Goal: Task Accomplishment & Management: Use online tool/utility

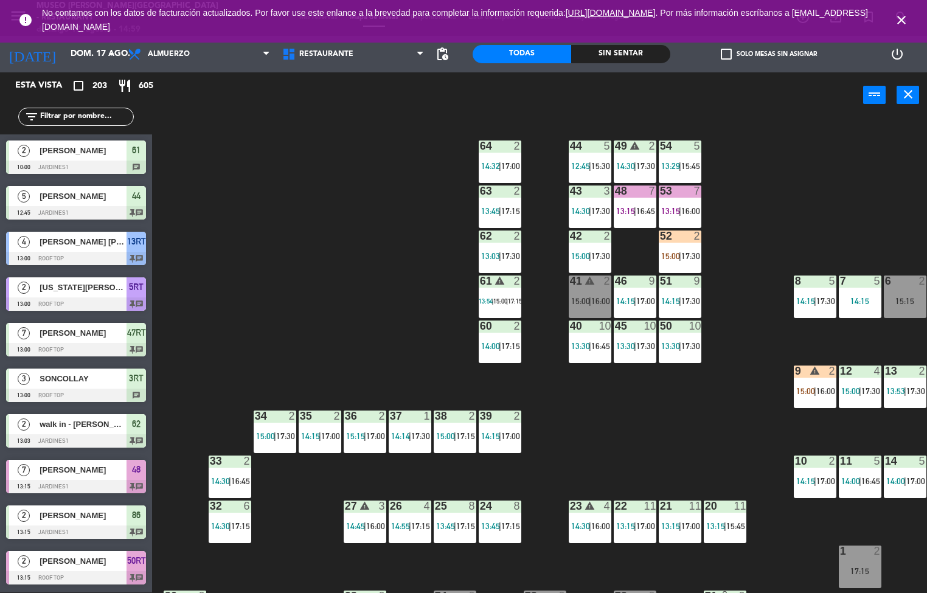
scroll to position [0, 90]
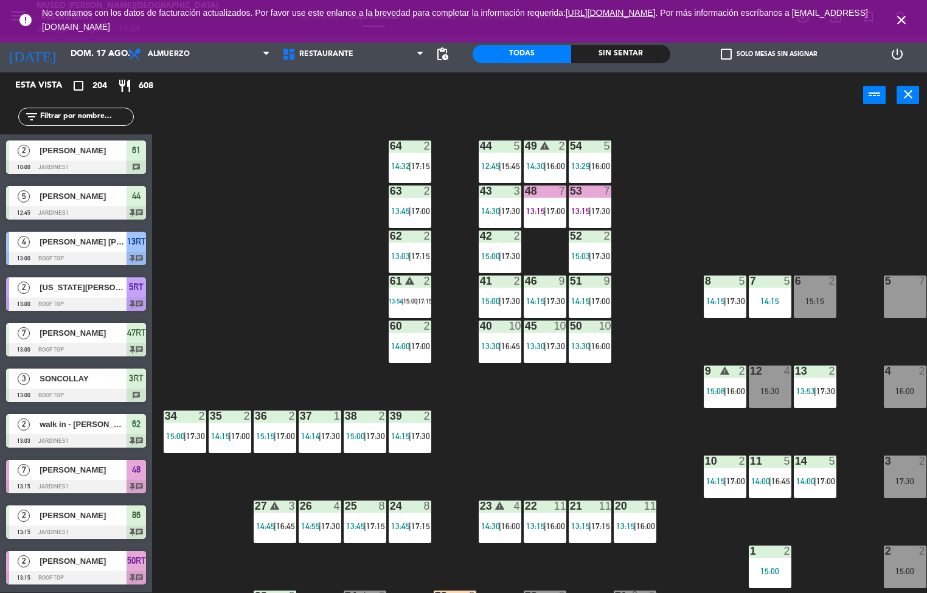
click at [290, 302] on div "44 5 12:45 | 15:45 49 warning 2 14:30 | 16:00 54 5 13:29 | 16:00 64 2 14:32 | 1…" at bounding box center [544, 356] width 766 height 475
click at [398, 165] on span "14:32" at bounding box center [400, 166] width 19 height 10
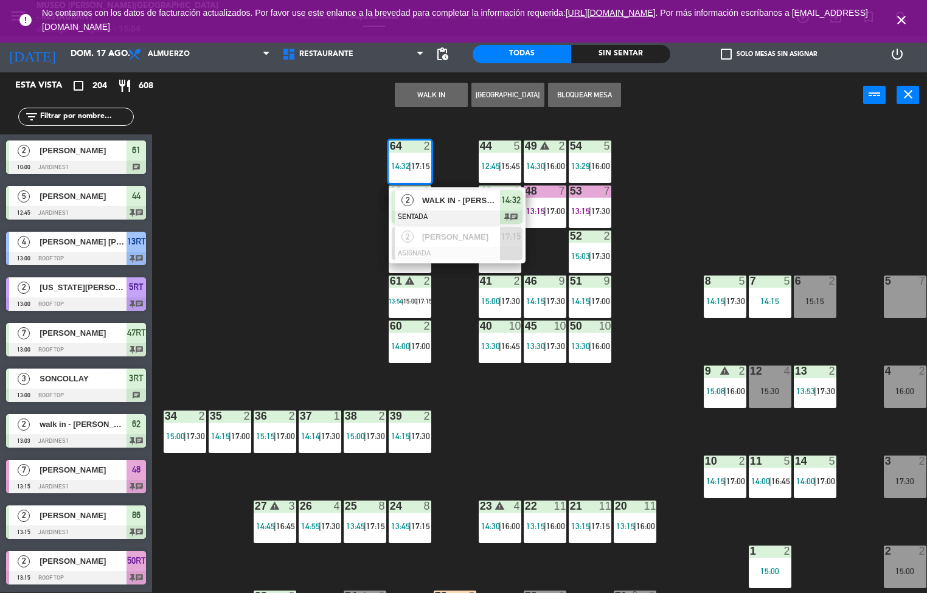
click at [465, 211] on div at bounding box center [457, 217] width 131 height 13
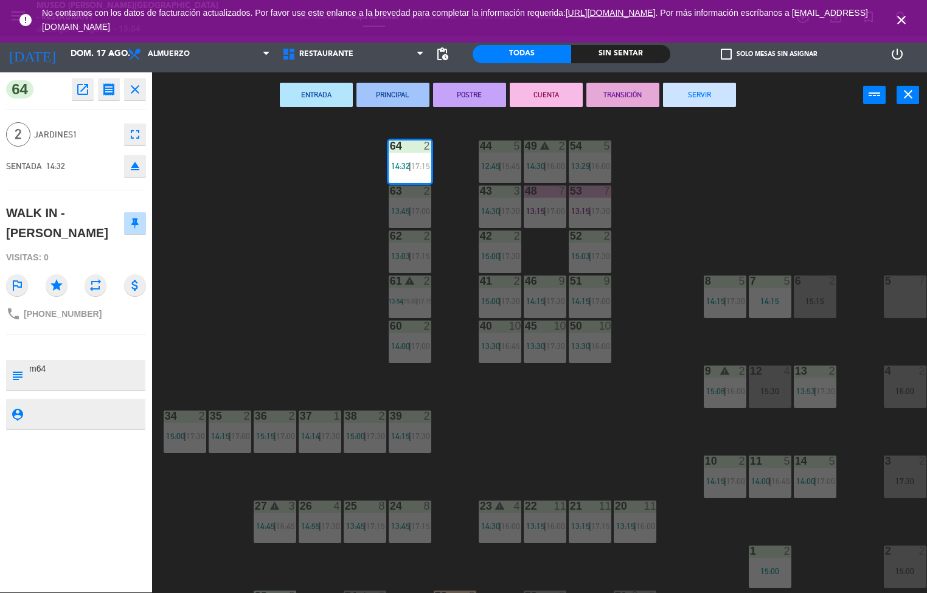
click at [305, 307] on div "44 5 12:45 | 15:45 49 warning 2 14:30 | 16:00 54 5 13:29 | 16:00 64 2 14:32 | 1…" at bounding box center [544, 356] width 766 height 475
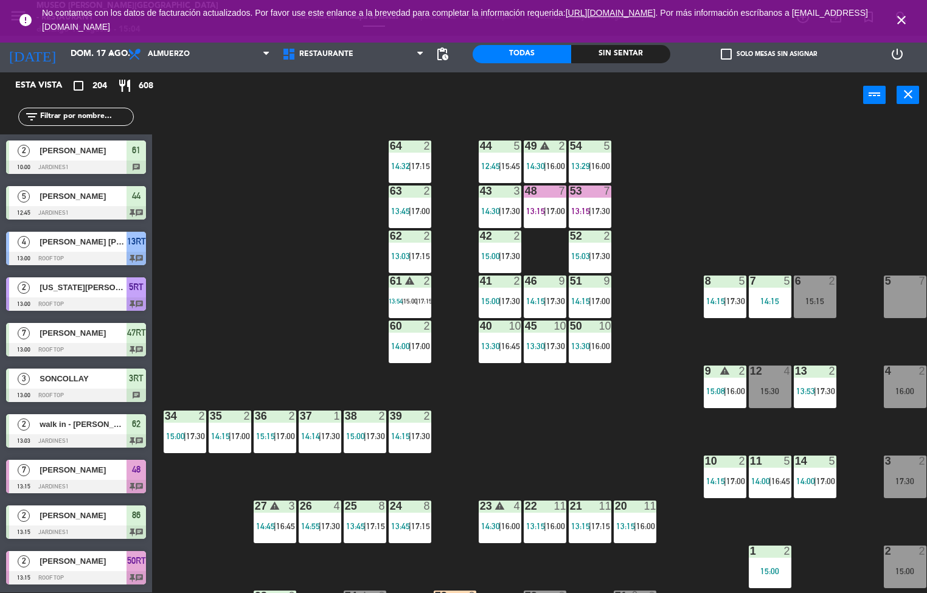
scroll to position [1, 0]
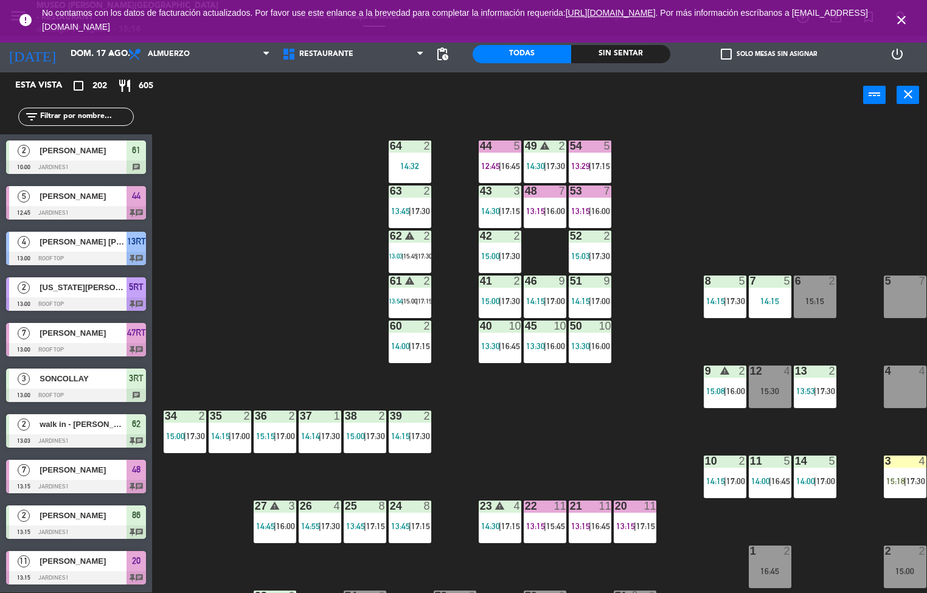
click at [504, 203] on div "43 3 14:30 | 17:15" at bounding box center [500, 207] width 43 height 43
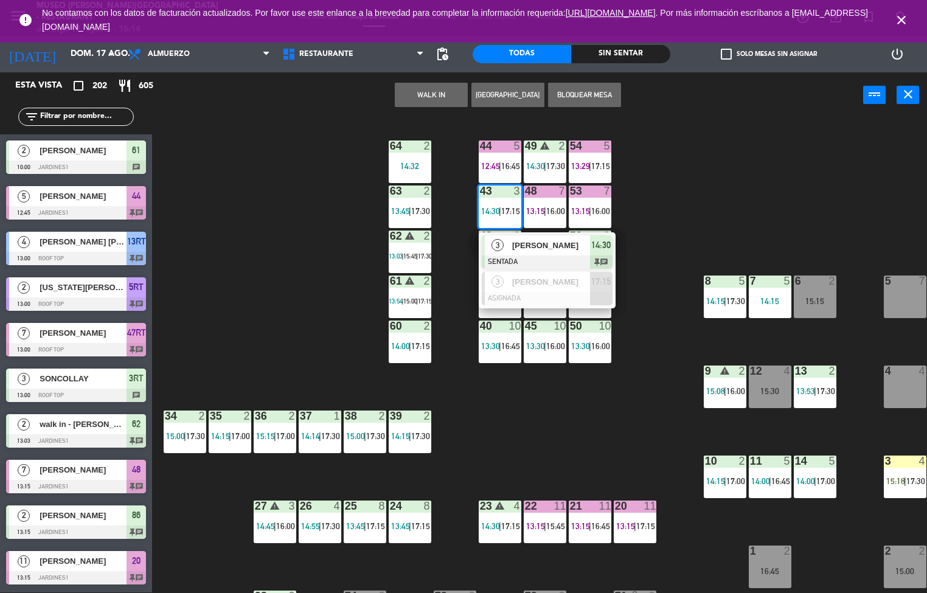
click at [542, 243] on span "[PERSON_NAME]" at bounding box center [551, 245] width 78 height 13
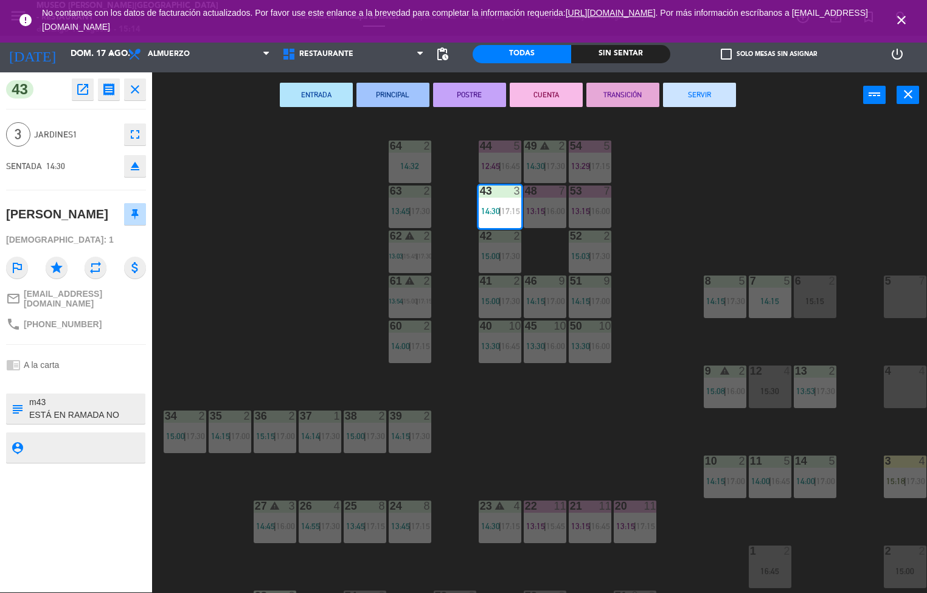
click at [78, 417] on div at bounding box center [86, 409] width 116 height 30
click at [82, 402] on textarea at bounding box center [86, 409] width 116 height 26
click at [263, 302] on div "44 5 12:45 | 16:45 49 warning 2 14:30 | 17:30 54 5 13:29 | 17:15 64 2 14:32 48 …" at bounding box center [544, 356] width 766 height 475
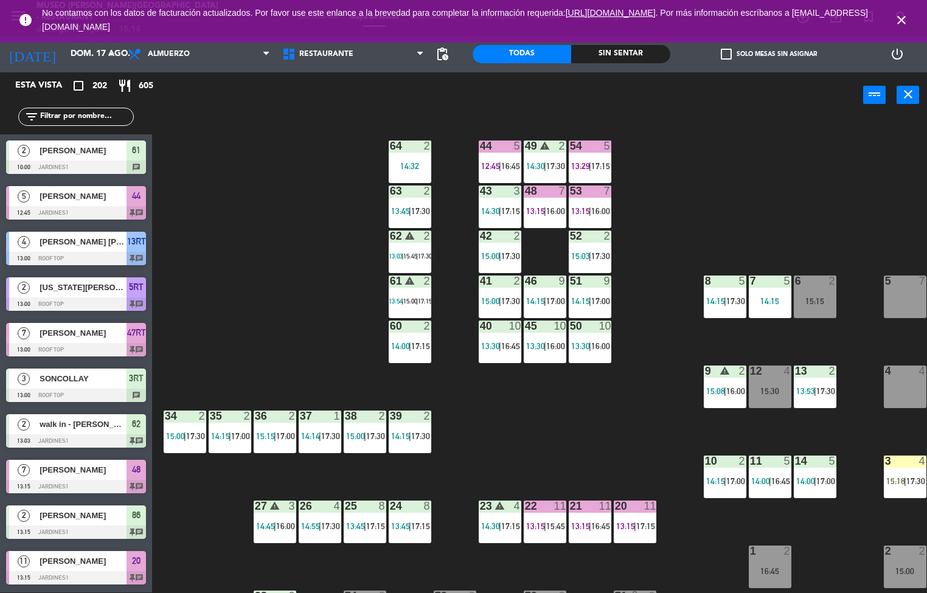
click at [504, 159] on div "44 5 12:45 | 16:45" at bounding box center [500, 162] width 43 height 43
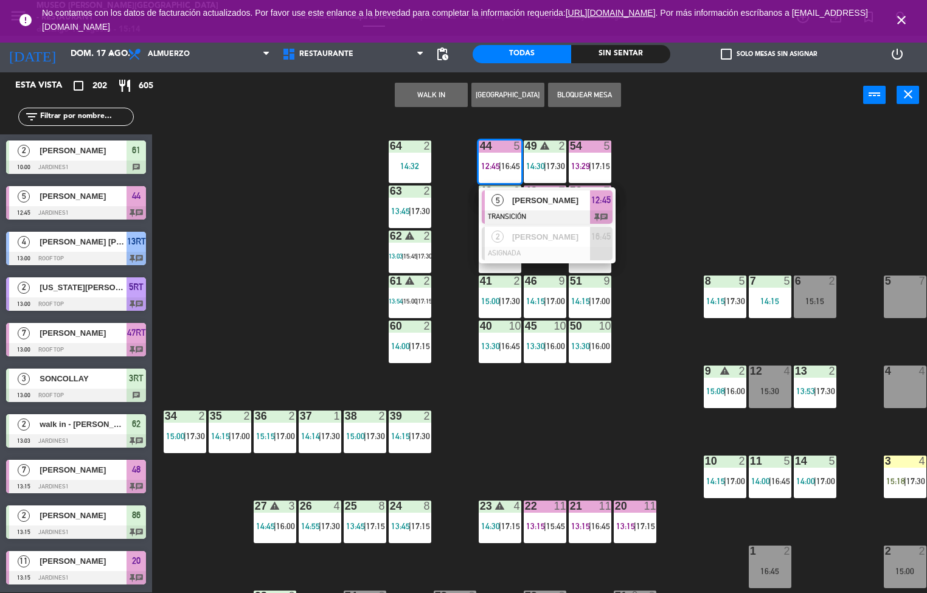
click at [500, 212] on div at bounding box center [547, 217] width 131 height 13
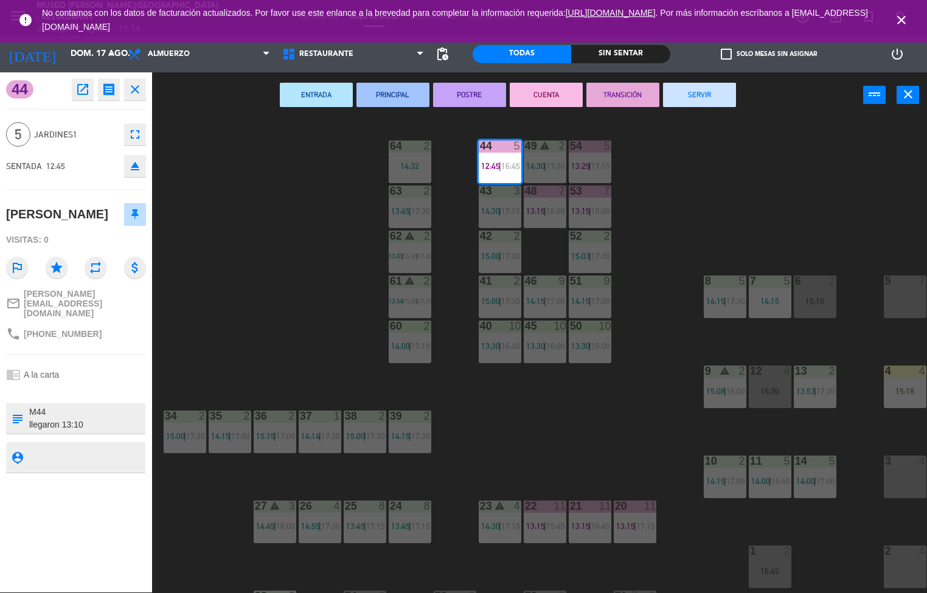
click at [57, 408] on textarea at bounding box center [86, 419] width 116 height 26
click at [268, 217] on div "44 5 12:45 | 16:45 49 warning 2 14:30 | 17:30 54 5 13:29 | 17:15 64 2 14:32 48 …" at bounding box center [544, 356] width 766 height 475
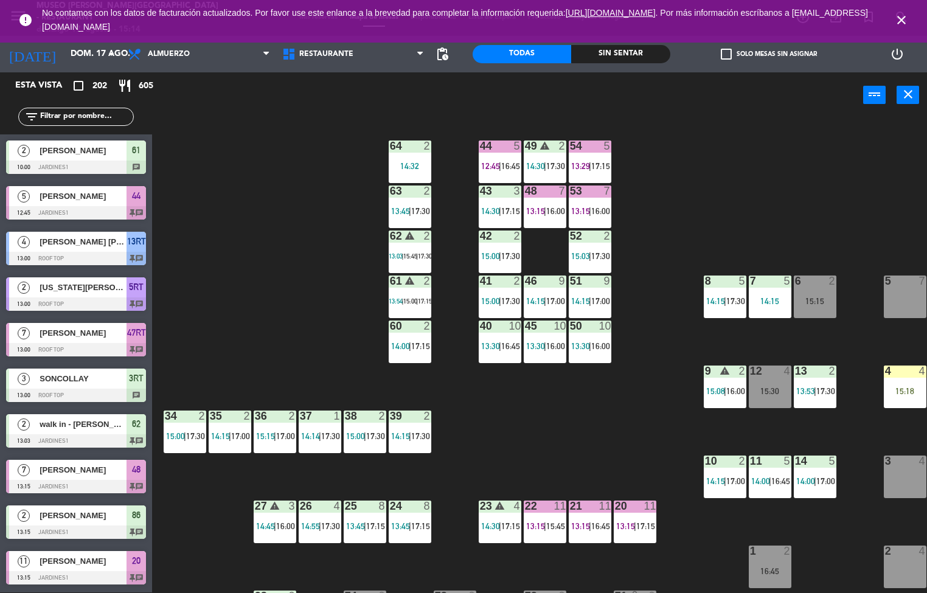
click at [397, 161] on div "14:32" at bounding box center [410, 165] width 43 height 9
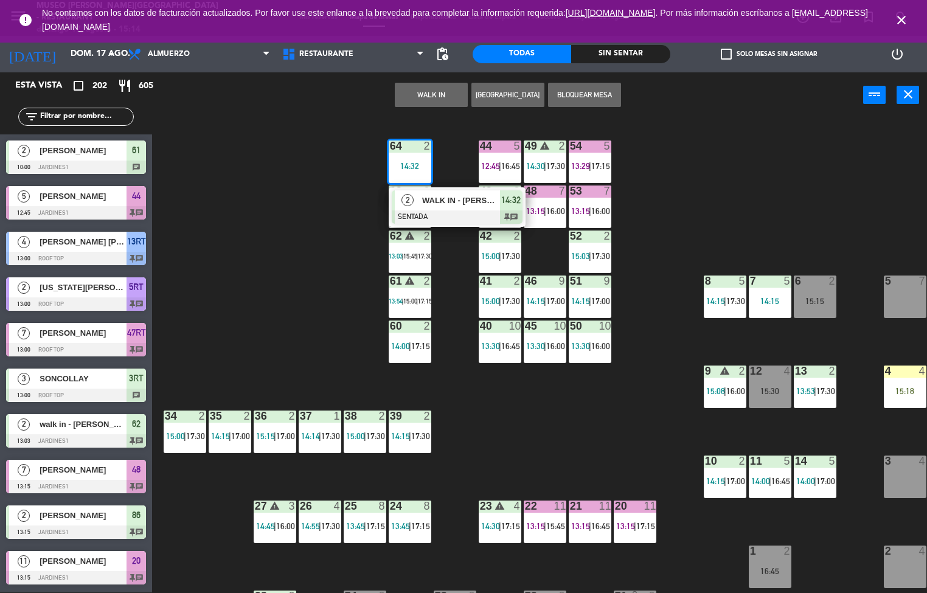
click at [422, 201] on span "WALK IN - [PERSON_NAME]" at bounding box center [461, 200] width 78 height 13
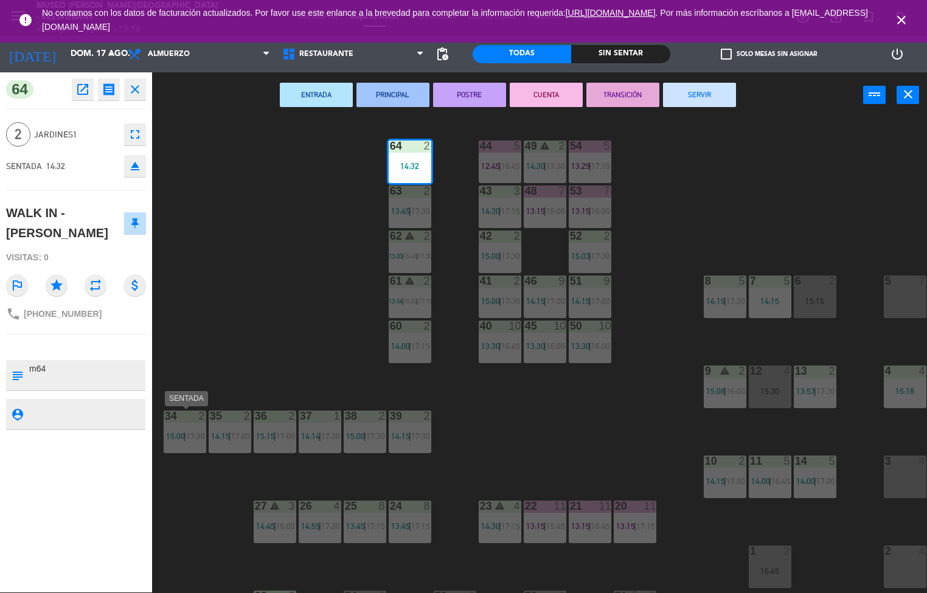
click at [626, 448] on div "44 5 12:45 | 16:45 49 warning 2 14:30 | 17:30 54 5 13:29 | 17:15 64 2 14:32 48 …" at bounding box center [544, 356] width 766 height 475
click at [608, 396] on div "44 5 12:45 | 16:45 49 warning 2 14:30 | 17:30 54 5 13:29 | 17:15 64 2 14:32 48 …" at bounding box center [544, 356] width 766 height 475
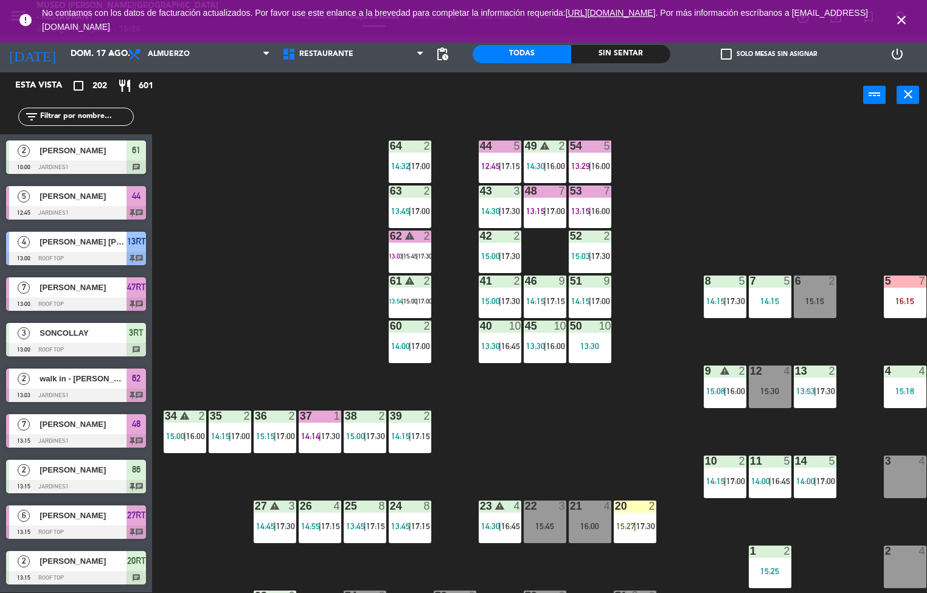
click at [550, 203] on div "48 7 13:15 | 17:00" at bounding box center [545, 207] width 43 height 43
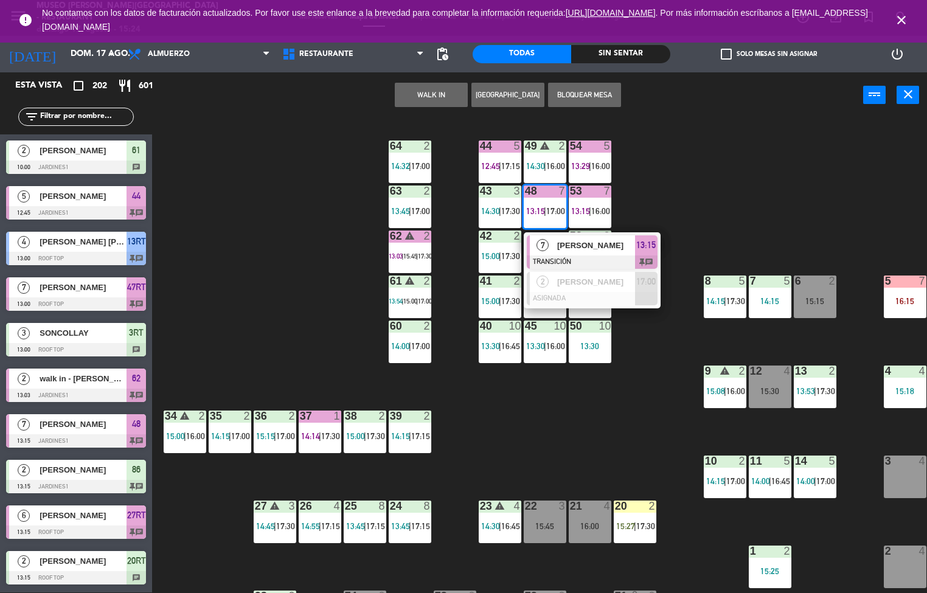
click at [586, 248] on span "[PERSON_NAME]" at bounding box center [596, 245] width 78 height 13
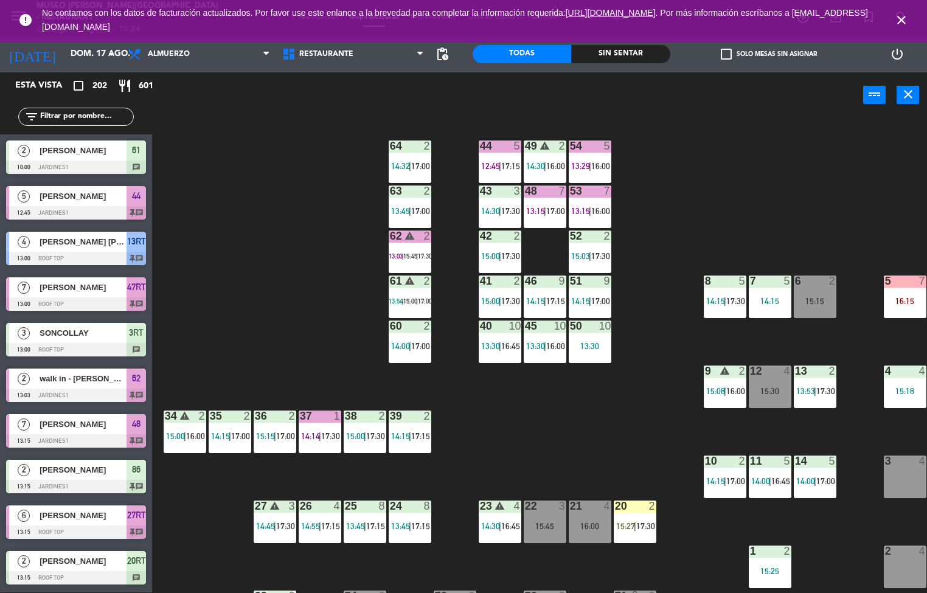
click at [237, 307] on div "44 5 12:45 | 17:15 49 warning 2 14:30 | 16:00 54 5 13:29 | 16:00 64 2 14:32 | 1…" at bounding box center [544, 356] width 766 height 475
click at [899, 13] on icon "close" at bounding box center [901, 20] width 15 height 15
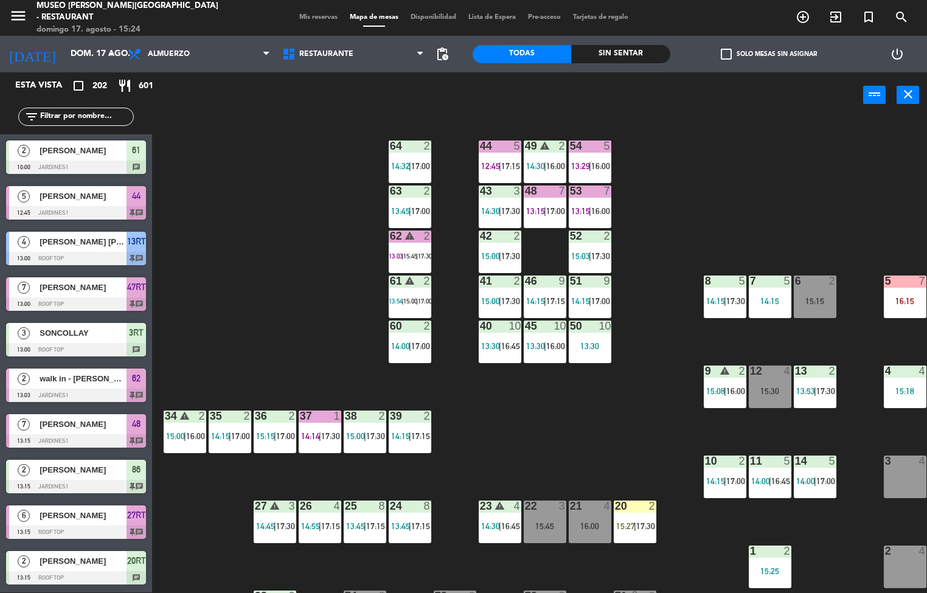
click at [608, 57] on div "Sin sentar" at bounding box center [620, 54] width 99 height 18
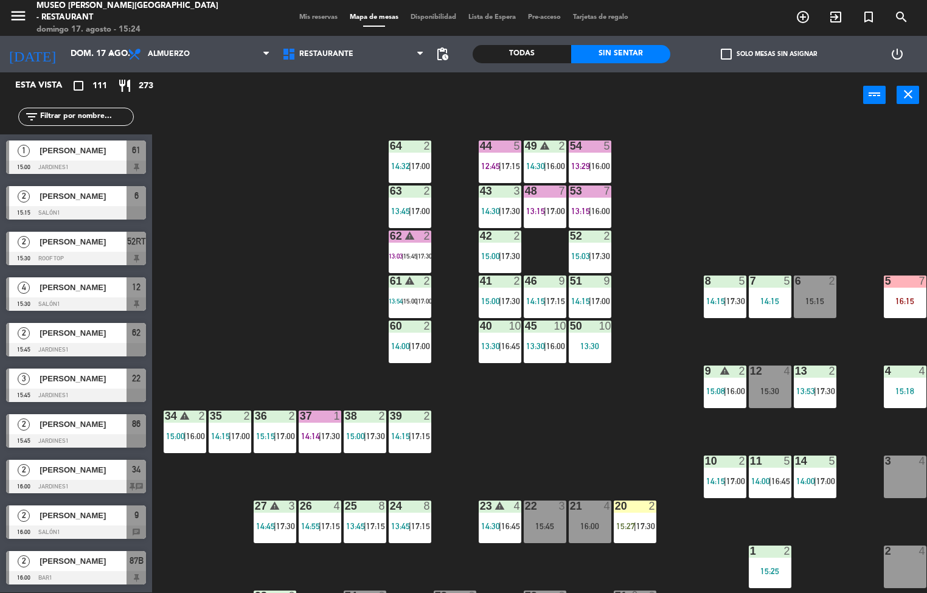
click at [554, 201] on div "48 7 13:15 | 17:00" at bounding box center [545, 207] width 43 height 43
click at [685, 197] on div "44 5 12:45 | 17:15 49 warning 2 14:30 | 16:00 54 5 13:29 | 16:00 64 2 14:32 | 1…" at bounding box center [544, 356] width 766 height 475
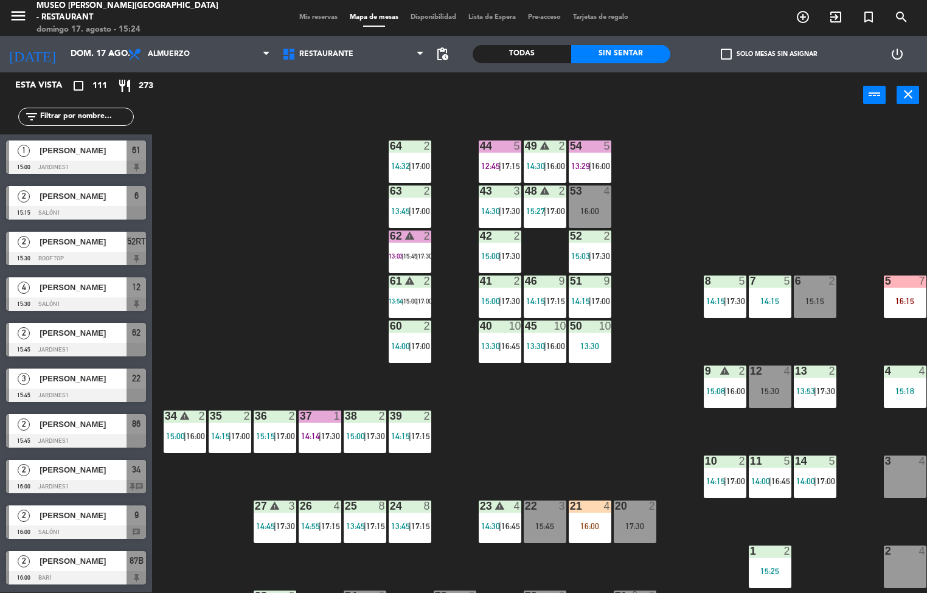
click at [555, 211] on span "17:00" at bounding box center [555, 211] width 19 height 10
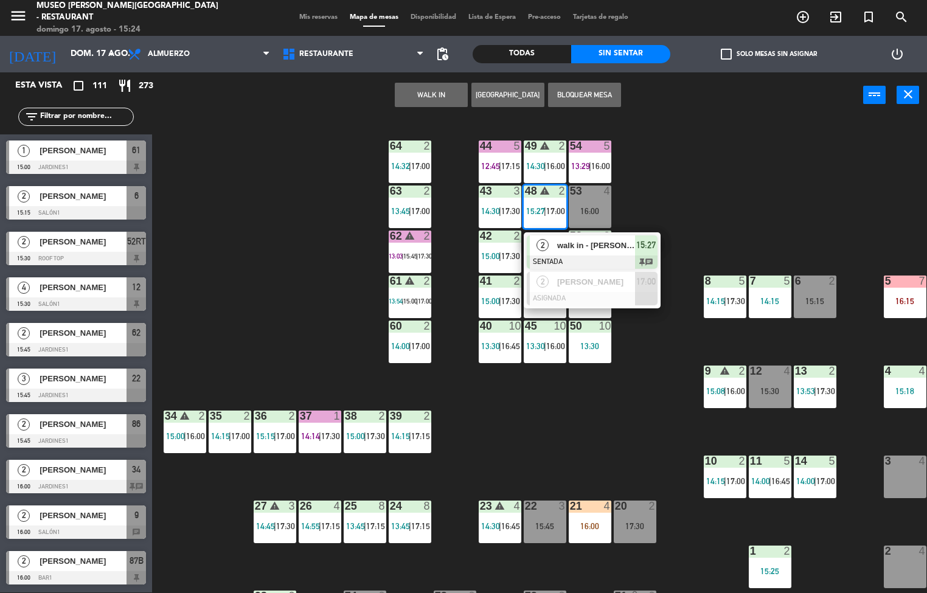
click at [580, 247] on span "walk in - [PERSON_NAME] y [PERSON_NAME]" at bounding box center [596, 245] width 78 height 13
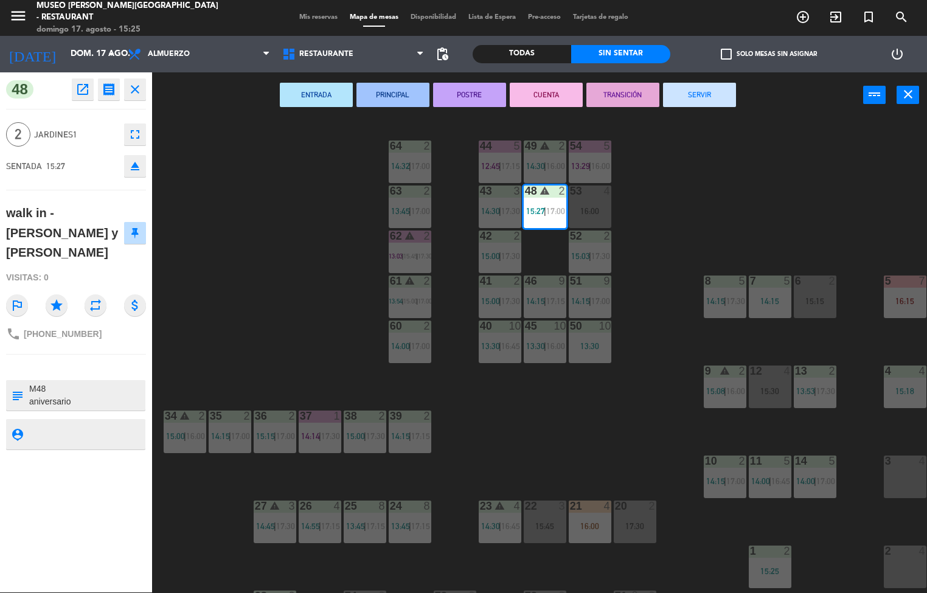
click at [319, 269] on div "44 5 12:45 | 17:15 49 warning 2 14:30 | 16:00 54 5 13:29 | 16:00 64 2 14:32 | 1…" at bounding box center [544, 356] width 766 height 475
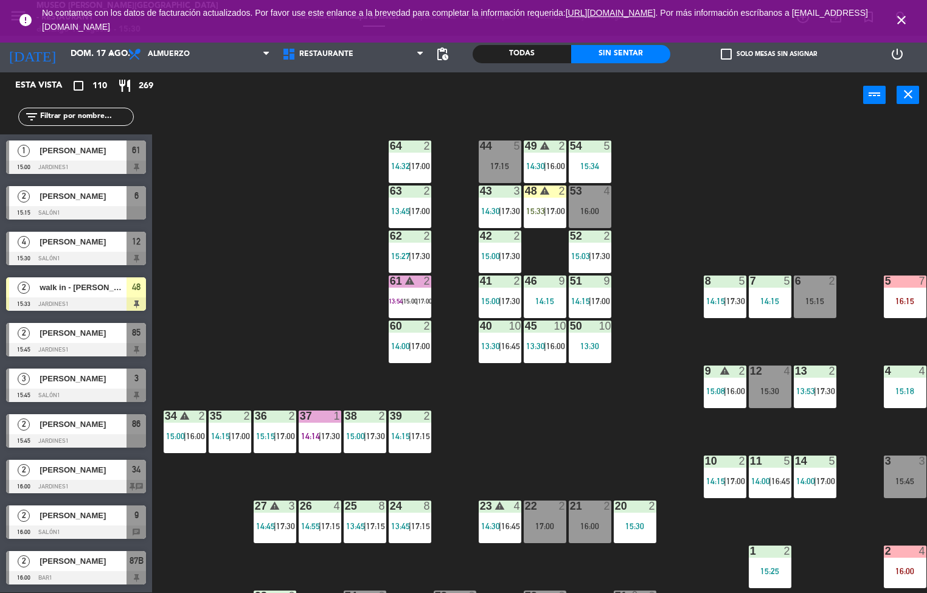
click at [400, 168] on span "14:32" at bounding box center [400, 166] width 19 height 10
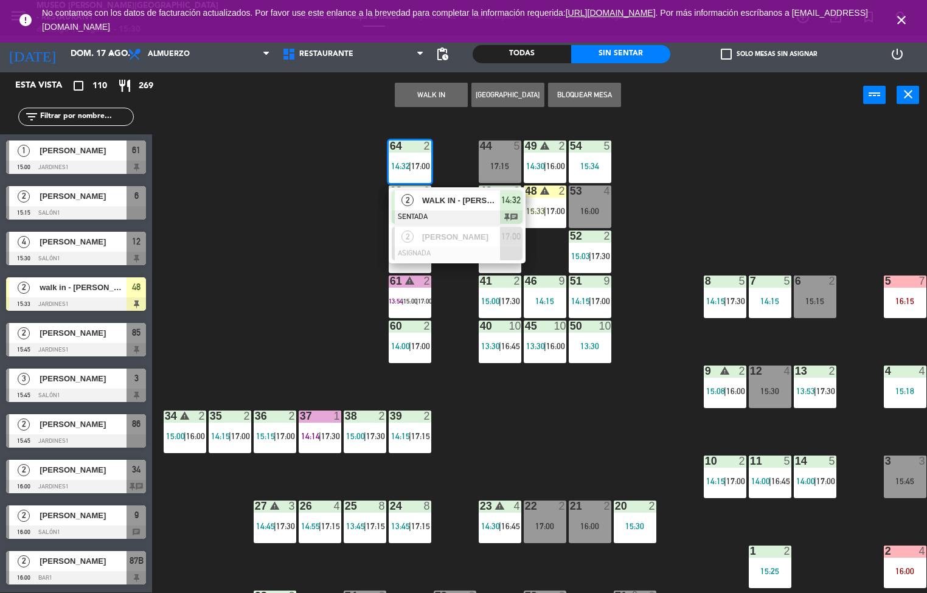
click at [431, 212] on div at bounding box center [457, 217] width 131 height 13
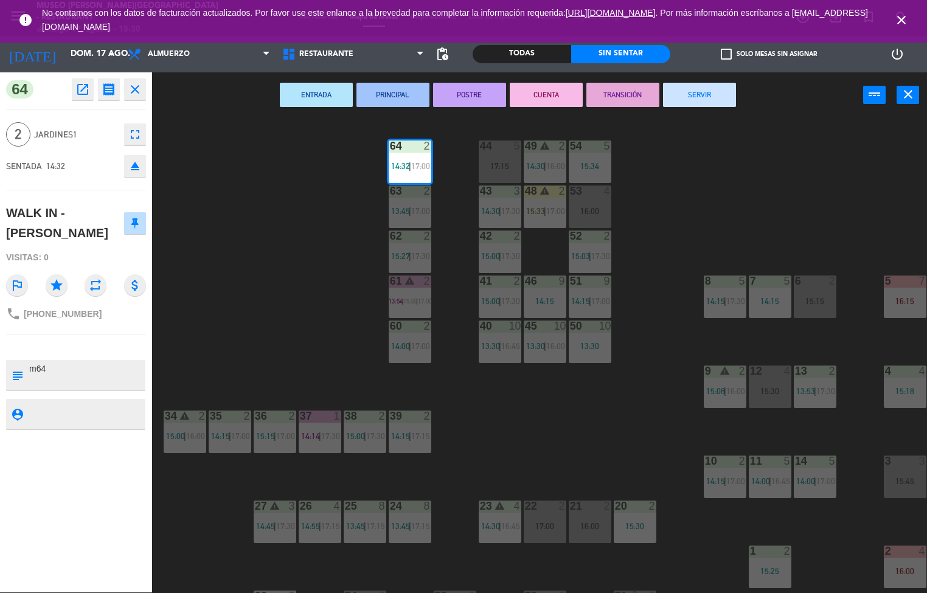
click at [196, 363] on div "44 5 17:15 49 warning 2 14:30 | 16:00 54 5 15:34 64 2 14:32 | 17:00 48 warning …" at bounding box center [544, 356] width 766 height 475
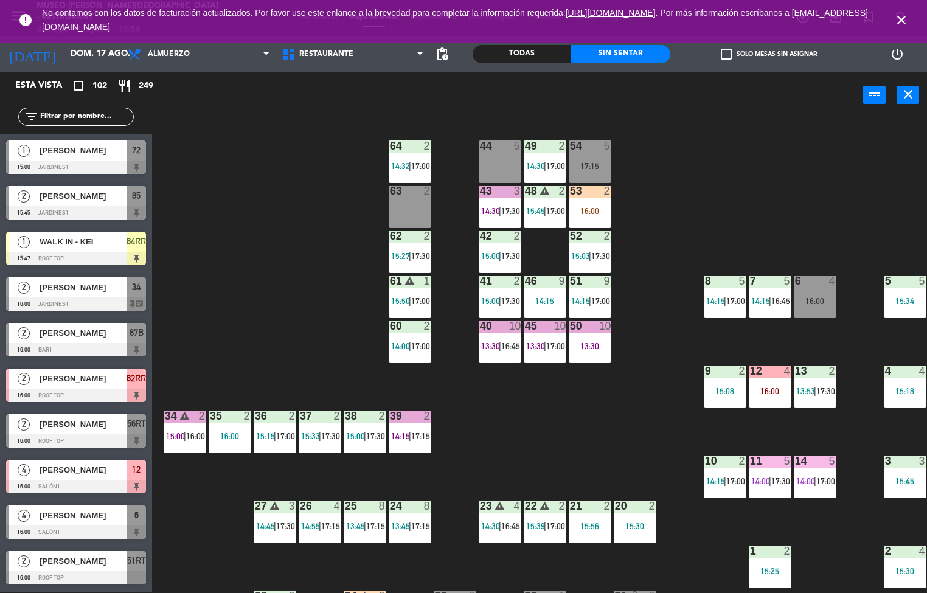
click at [597, 211] on div "16:00" at bounding box center [590, 211] width 43 height 9
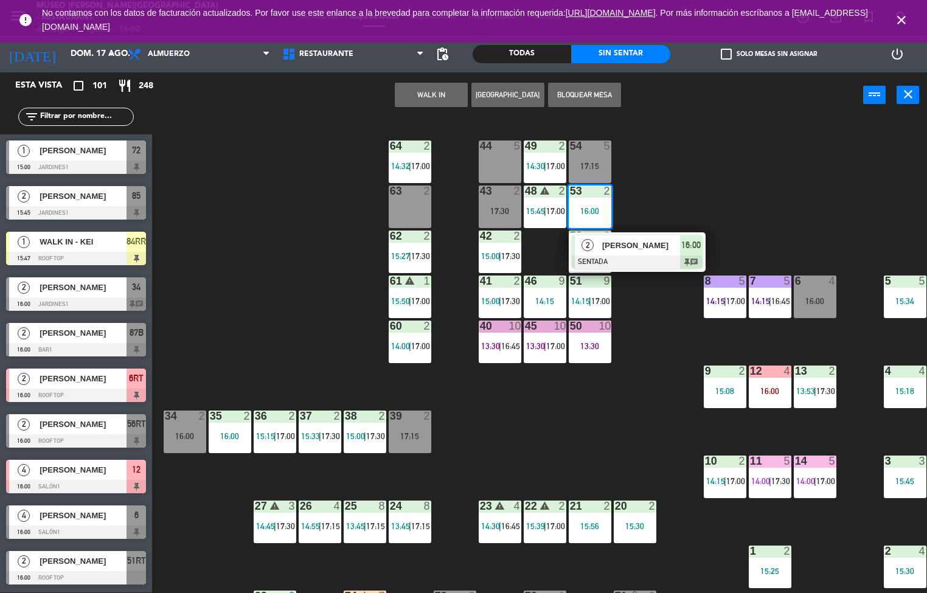
click at [296, 266] on div "44 5 49 2 14:30 | 17:00 54 5 17:15 64 2 14:32 | 17:00 48 warning 2 15:45 | 17:0…" at bounding box center [544, 356] width 766 height 475
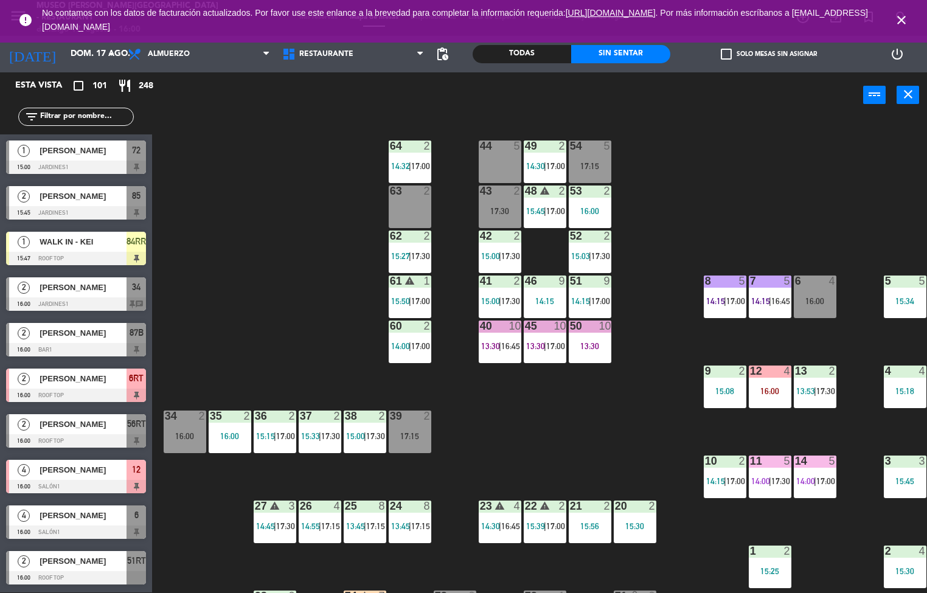
click at [593, 190] on div at bounding box center [590, 191] width 20 height 11
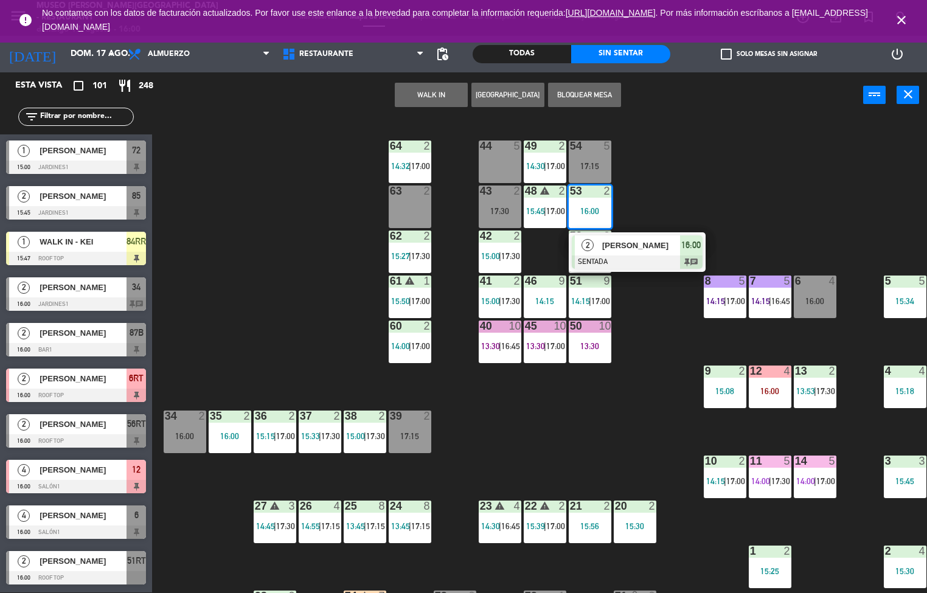
click at [619, 245] on span "[PERSON_NAME]" at bounding box center [641, 245] width 78 height 13
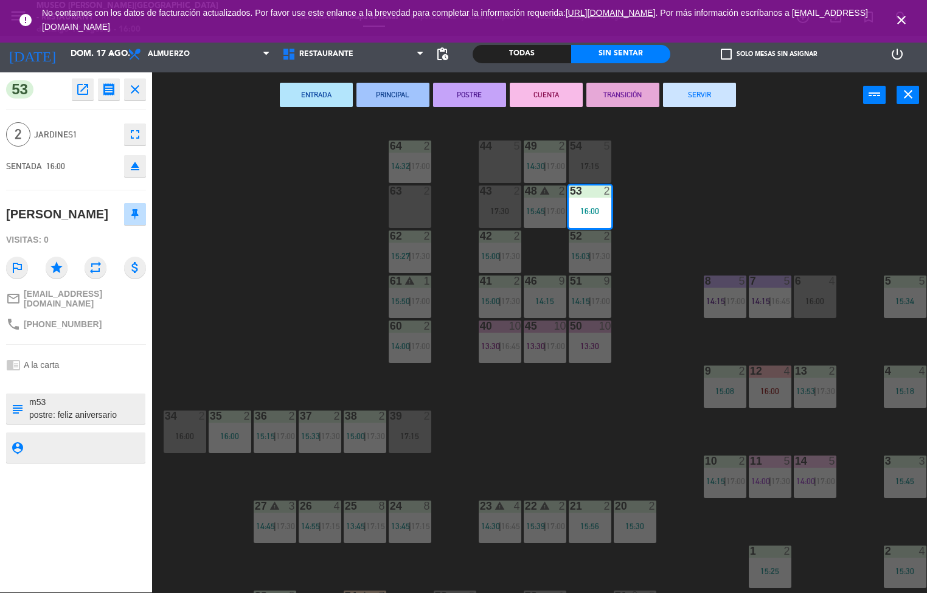
click at [296, 172] on div "44 5 49 2 14:30 | 17:00 54 5 17:15 64 2 14:32 | 17:00 48 warning 2 15:45 | 17:0…" at bounding box center [544, 356] width 766 height 475
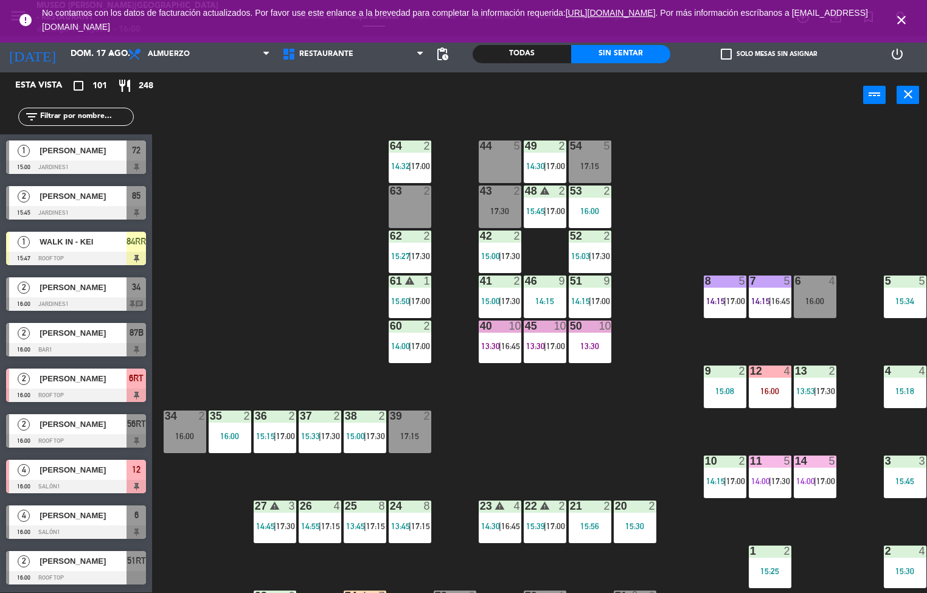
click at [539, 168] on span "14:30" at bounding box center [535, 166] width 19 height 10
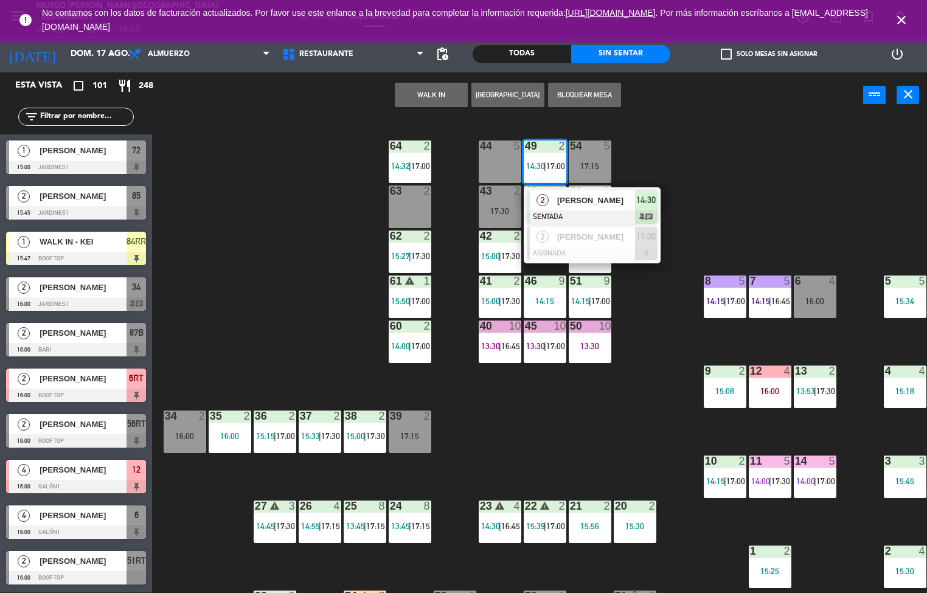
click at [561, 203] on span "[PERSON_NAME]" at bounding box center [596, 200] width 78 height 13
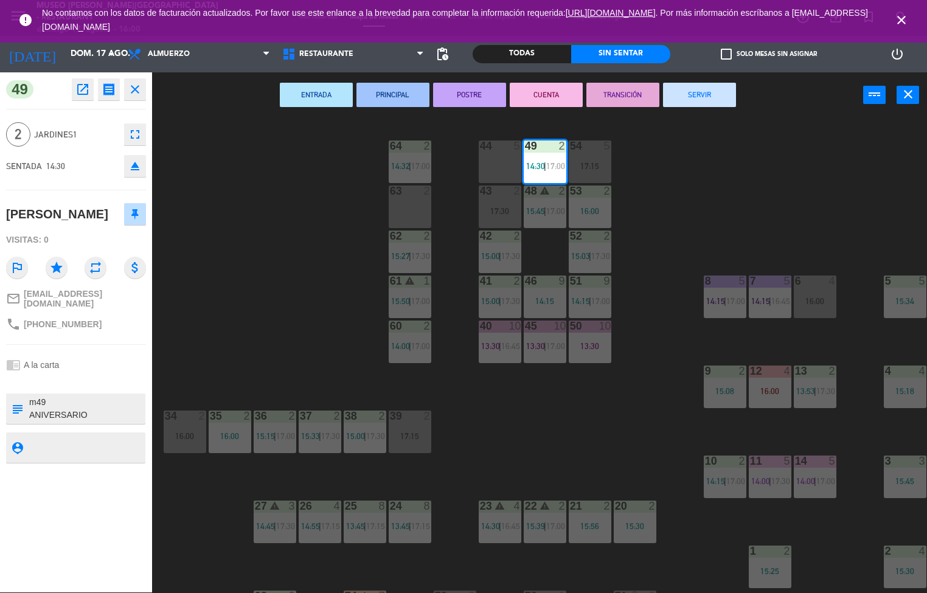
click at [261, 276] on div "44 5 49 2 14:30 | 17:00 54 5 17:15 64 2 14:32 | 17:00 48 warning 2 15:45 | 17:0…" at bounding box center [544, 356] width 766 height 475
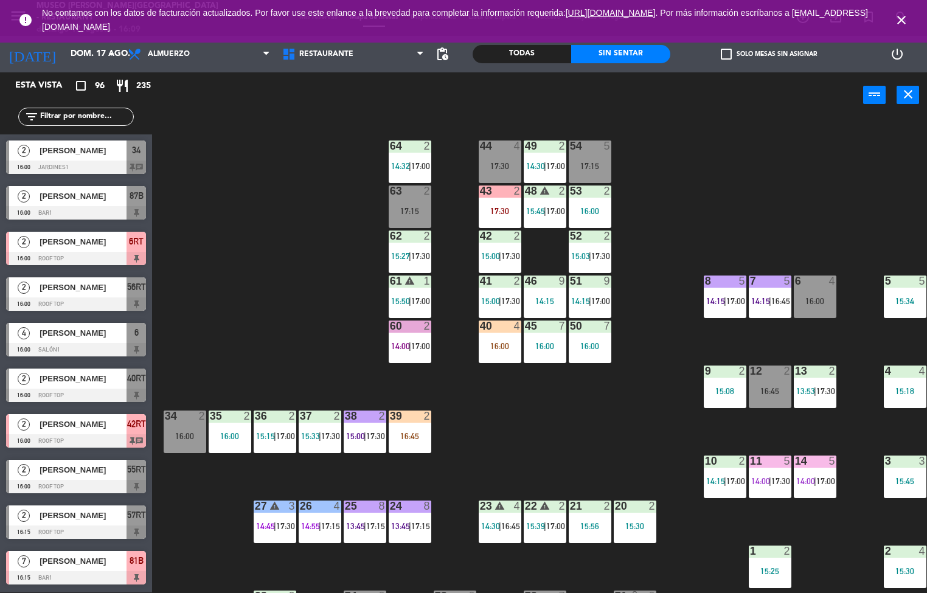
click at [528, 444] on div "44 4 17:30 49 2 14:30 | 17:00 54 5 17:15 64 2 14:32 | 17:00 48 warning 2 15:45 …" at bounding box center [544, 356] width 766 height 475
click at [590, 346] on div "16:00" at bounding box center [590, 346] width 43 height 9
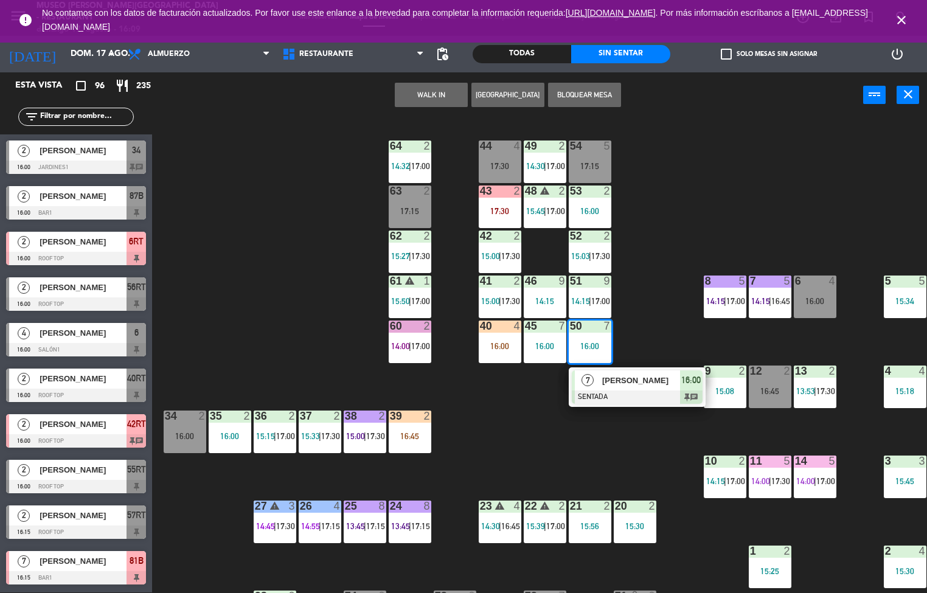
click at [632, 388] on div "[PERSON_NAME]" at bounding box center [640, 381] width 79 height 20
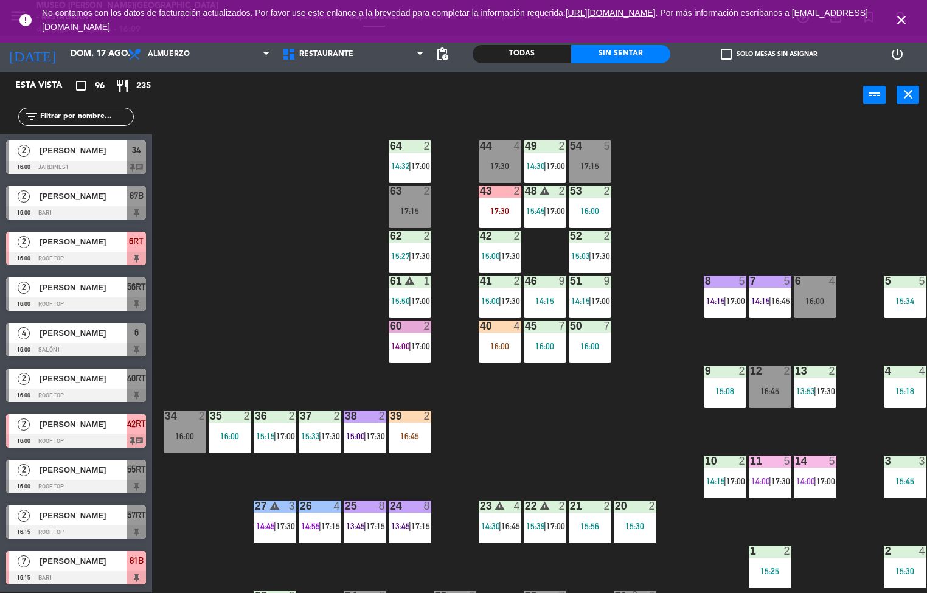
scroll to position [49, 81]
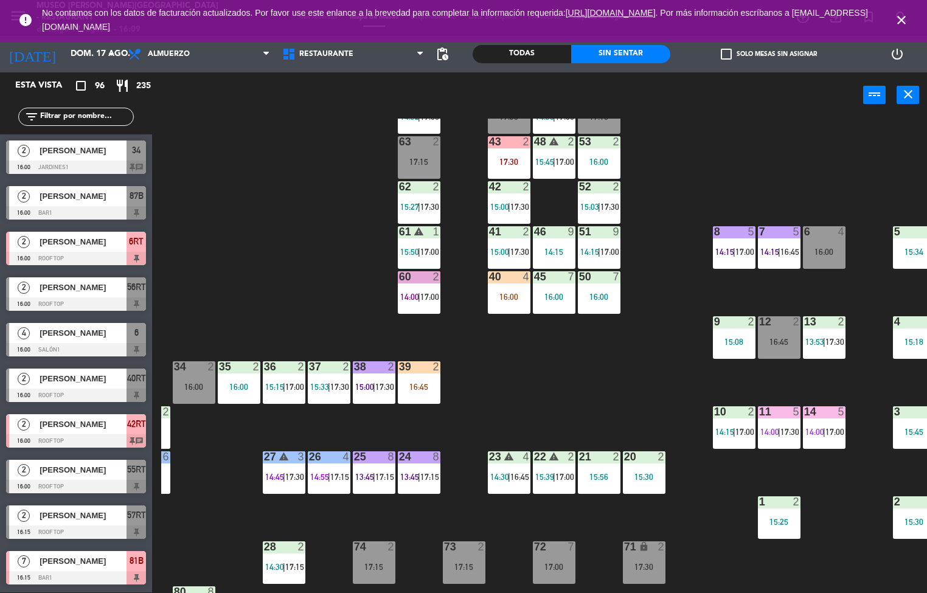
click at [586, 397] on div "44 4 17:30 49 2 14:30 | 17:00 54 5 17:15 64 2 14:32 | 17:00 48 warning 2 15:45 …" at bounding box center [544, 356] width 766 height 475
click at [665, 256] on div "44 4 17:30 49 2 14:30 | 17:00 54 5 17:15 64 2 14:32 | 17:00 48 warning 2 15:45 …" at bounding box center [544, 356] width 766 height 475
click at [509, 287] on div "40 4 16:00" at bounding box center [509, 292] width 43 height 43
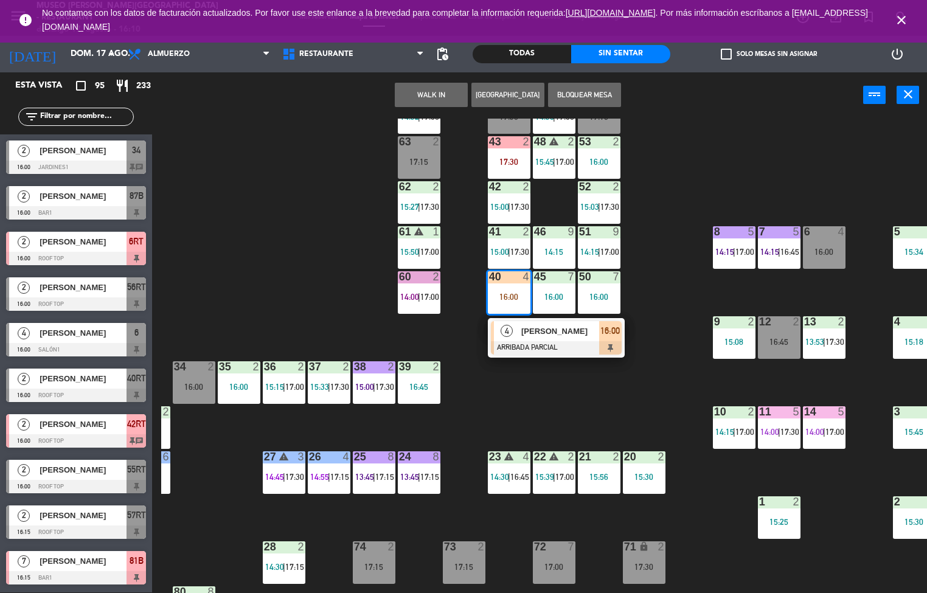
click at [530, 332] on span "[PERSON_NAME]" at bounding box center [560, 331] width 78 height 13
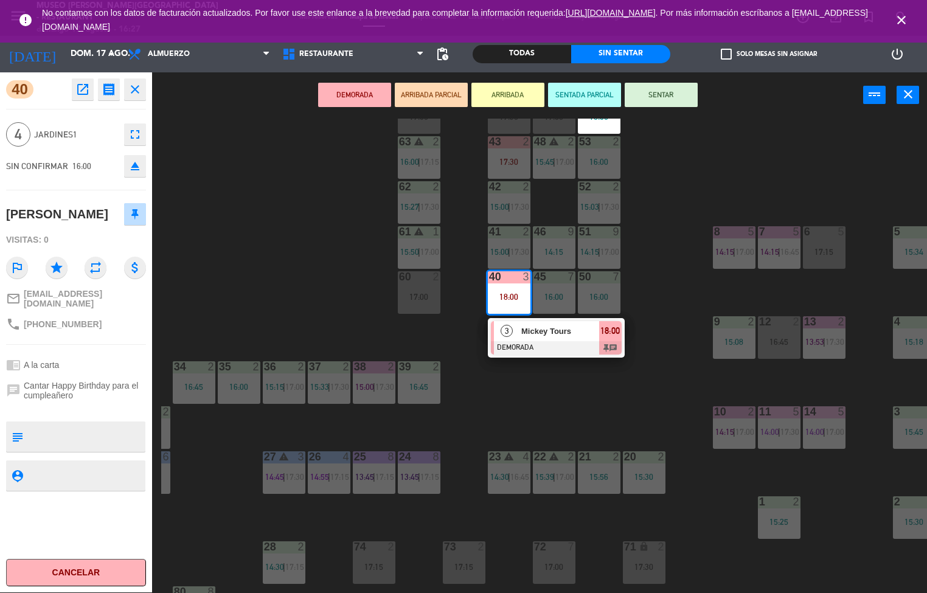
click at [657, 416] on div "44 4 17:30 49 2 17:00 54 4 16:00 64 2 17:00 48 warning 2 15:45 | 17:00 53 2 16:…" at bounding box center [544, 356] width 766 height 475
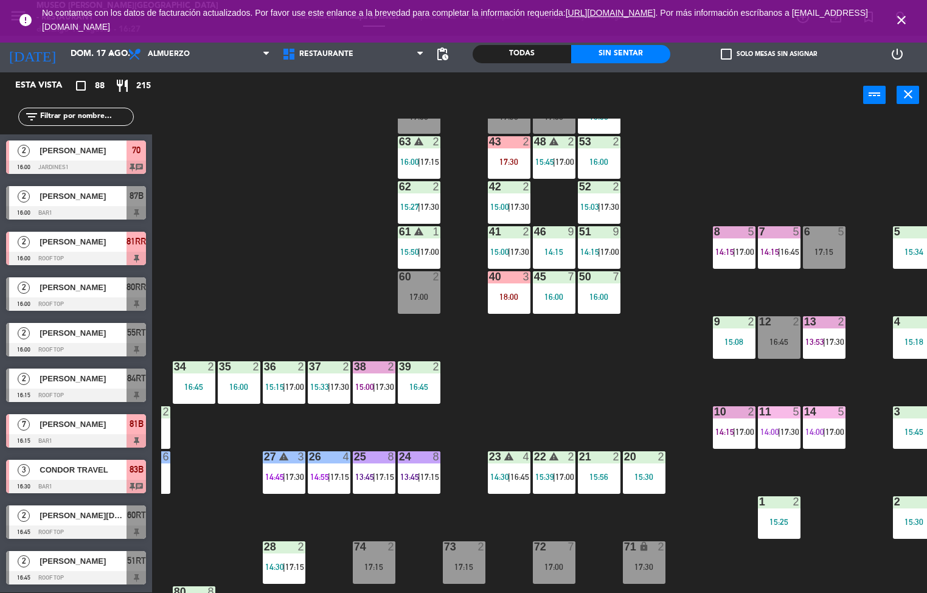
click at [517, 251] on span "17:30" at bounding box center [519, 252] width 19 height 10
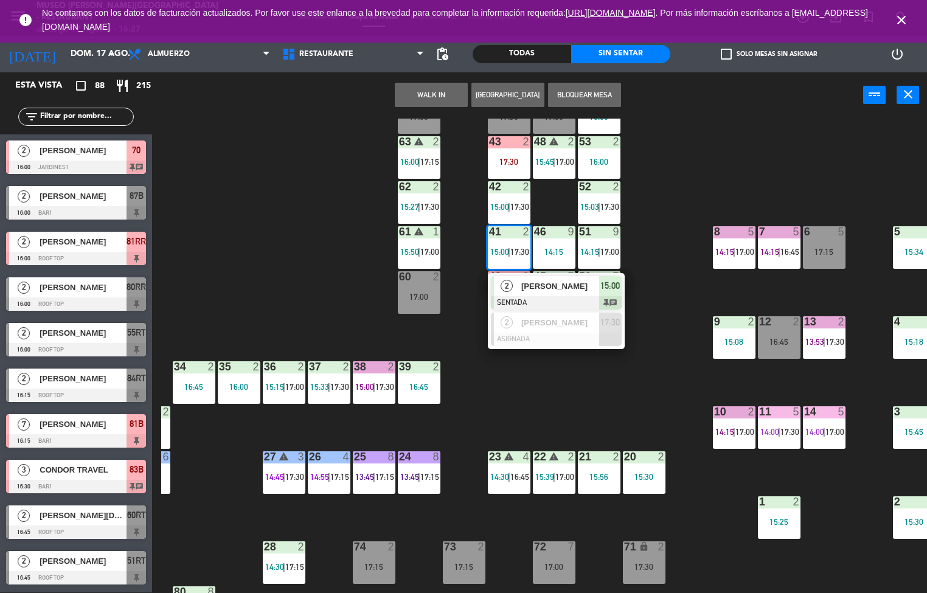
click at [538, 302] on div at bounding box center [556, 302] width 131 height 13
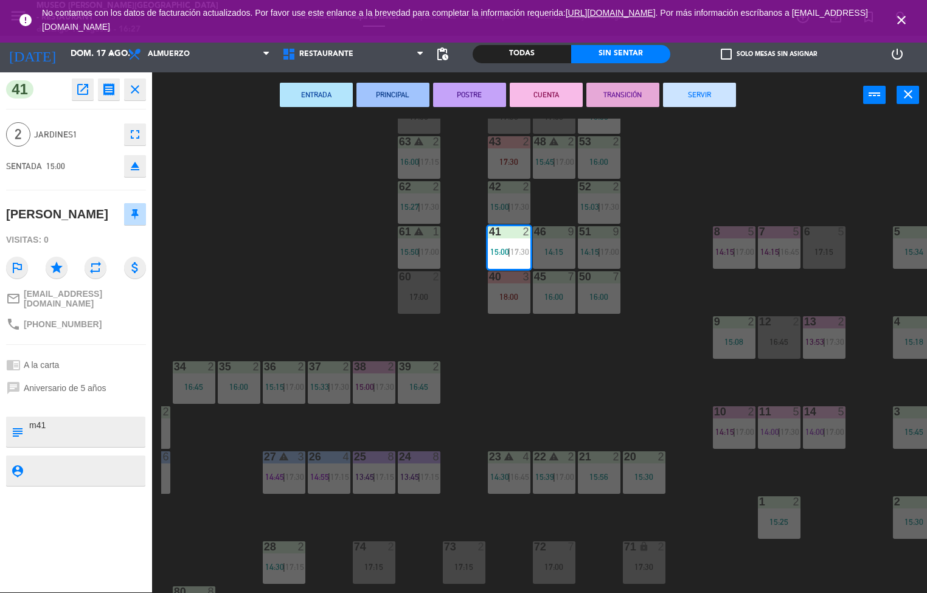
click at [635, 102] on button "TRANSICIÓN" at bounding box center [622, 95] width 73 height 24
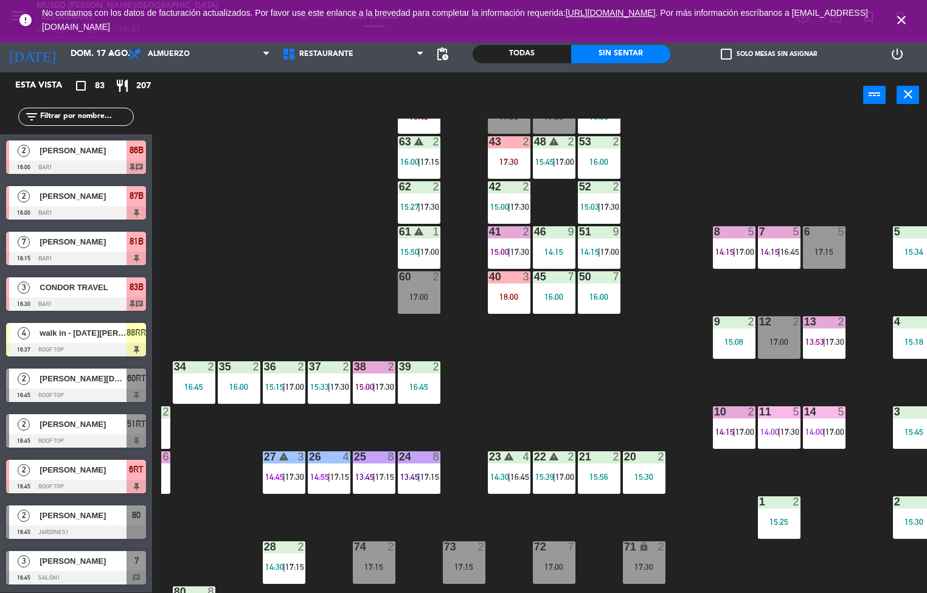
click at [224, 470] on div "44 4 17:30 49 2 17:00 54 4 16:00 64 2 16:45 48 warning 2 15:45 | 17:00 53 2 16:…" at bounding box center [544, 356] width 766 height 475
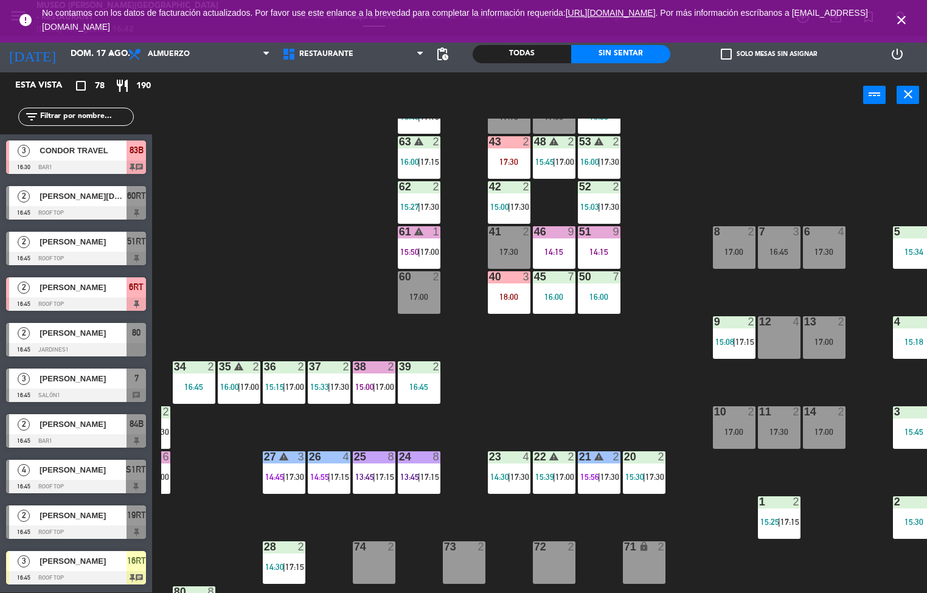
click at [600, 383] on div "44 5 17:15 49 2 17:00 54 4 16:00 64 warning 2 16:45 | 17:15 48 warning 2 15:45 …" at bounding box center [544, 356] width 766 height 475
click at [513, 296] on div "18:00" at bounding box center [509, 297] width 43 height 9
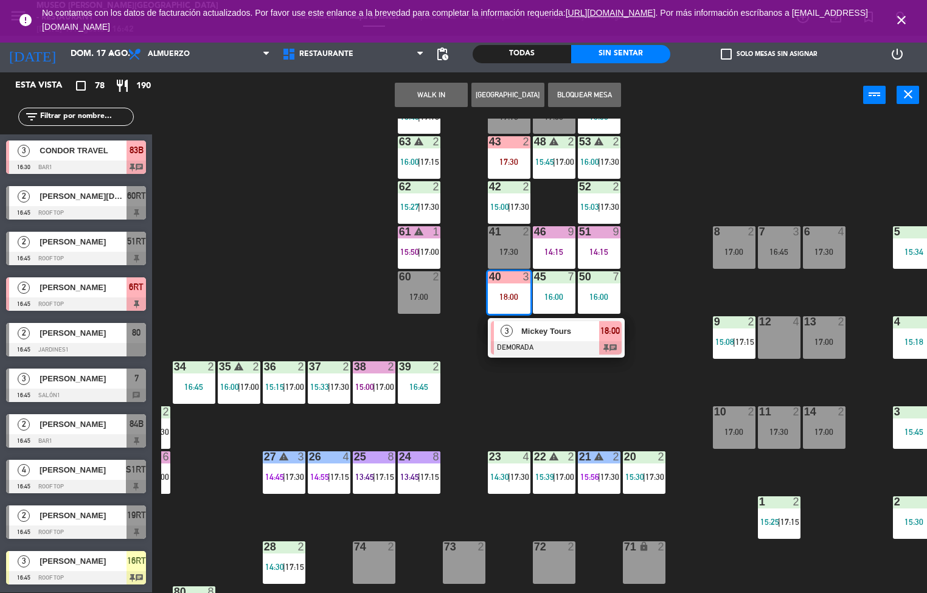
click at [562, 341] on div at bounding box center [556, 347] width 131 height 13
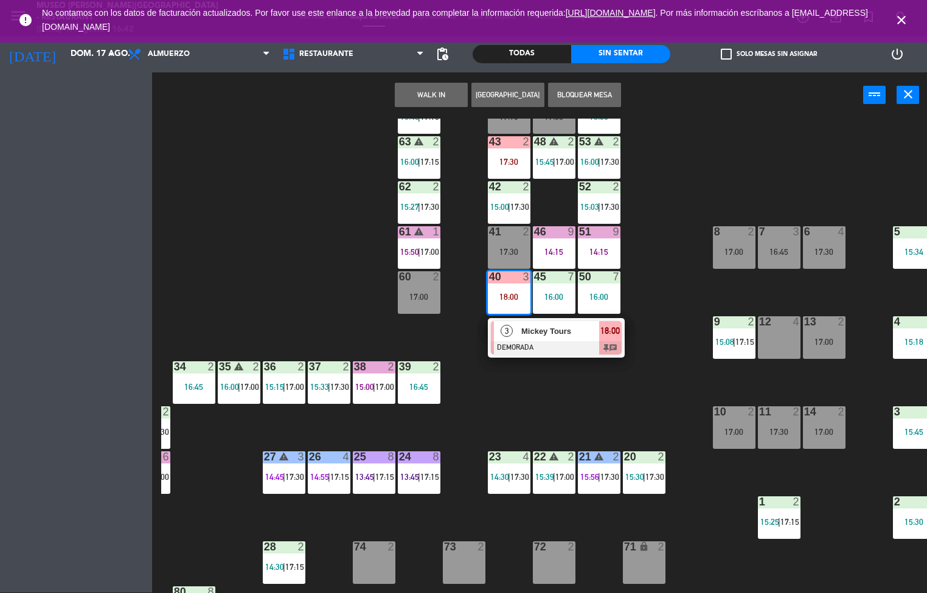
click at [573, 347] on div "44 5 17:15 49 2 17:00 54 4 16:00 64 warning 2 16:45 | 17:15 48 warning 2 15:45 …" at bounding box center [544, 356] width 766 height 475
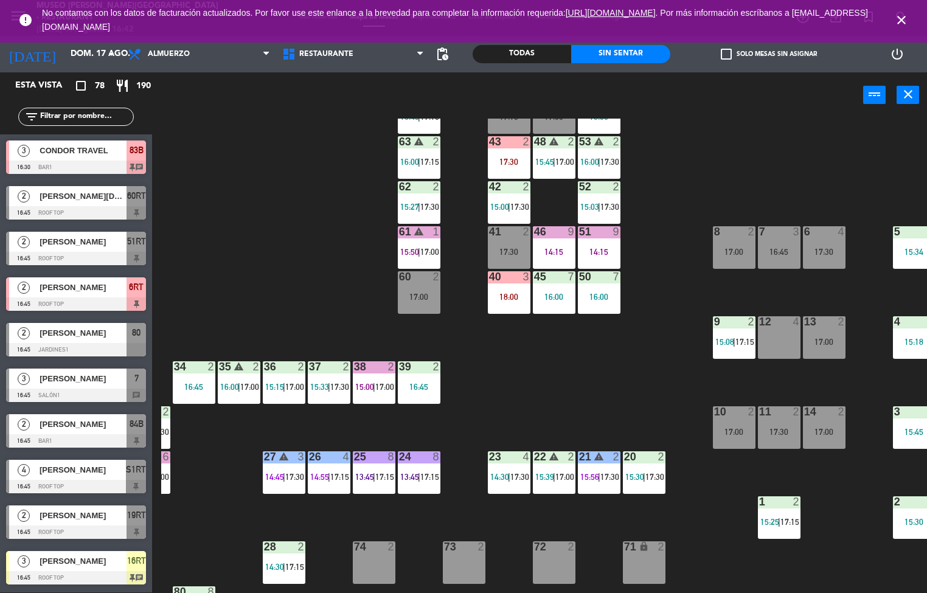
scroll to position [1, 0]
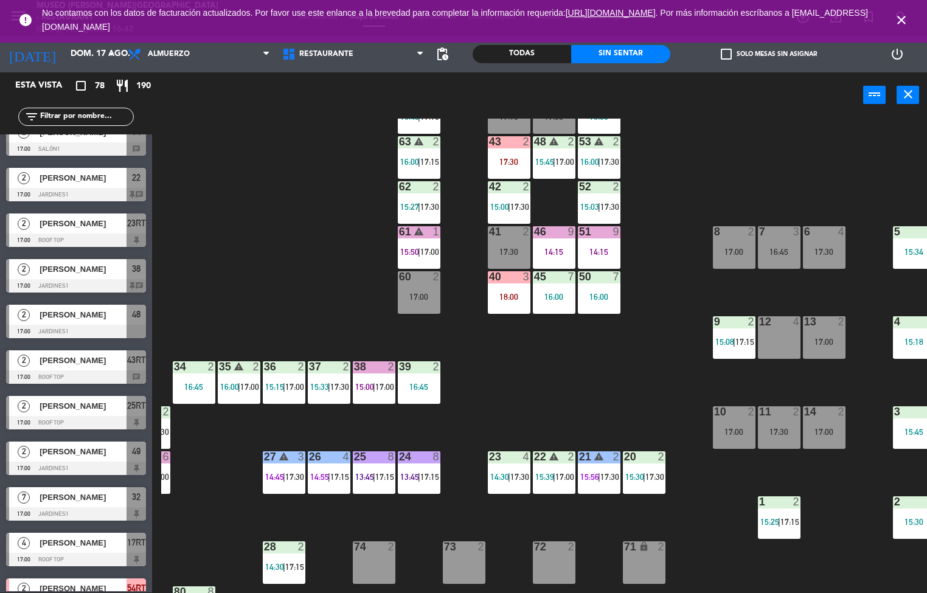
click at [502, 398] on div "44 5 17:15 49 2 17:00 54 4 16:00 64 warning 2 16:45 | 17:15 48 warning 2 15:45 …" at bounding box center [544, 356] width 766 height 475
click at [508, 296] on div "18:00" at bounding box center [509, 297] width 43 height 9
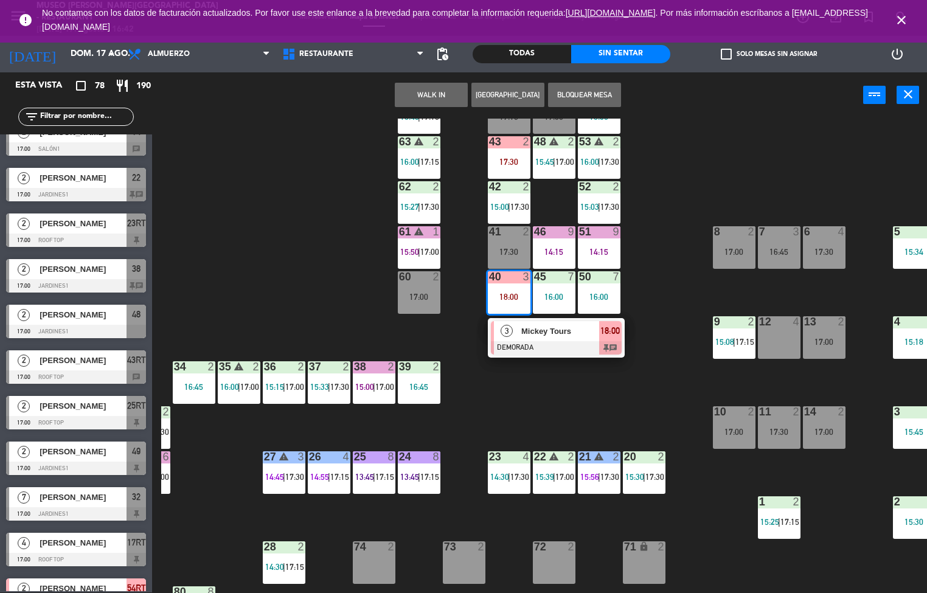
click at [513, 342] on div at bounding box center [556, 347] width 131 height 13
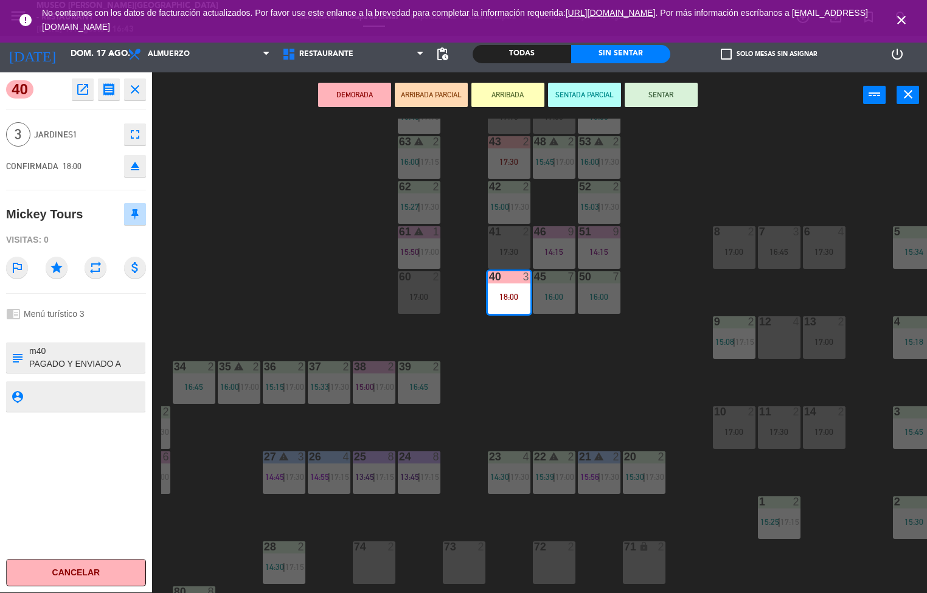
click at [77, 96] on icon "open_in_new" at bounding box center [82, 89] width 15 height 15
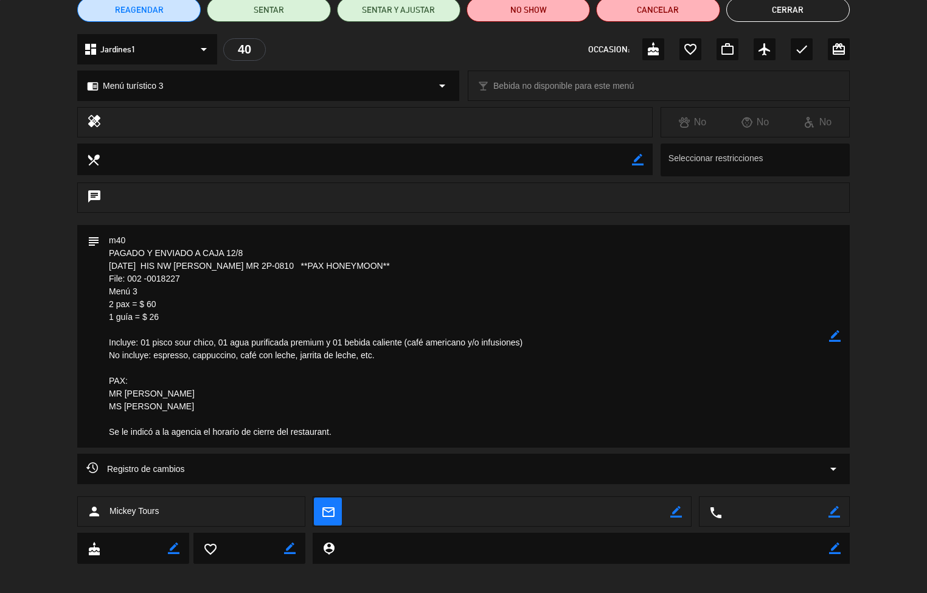
scroll to position [119, 0]
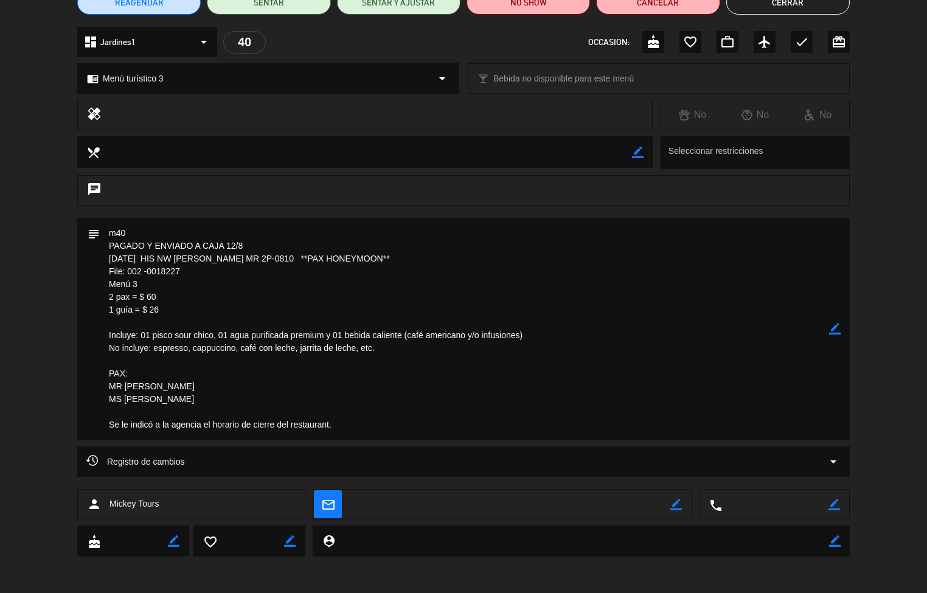
click at [93, 145] on icon "local_dining" at bounding box center [92, 151] width 13 height 13
click at [68, 114] on div "healing No No No" at bounding box center [463, 118] width 927 height 37
click at [44, 86] on div "chrome_reader_mode Menú turístico 3 arrow_drop_down local_bar Bebida no disponi…" at bounding box center [463, 84] width 927 height 30
click at [49, 88] on div "chrome_reader_mode Menú turístico 3 arrow_drop_down local_bar Bebida no disponi…" at bounding box center [463, 84] width 927 height 30
click at [363, 373] on textarea at bounding box center [464, 329] width 729 height 223
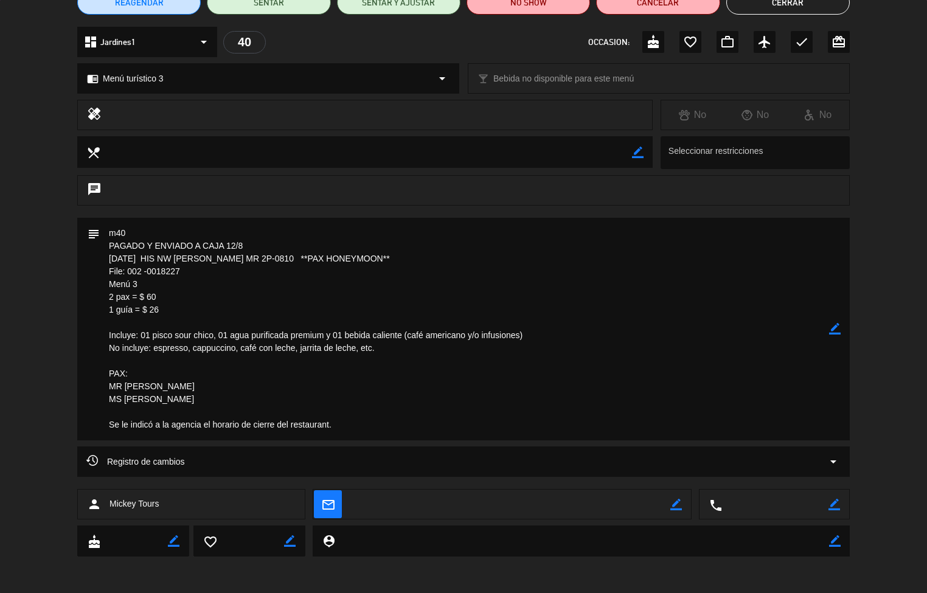
click at [426, 371] on textarea at bounding box center [464, 329] width 729 height 223
click at [422, 371] on textarea at bounding box center [464, 329] width 729 height 223
click at [473, 350] on textarea at bounding box center [464, 329] width 729 height 223
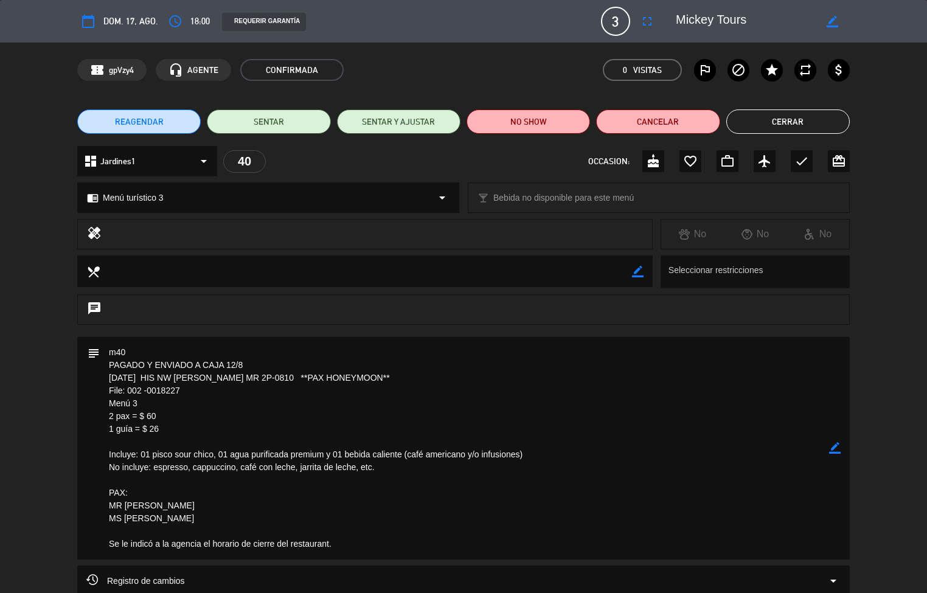
click at [764, 110] on button "Cerrar" at bounding box center [788, 122] width 124 height 24
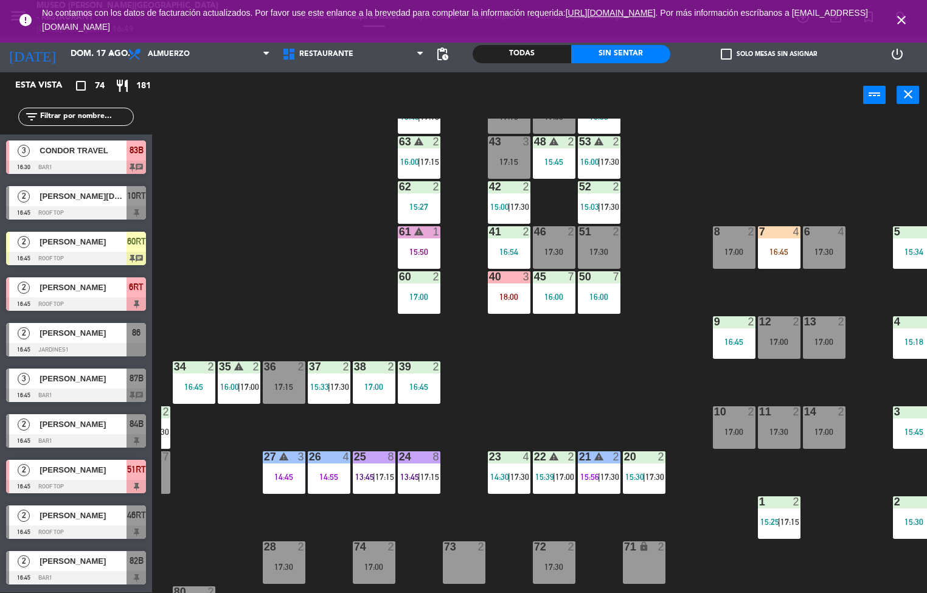
scroll to position [1049, 0]
click at [268, 245] on div "44 5 17:15 49 2 17:00 54 4 16:00 64 warning 2 16:45 | 17:15 48 warning 2 15:45 …" at bounding box center [544, 356] width 766 height 475
click at [249, 170] on div "44 5 17:15 49 2 17:00 54 4 16:00 64 warning 2 16:45 | 17:15 48 warning 2 15:45 …" at bounding box center [544, 356] width 766 height 475
click at [249, 167] on div "44 5 17:15 49 2 17:00 54 4 16:00 64 warning 2 16:45 | 17:15 48 warning 2 15:45 …" at bounding box center [544, 356] width 766 height 475
click at [903, 13] on icon "close" at bounding box center [901, 20] width 15 height 15
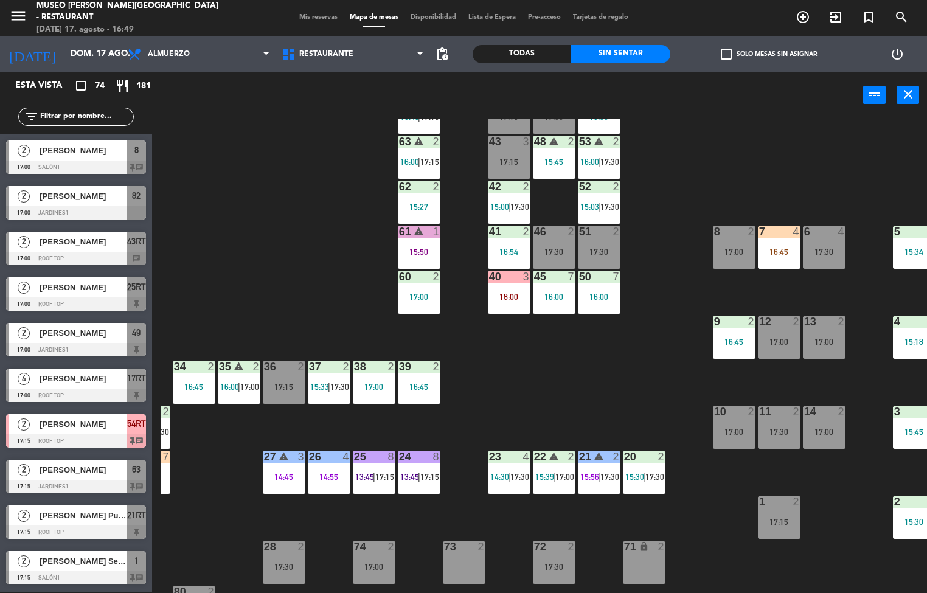
click at [593, 150] on div "53 warning 2 16:00 | 17:30" at bounding box center [599, 157] width 43 height 43
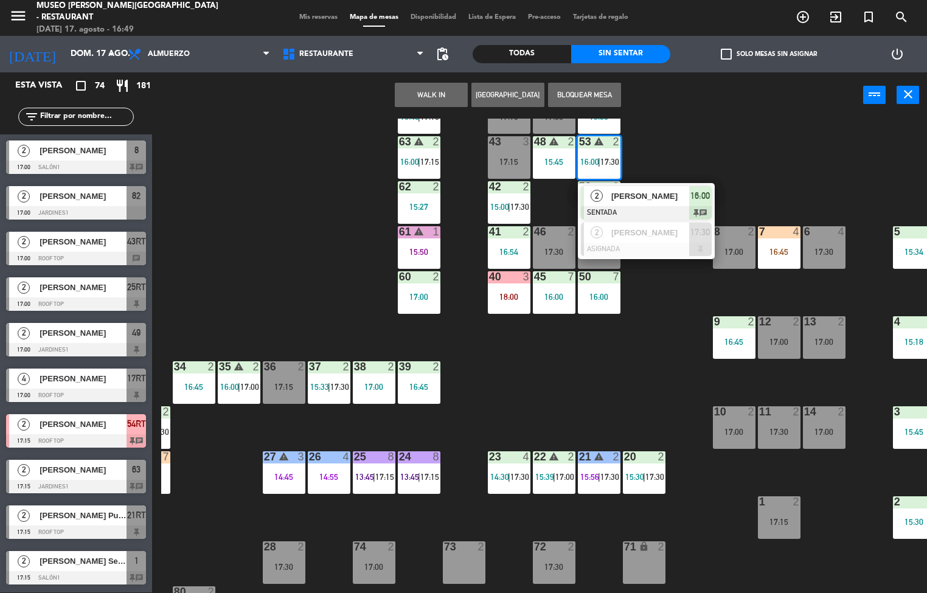
click at [608, 190] on div "2" at bounding box center [597, 196] width 26 height 20
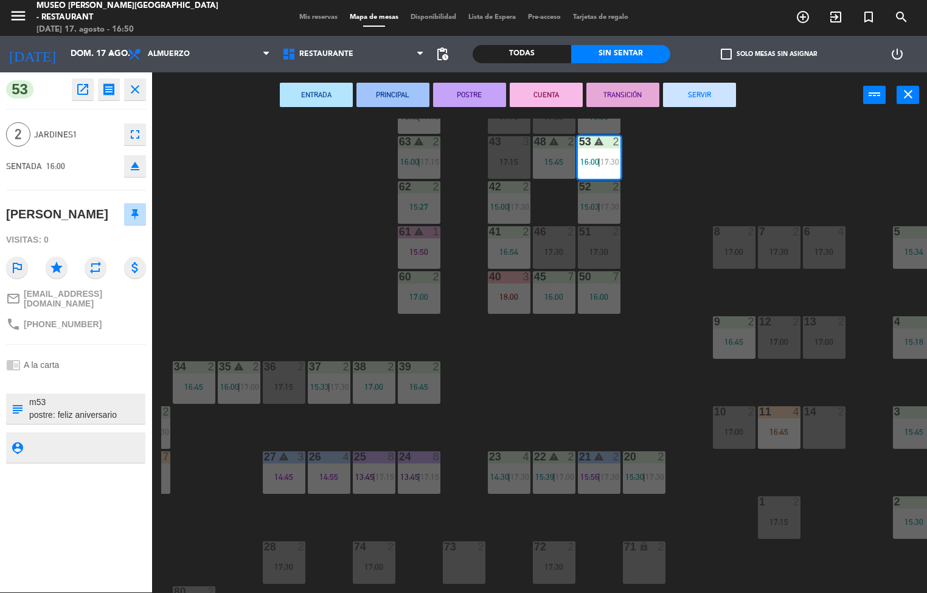
click at [324, 259] on div "menu [GEOGRAPHIC_DATA][PERSON_NAME] - Restaurant [DATE] 17. agosto - 16:50 Mis …" at bounding box center [463, 296] width 927 height 593
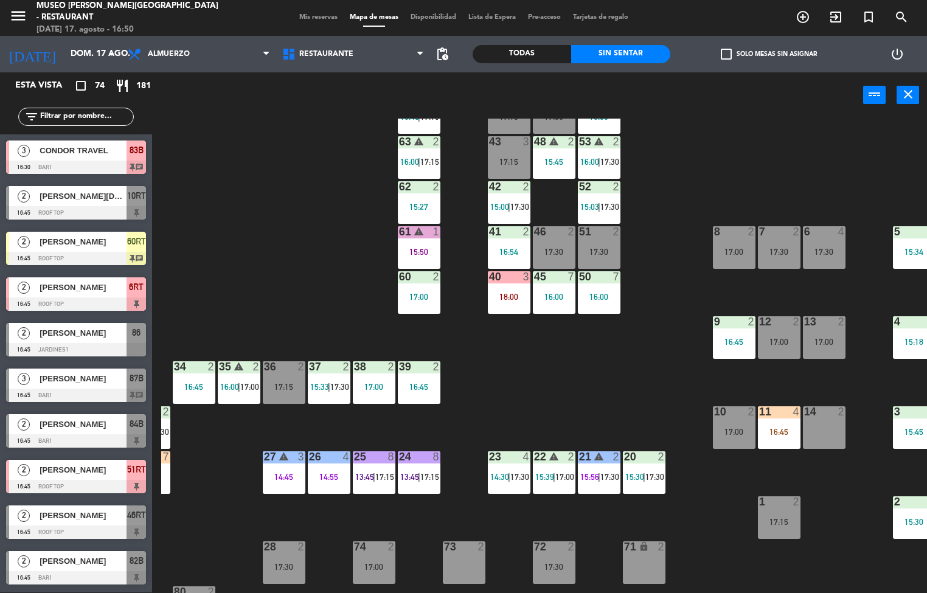
scroll to position [5, 81]
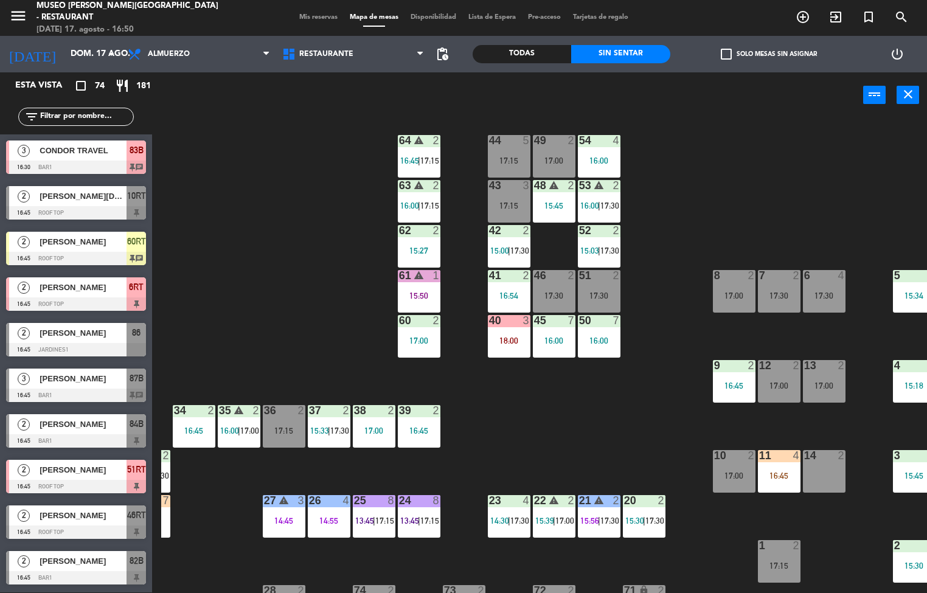
click at [426, 144] on div "warning" at bounding box center [419, 141] width 20 height 12
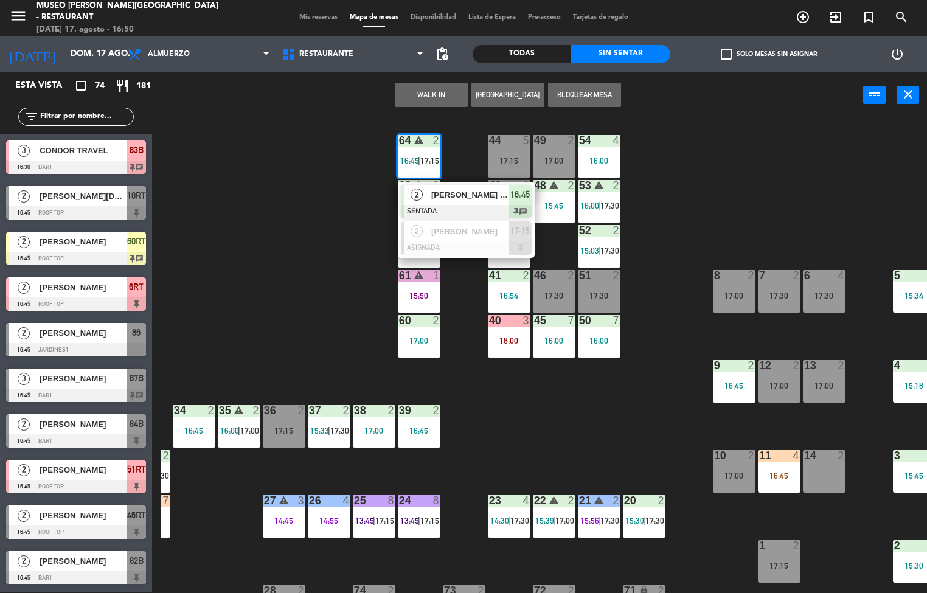
click at [470, 196] on span "[PERSON_NAME] Lima [PERSON_NAME]" at bounding box center [470, 195] width 78 height 13
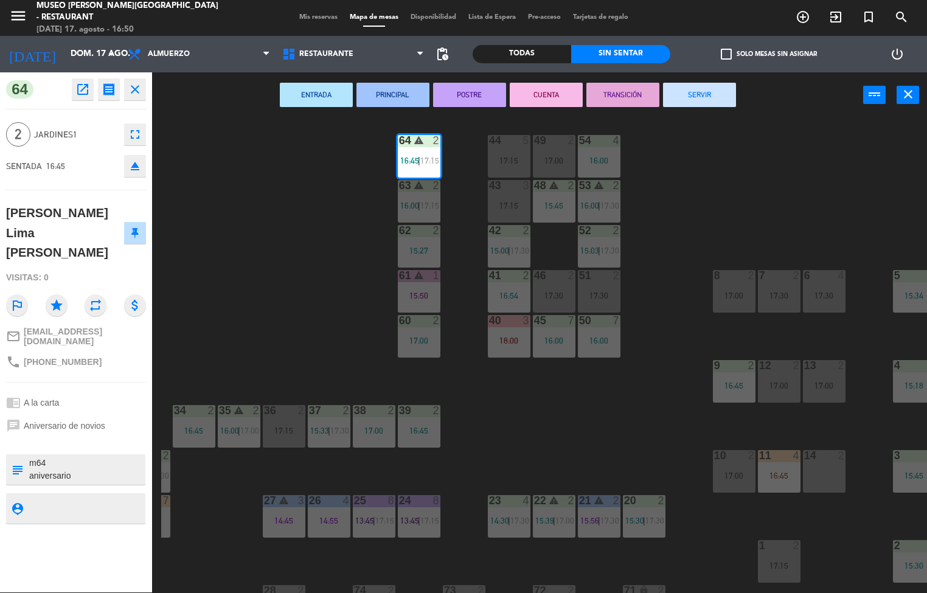
click at [573, 422] on div "44 5 17:15 49 2 17:00 54 4 16:00 64 warning 2 16:45 | 17:15 48 warning 2 15:45 …" at bounding box center [544, 356] width 766 height 475
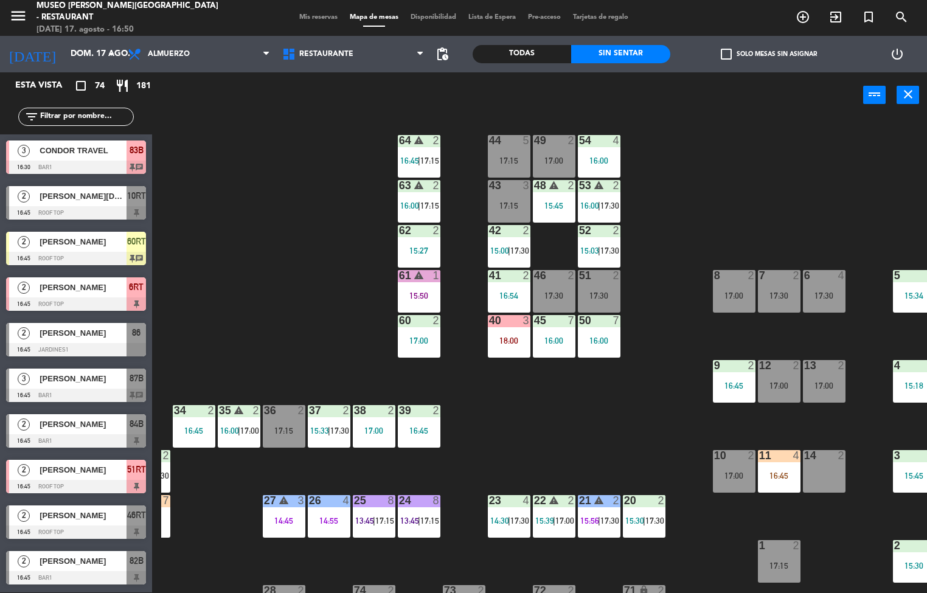
click at [531, 230] on div "2" at bounding box center [529, 230] width 20 height 11
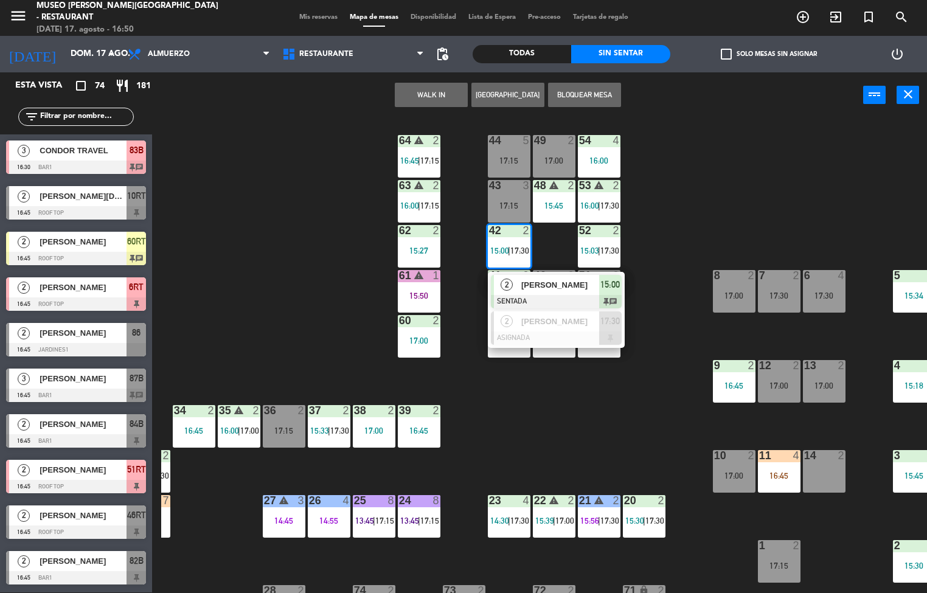
click at [723, 162] on div "44 5 17:15 49 2 17:00 54 4 16:00 64 warning 2 16:45 | 17:15 48 warning 2 15:45 …" at bounding box center [544, 356] width 766 height 475
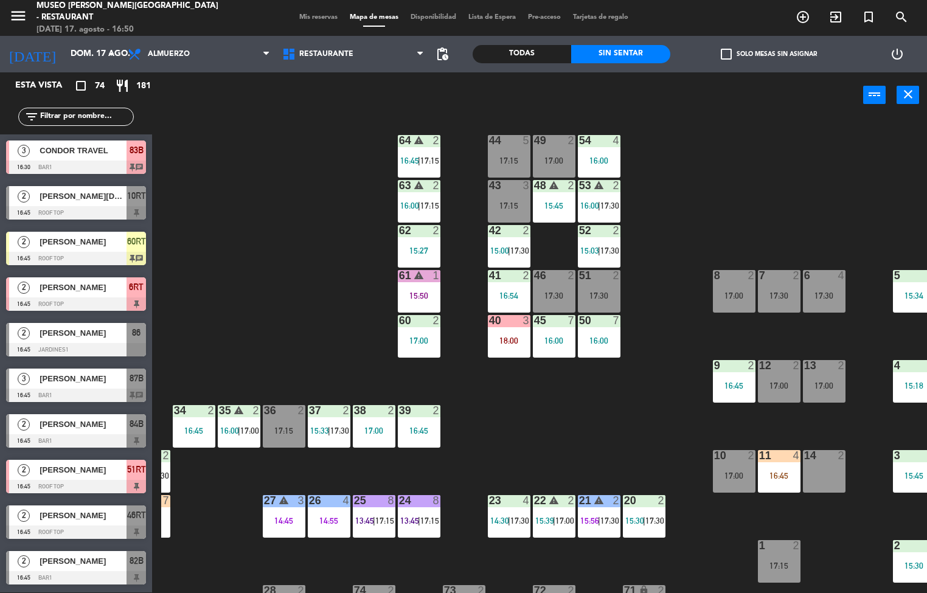
click at [553, 185] on icon "warning" at bounding box center [554, 185] width 10 height 10
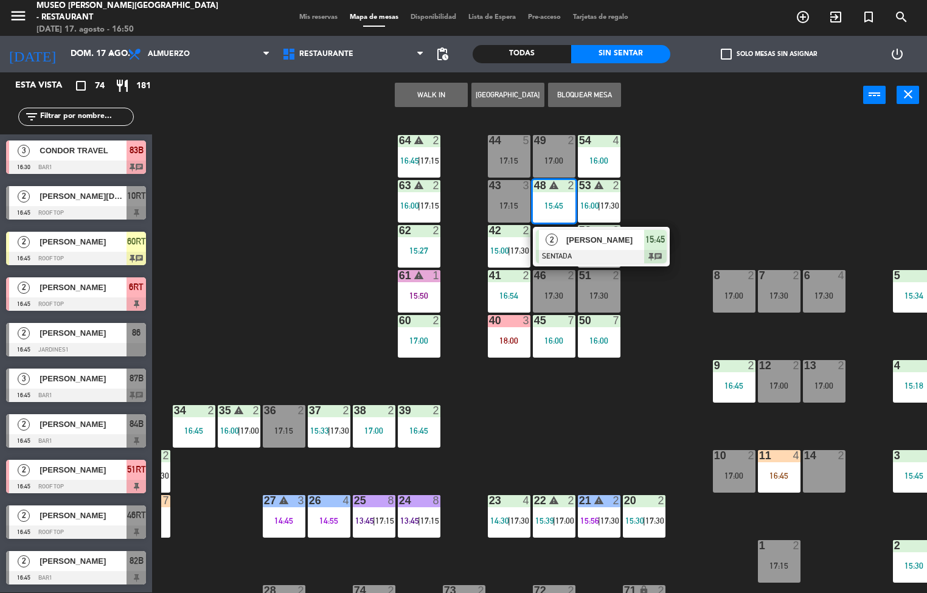
click at [585, 245] on span "[PERSON_NAME]" at bounding box center [605, 240] width 78 height 13
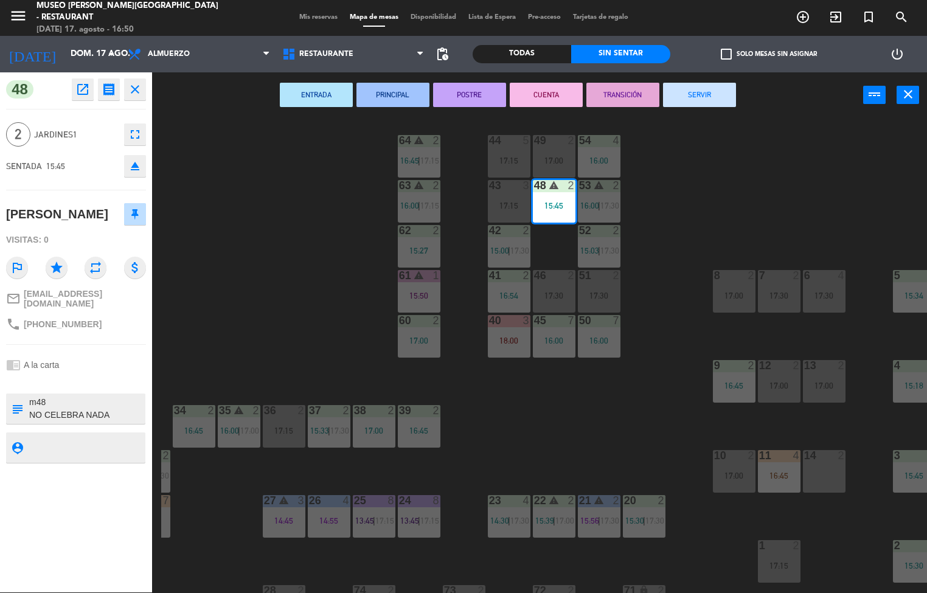
click at [816, 170] on div "44 5 17:15 49 2 17:00 54 4 16:00 64 warning 2 16:45 | 17:15 48 warning 2 15:45 …" at bounding box center [544, 356] width 766 height 475
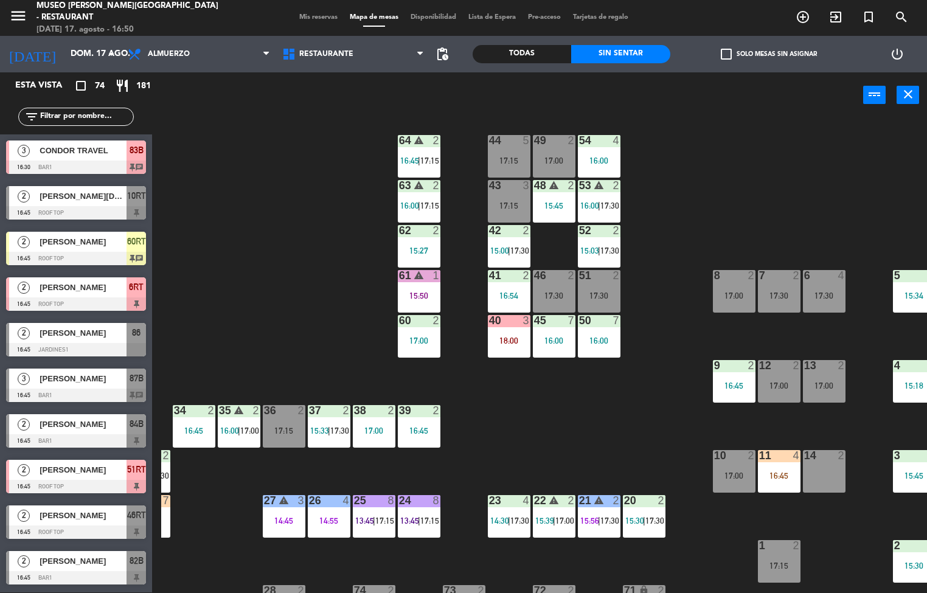
click at [586, 156] on div "16:00" at bounding box center [599, 160] width 43 height 9
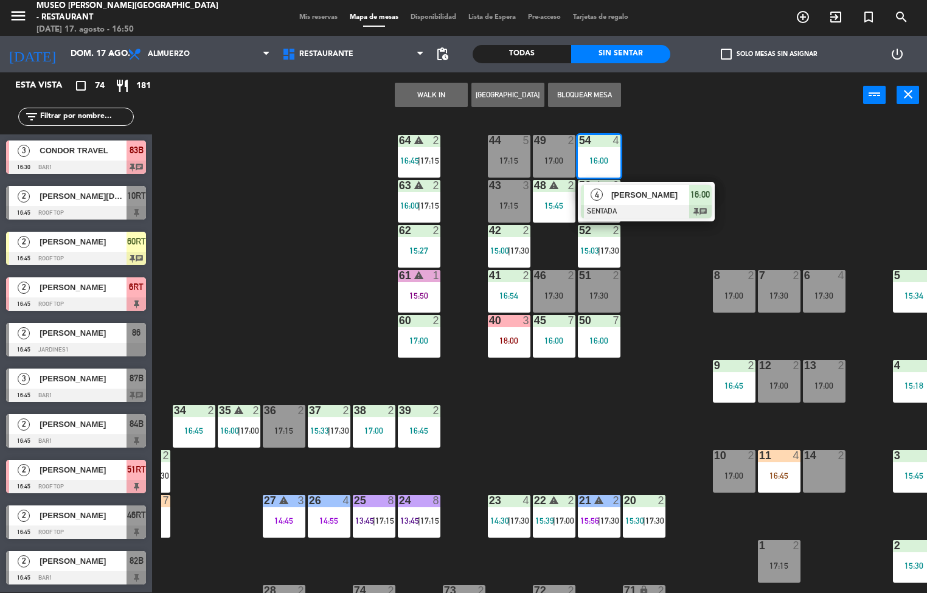
click at [634, 195] on span "[PERSON_NAME]" at bounding box center [650, 195] width 78 height 13
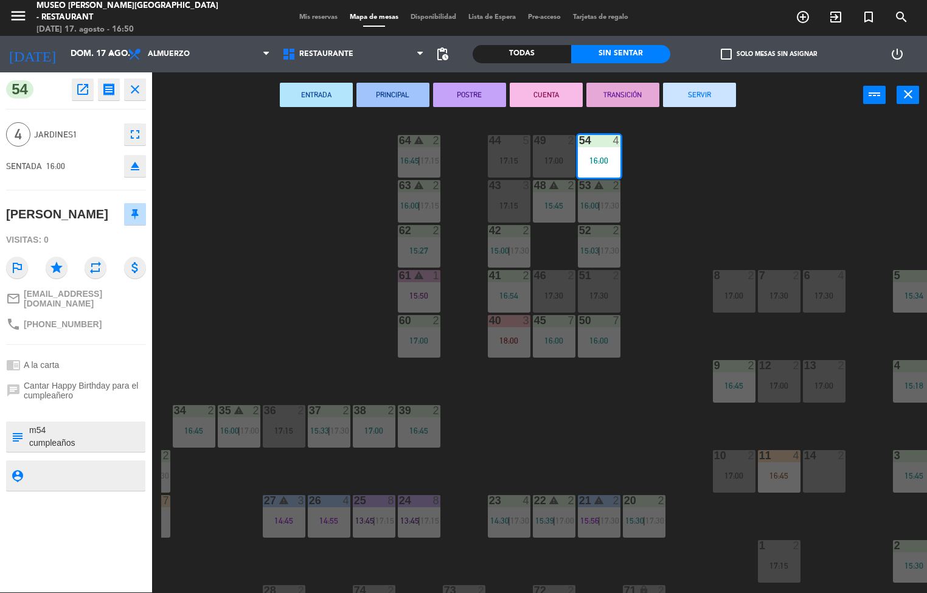
click at [720, 192] on div "44 5 17:15 49 2 17:00 54 4 16:00 64 warning 2 16:45 | 17:15 48 warning 2 15:45 …" at bounding box center [544, 356] width 766 height 475
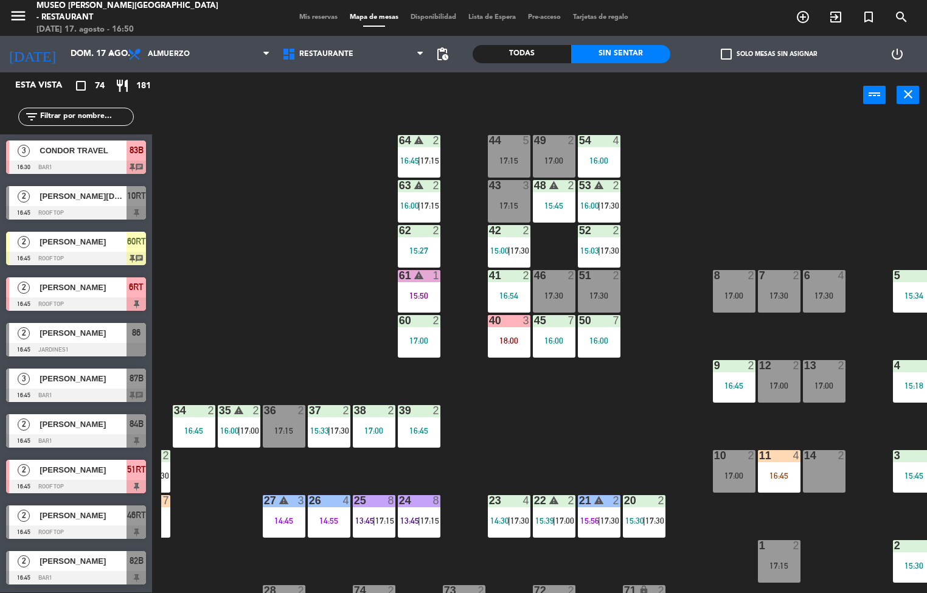
click at [597, 150] on div "54 4 16:00" at bounding box center [599, 156] width 43 height 43
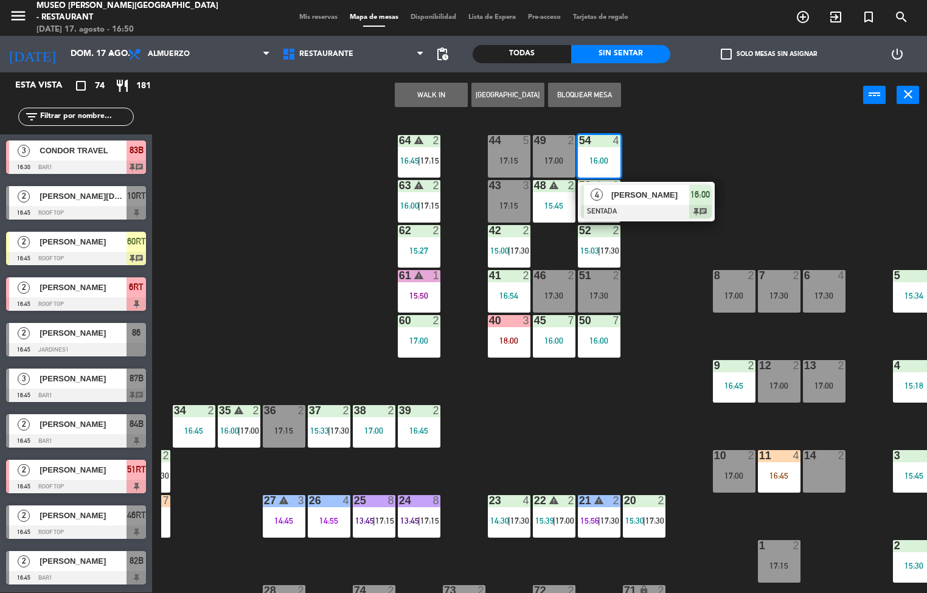
click at [632, 194] on span "[PERSON_NAME]" at bounding box center [650, 195] width 78 height 13
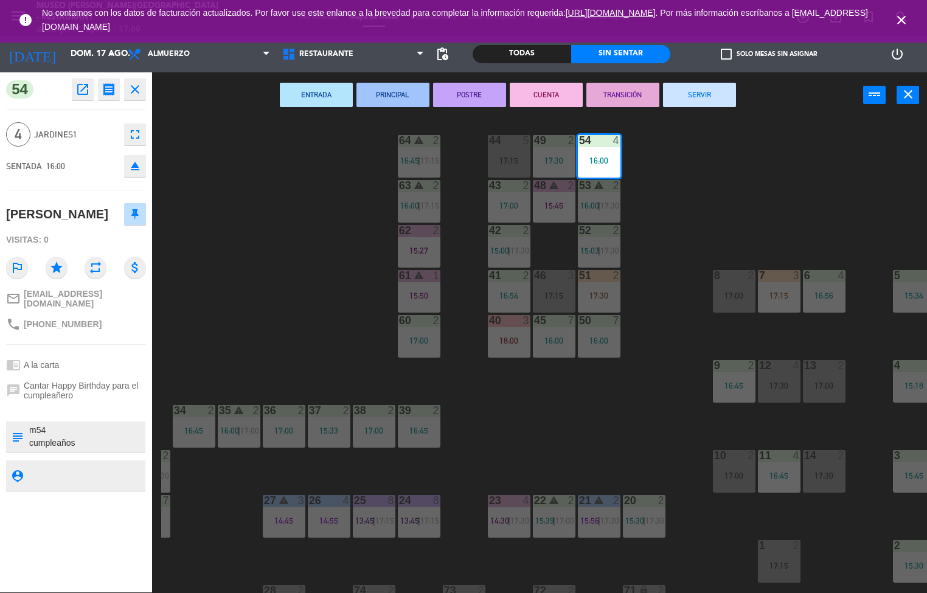
click at [316, 298] on div "44 5 17:15 49 2 17:30 54 4 16:00 64 warning 2 16:45 | 17:15 48 warning 2 15:45 …" at bounding box center [544, 356] width 766 height 475
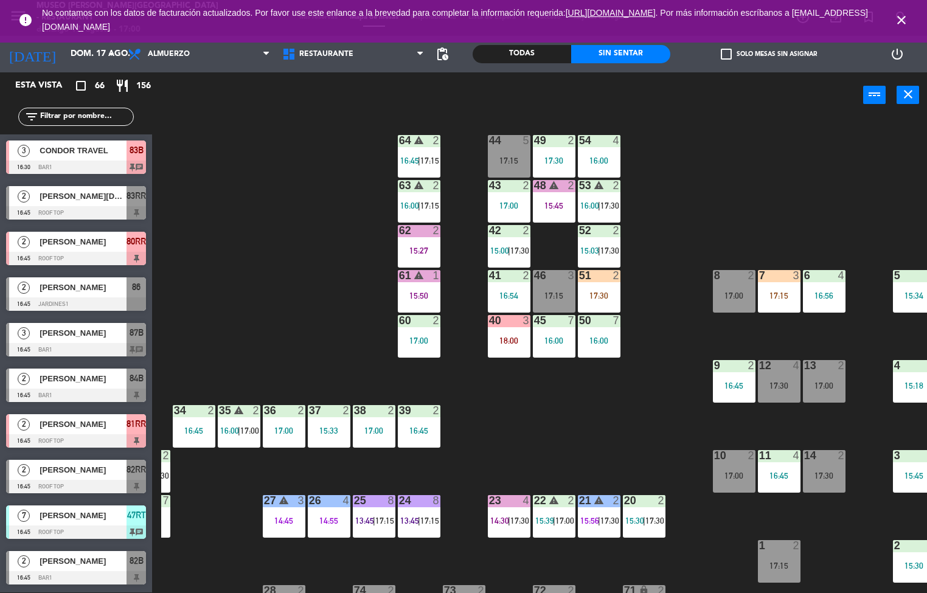
click at [513, 193] on div "43 2 17:00" at bounding box center [509, 201] width 43 height 43
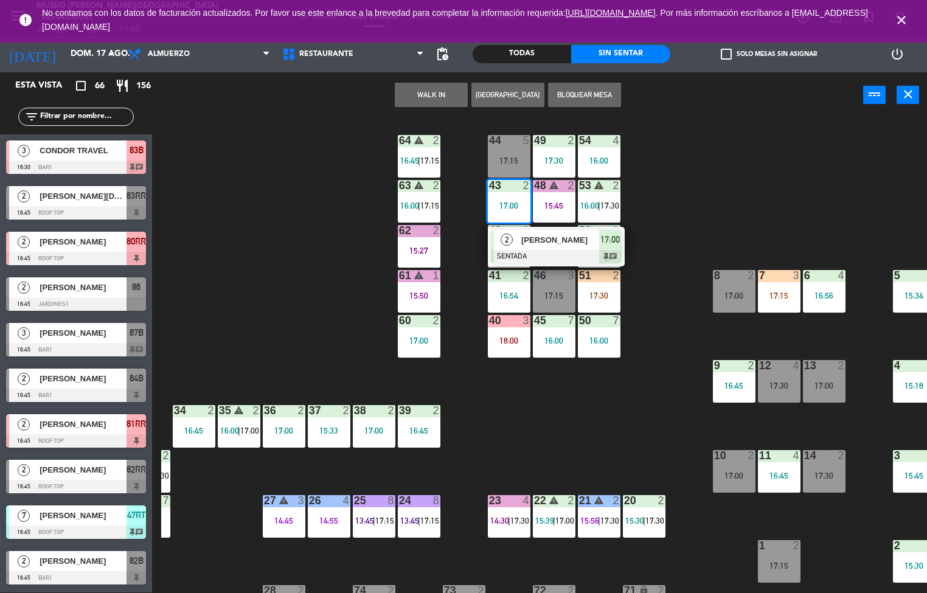
click at [555, 239] on span "[PERSON_NAME]" at bounding box center [560, 240] width 78 height 13
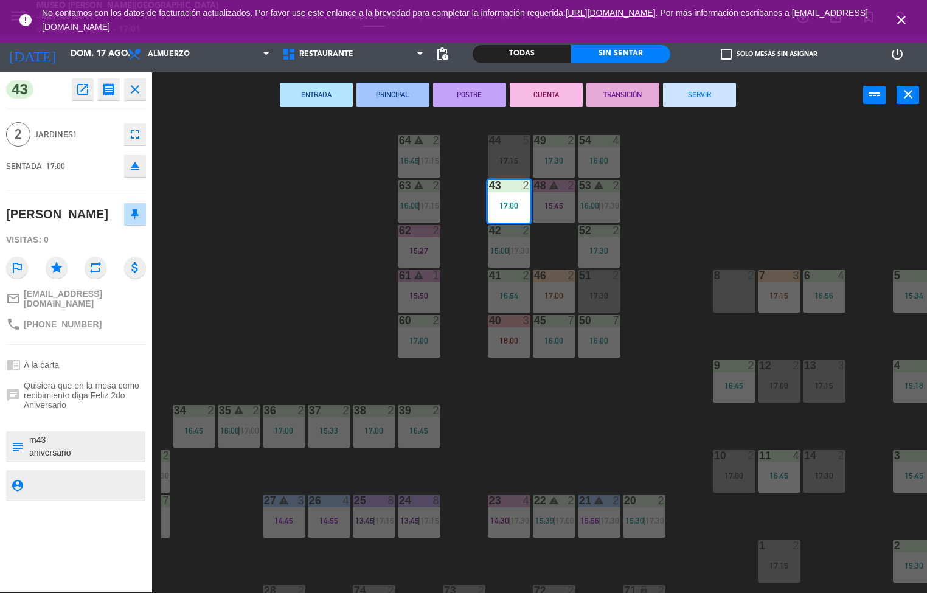
click at [298, 316] on div "44 5 17:15 49 2 17:30 54 4 16:00 64 warning 2 16:45 | 17:15 48 warning 2 15:45 …" at bounding box center [544, 356] width 766 height 475
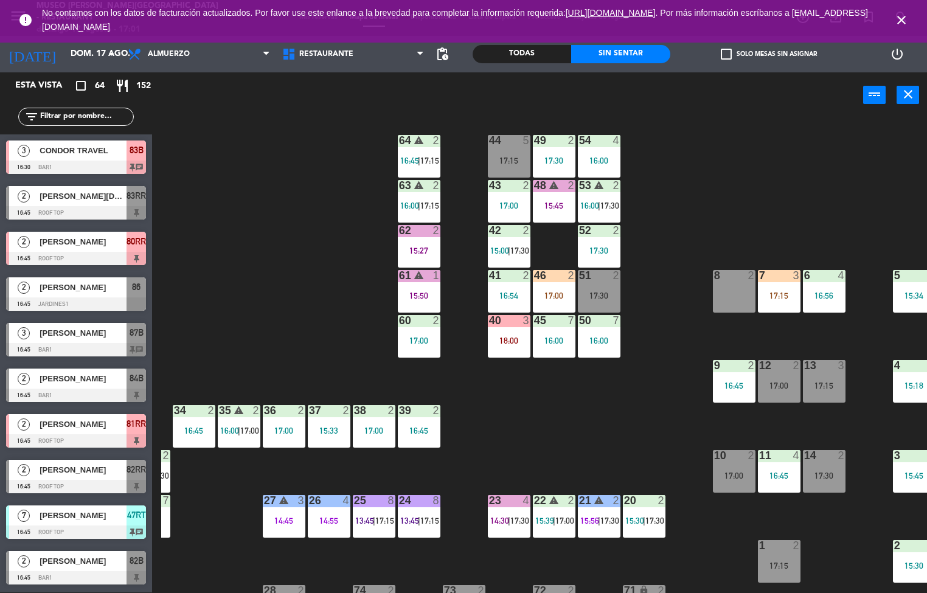
click at [553, 159] on div "17:30" at bounding box center [554, 160] width 43 height 9
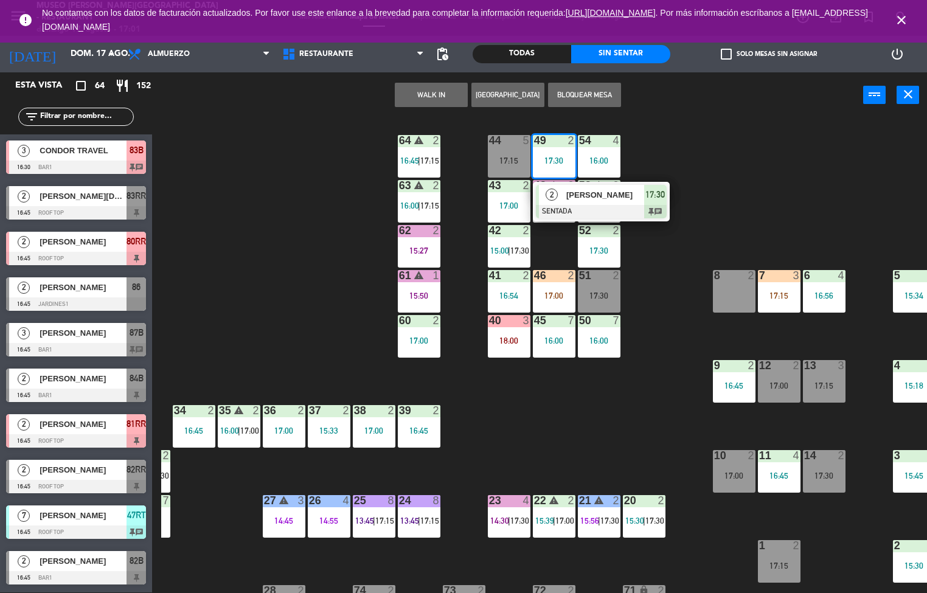
click at [588, 205] on div at bounding box center [601, 211] width 131 height 13
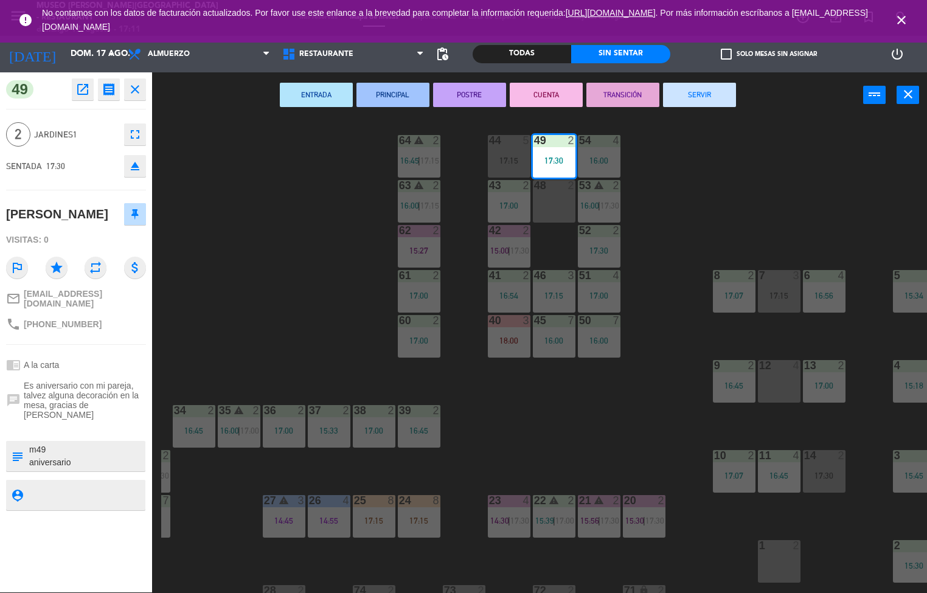
click at [486, 431] on div "44 5 17:15 49 2 17:30 54 4 16:00 64 warning 2 16:45 | 17:15 48 2 53 warning 2 1…" at bounding box center [544, 356] width 766 height 475
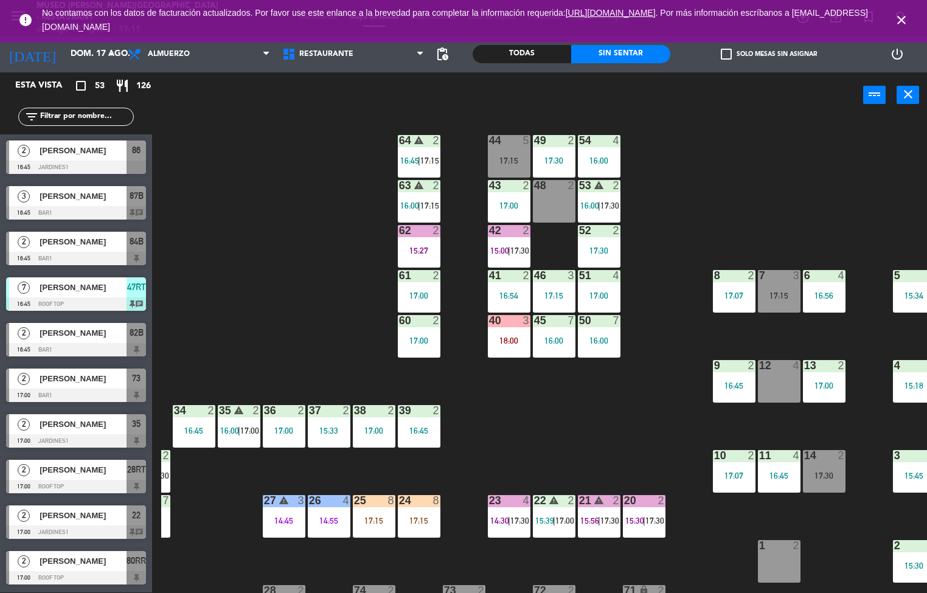
click at [590, 208] on span "16:00" at bounding box center [589, 206] width 19 height 10
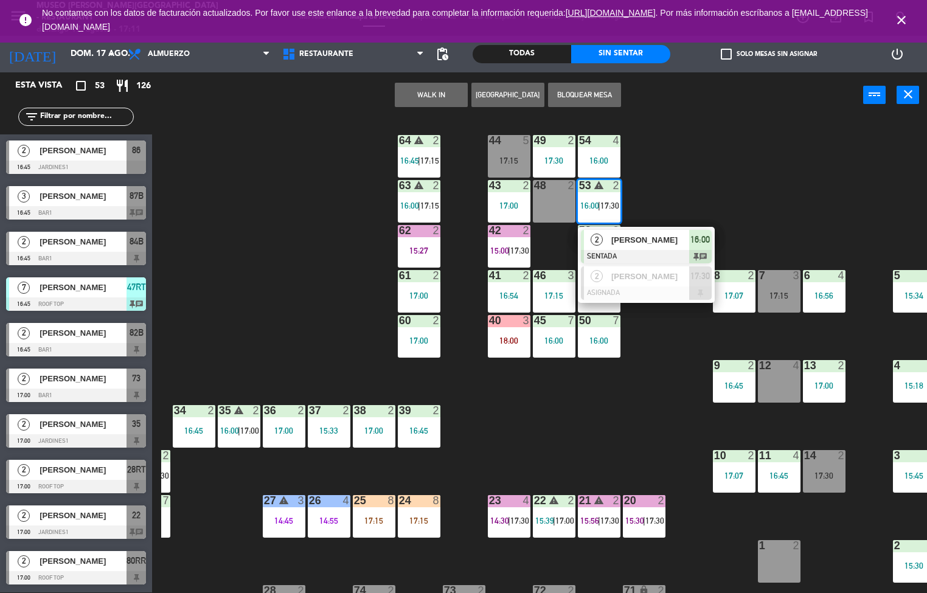
click at [634, 245] on span "[PERSON_NAME]" at bounding box center [650, 240] width 78 height 13
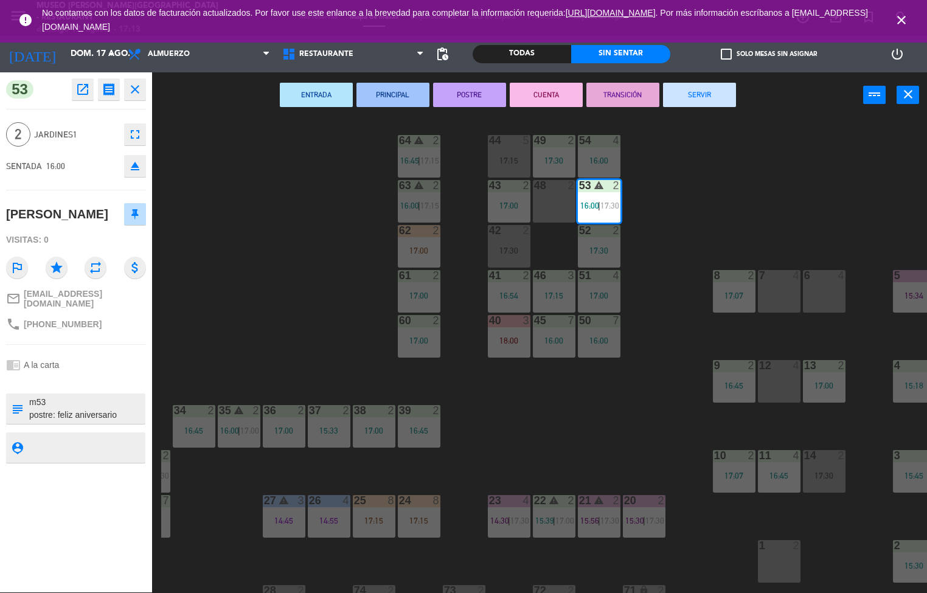
click at [358, 354] on div "44 5 17:15 49 2 17:30 54 4 16:00 64 warning 2 16:45 | 17:15 48 2 53 warning 2 1…" at bounding box center [544, 356] width 766 height 475
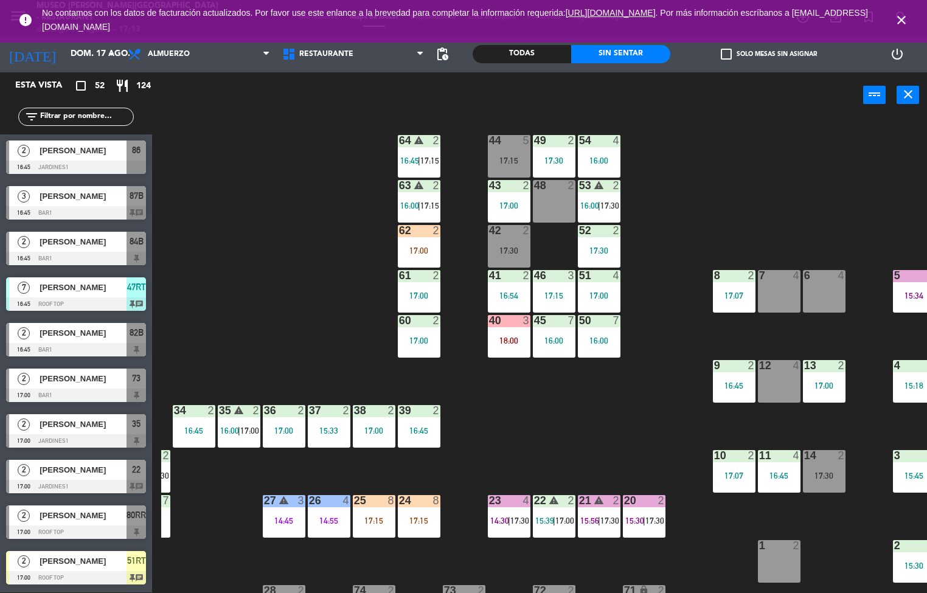
click at [511, 196] on div "43 2 17:00" at bounding box center [509, 201] width 43 height 43
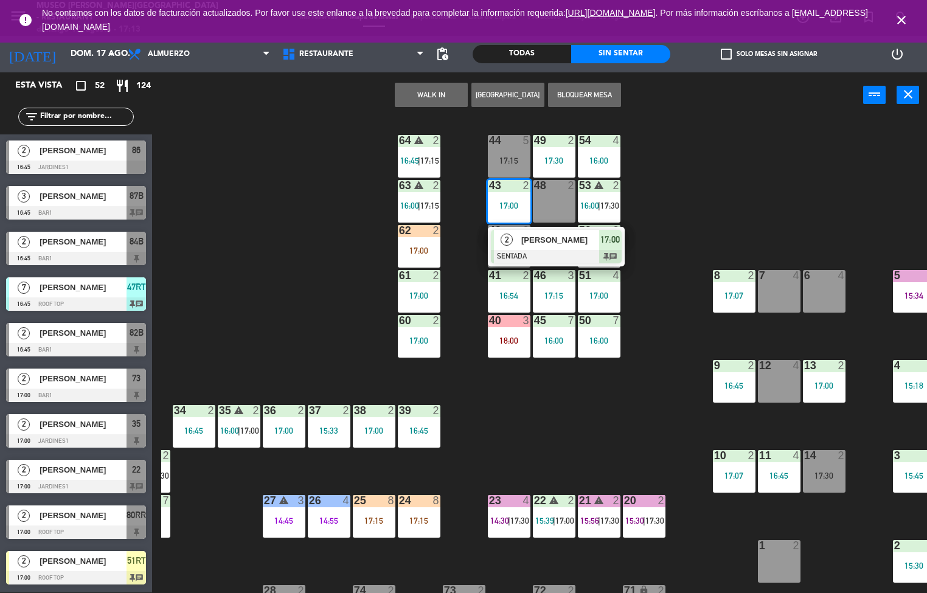
click at [553, 250] on div at bounding box center [556, 256] width 131 height 13
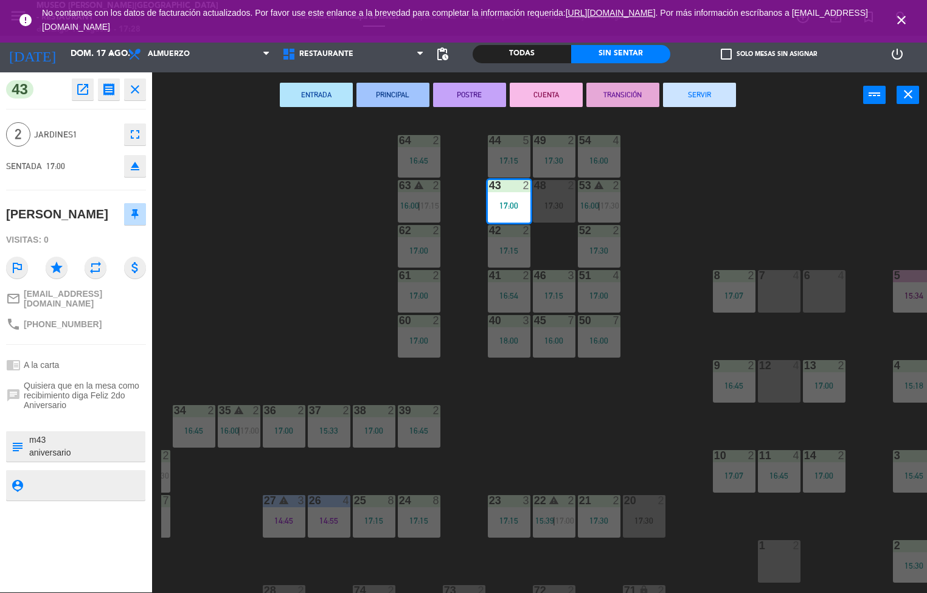
click at [608, 400] on div "44 5 17:15 49 2 17:30 54 4 16:00 64 2 16:45 48 2 17:30 53 warning 2 16:00 | 17:…" at bounding box center [544, 356] width 766 height 475
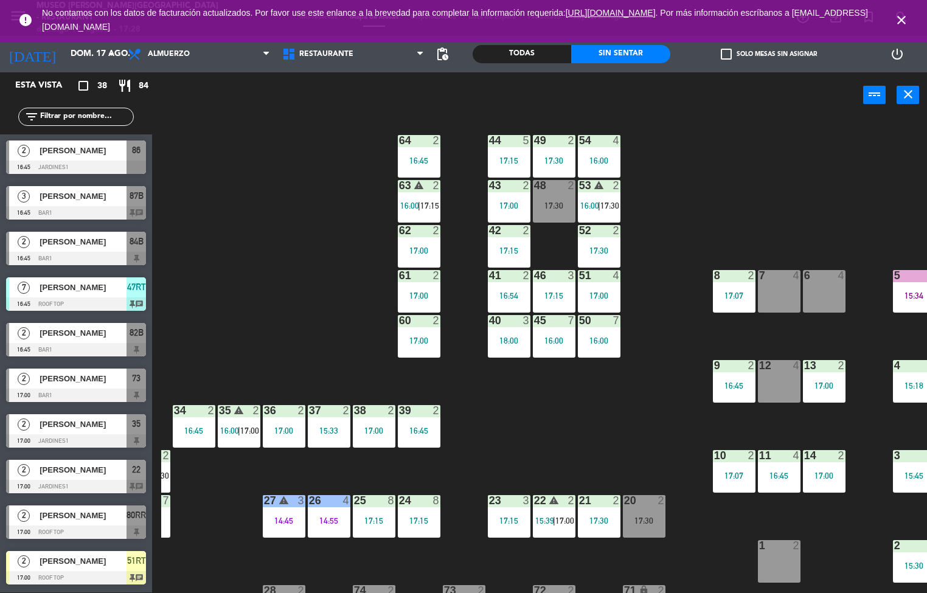
click at [502, 156] on div "17:15" at bounding box center [509, 160] width 43 height 9
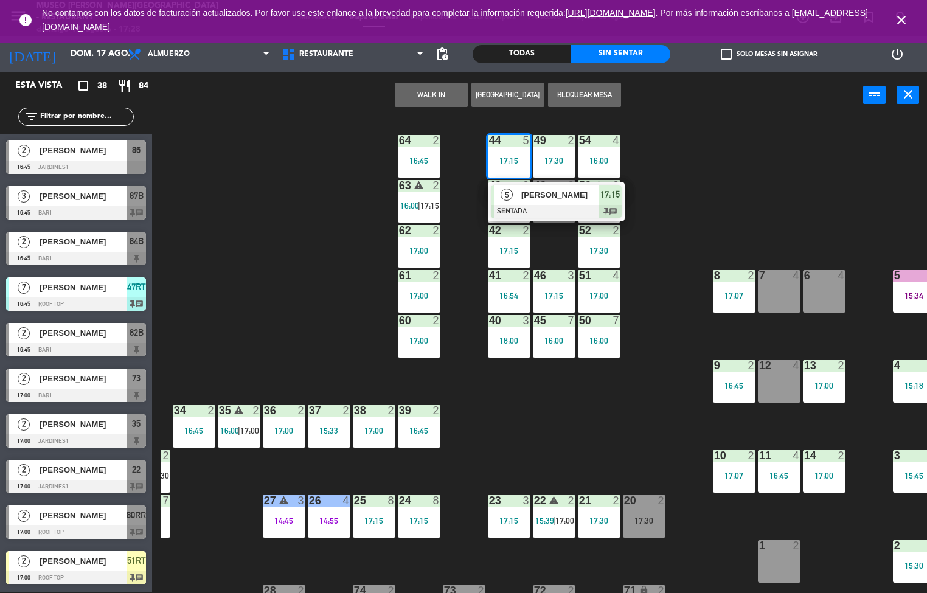
click at [542, 205] on div at bounding box center [556, 211] width 131 height 13
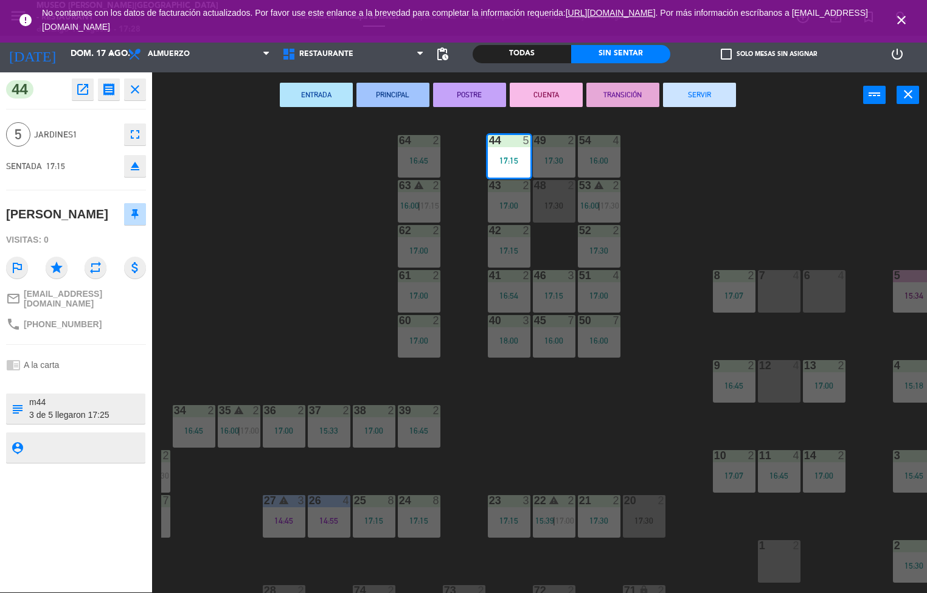
click at [105, 420] on textarea at bounding box center [86, 409] width 116 height 26
click at [84, 95] on icon "open_in_new" at bounding box center [82, 89] width 15 height 15
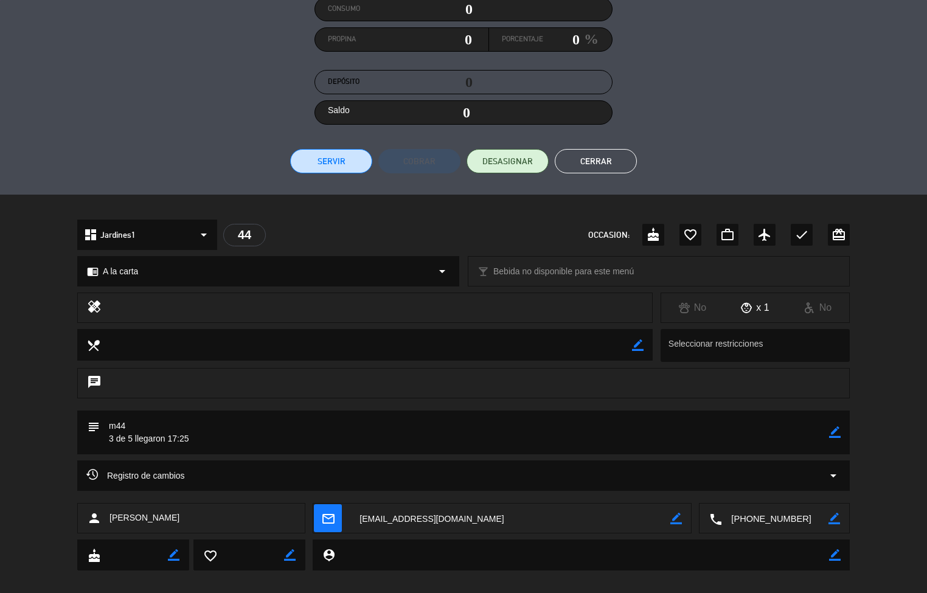
scroll to position [179, 0]
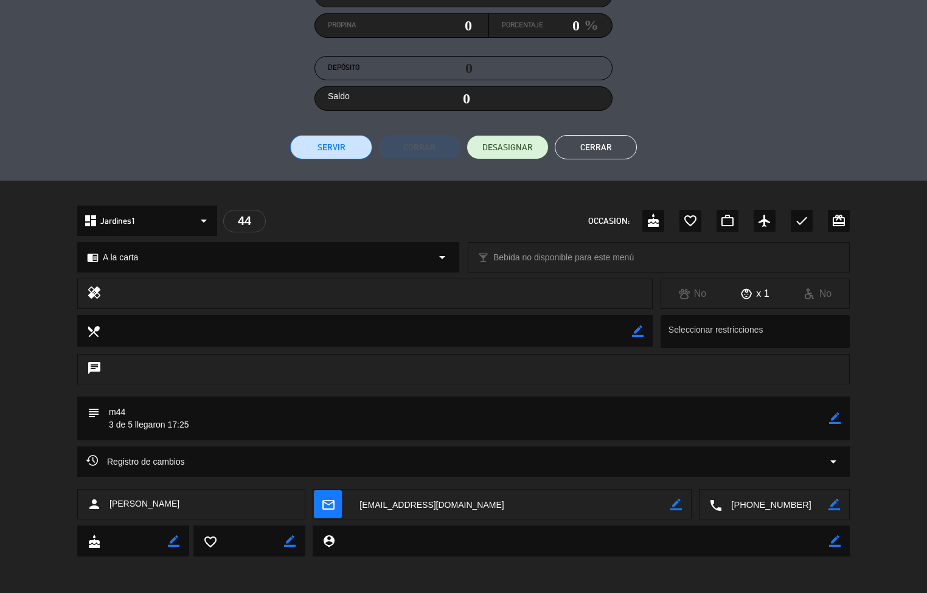
click at [577, 147] on button "Cerrar" at bounding box center [596, 147] width 82 height 24
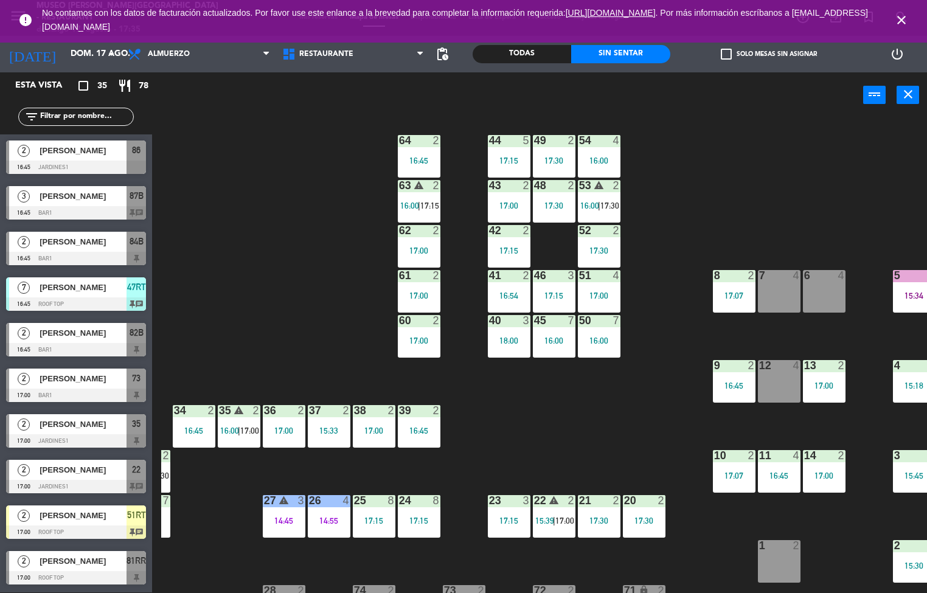
click at [553, 189] on div at bounding box center [554, 185] width 20 height 11
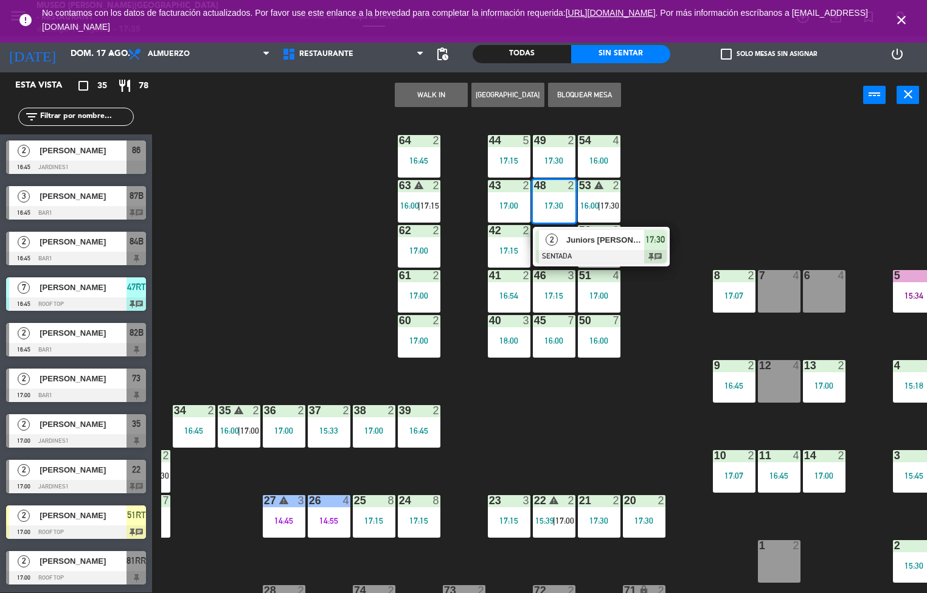
click at [605, 239] on span "Juniors [PERSON_NAME]" at bounding box center [605, 240] width 78 height 13
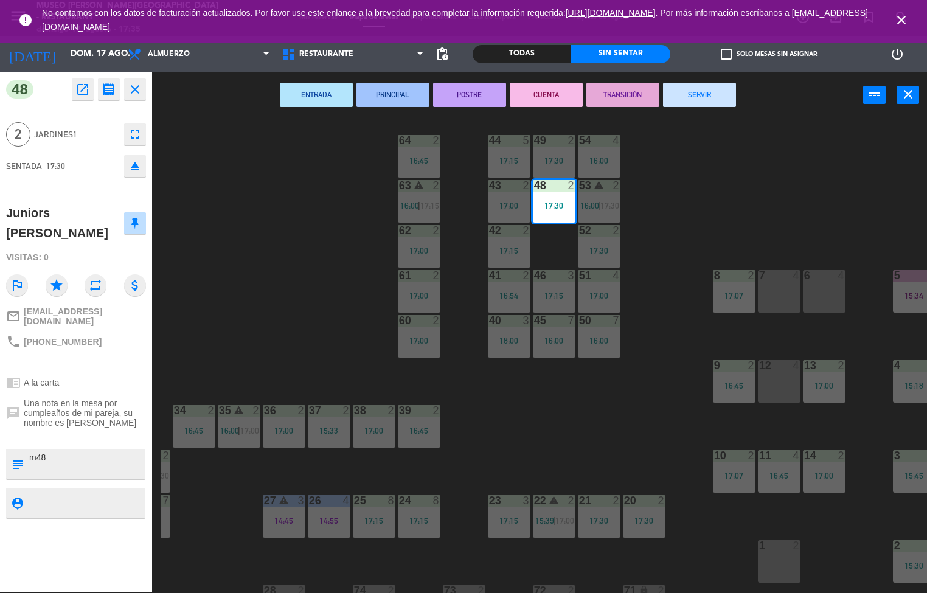
click at [723, 153] on div "44 5 17:15 49 2 17:30 54 4 16:00 64 2 16:45 48 2 17:30 53 warning 2 16:00 | 17:…" at bounding box center [544, 356] width 766 height 475
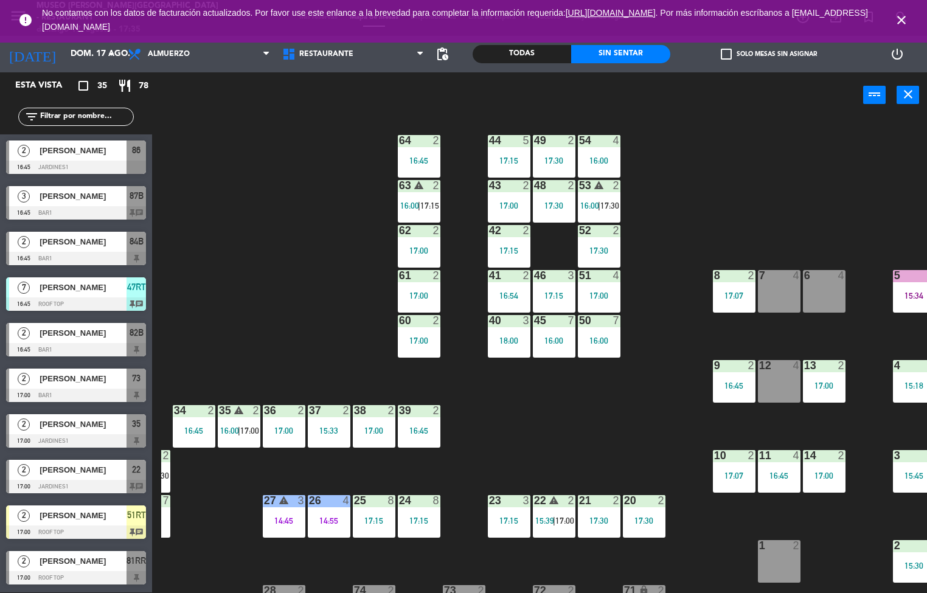
click at [545, 152] on div "49 2 17:30" at bounding box center [554, 156] width 43 height 43
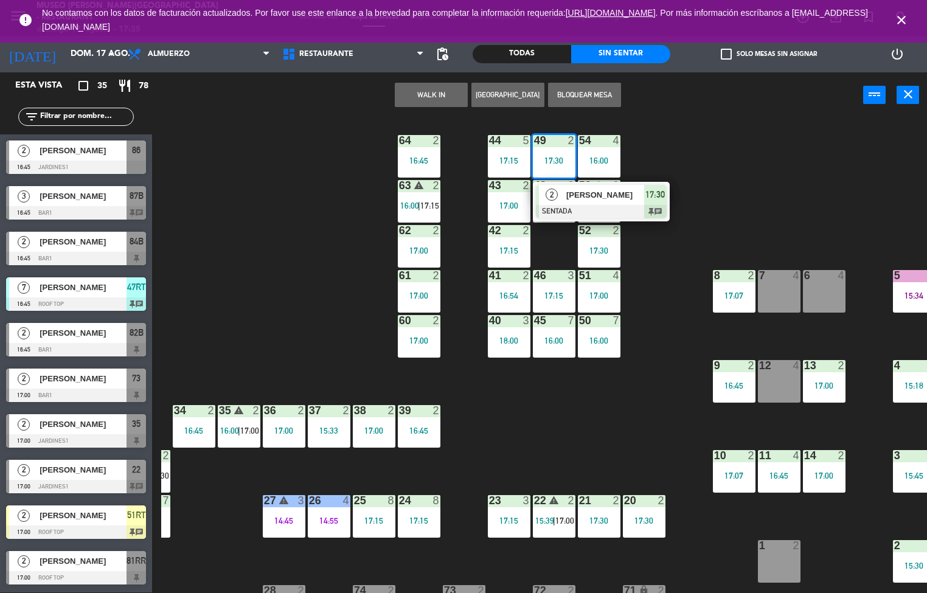
click at [599, 207] on div at bounding box center [601, 211] width 131 height 13
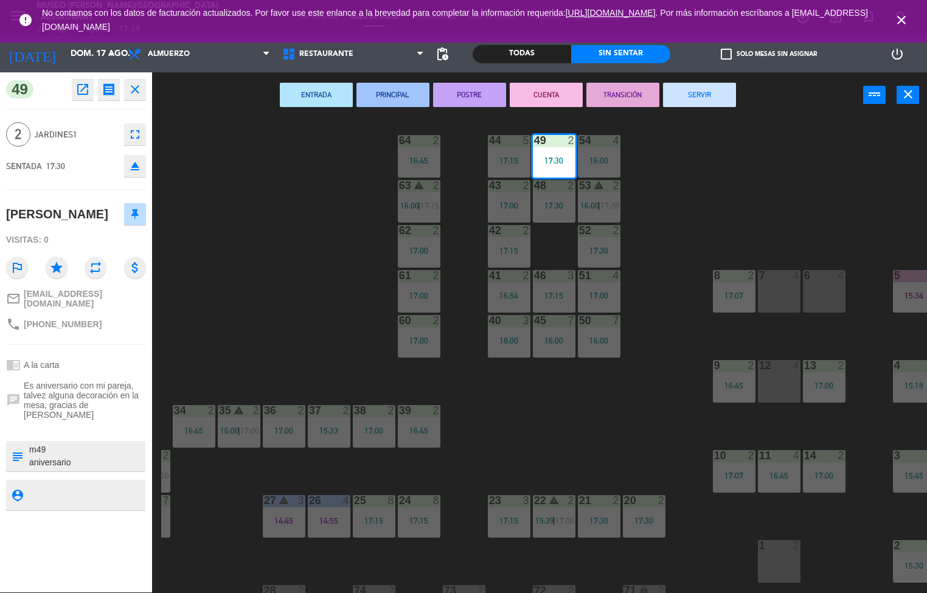
click at [276, 287] on div "44 5 17:15 49 2 17:30 54 4 16:00 64 2 16:45 48 2 17:30 53 warning 2 16:00 | 17:…" at bounding box center [544, 356] width 766 height 475
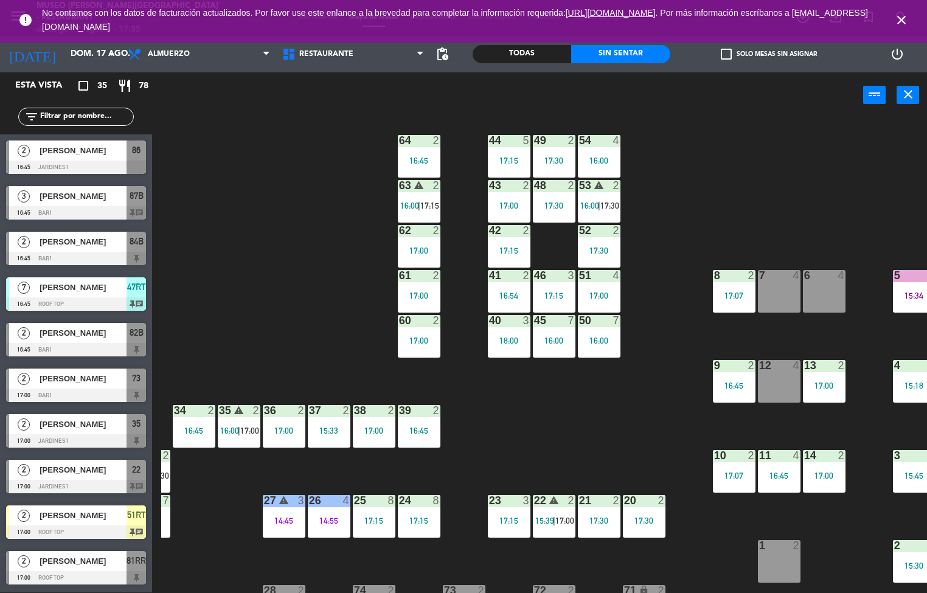
click at [499, 152] on div "44 5 17:15" at bounding box center [509, 156] width 43 height 43
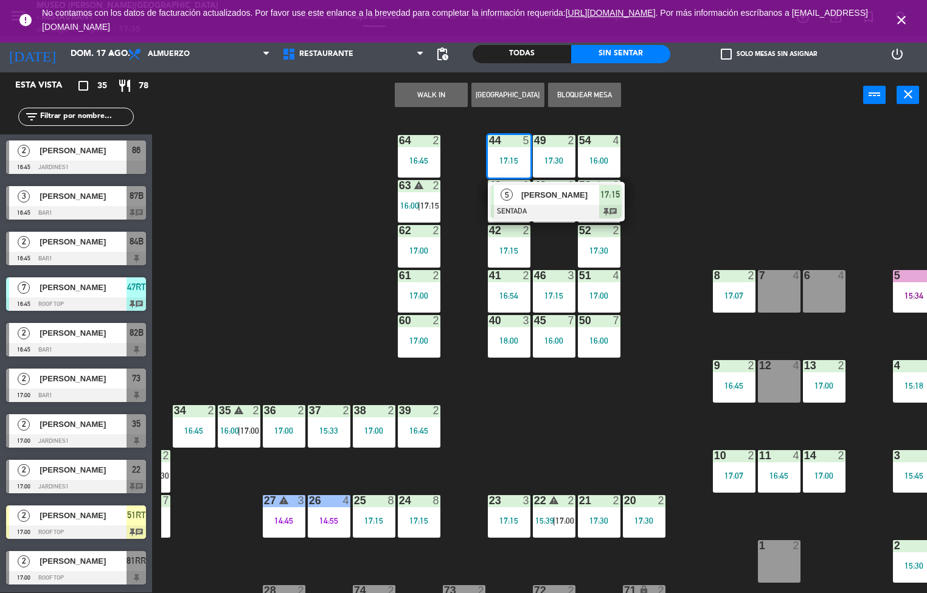
click at [564, 199] on span "[PERSON_NAME]" at bounding box center [560, 195] width 78 height 13
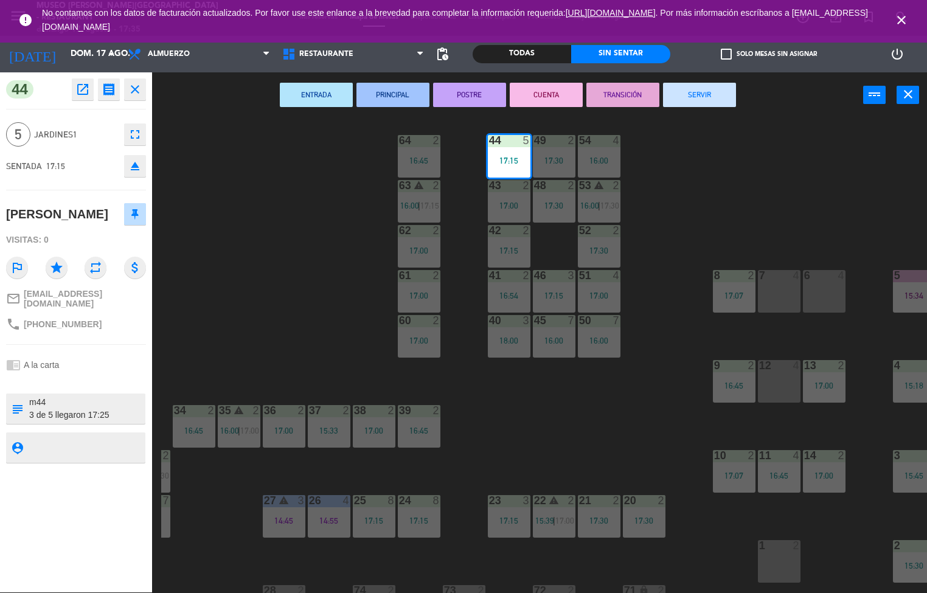
click at [564, 442] on div "44 5 17:15 49 2 17:30 54 4 16:00 64 2 16:45 48 2 17:30 53 warning 2 16:00 | 17:…" at bounding box center [544, 356] width 766 height 475
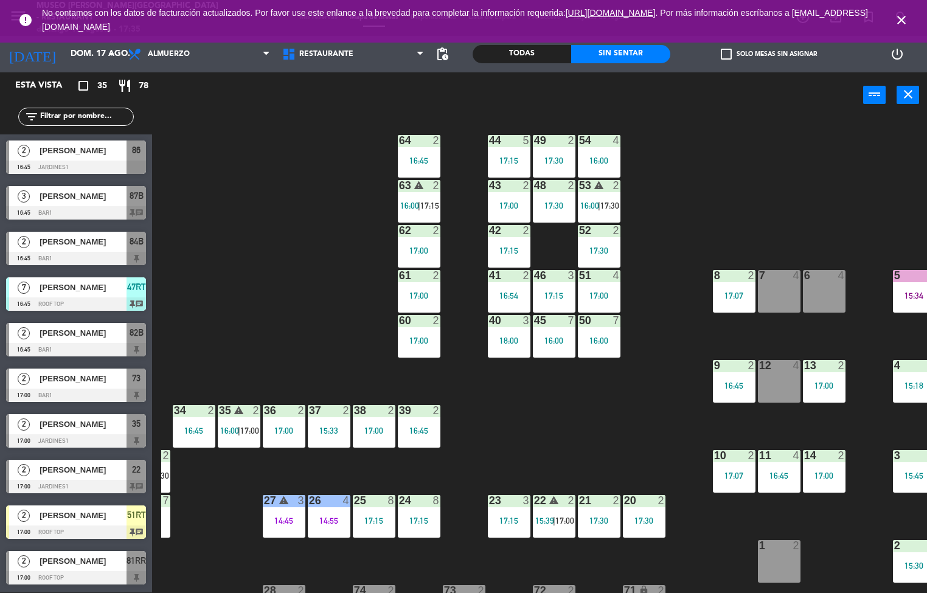
click at [580, 141] on div "54" at bounding box center [579, 140] width 1 height 11
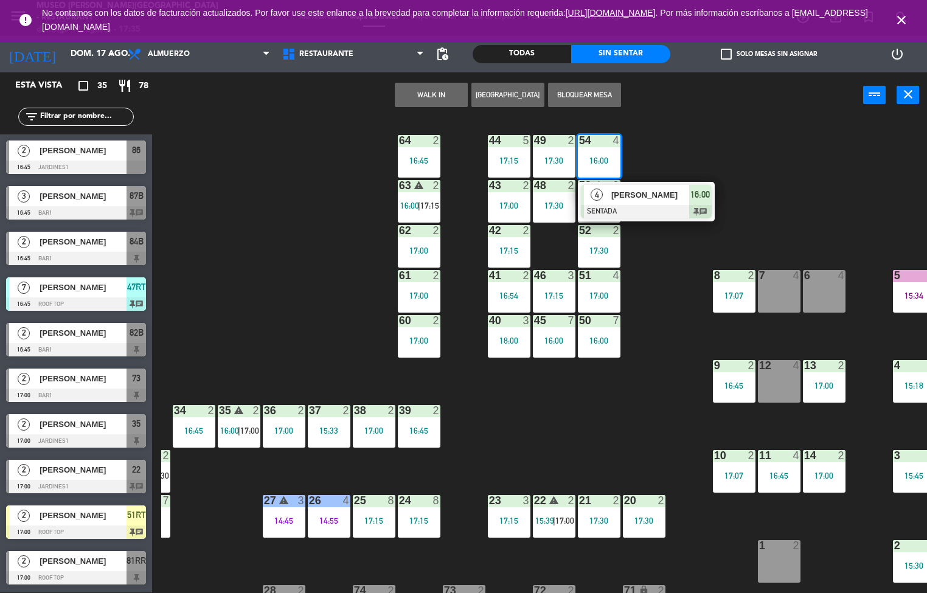
click at [630, 194] on span "[PERSON_NAME]" at bounding box center [650, 195] width 78 height 13
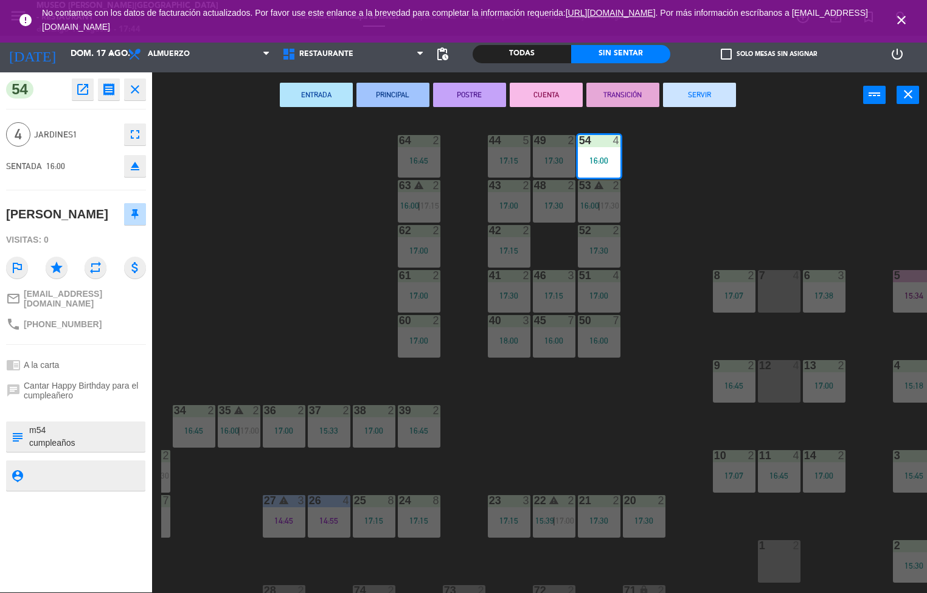
click at [338, 341] on div "44 5 17:15 49 2 17:30 54 4 16:00 64 2 16:45 48 2 17:30 53 warning 2 16:00 | 17:…" at bounding box center [544, 356] width 766 height 475
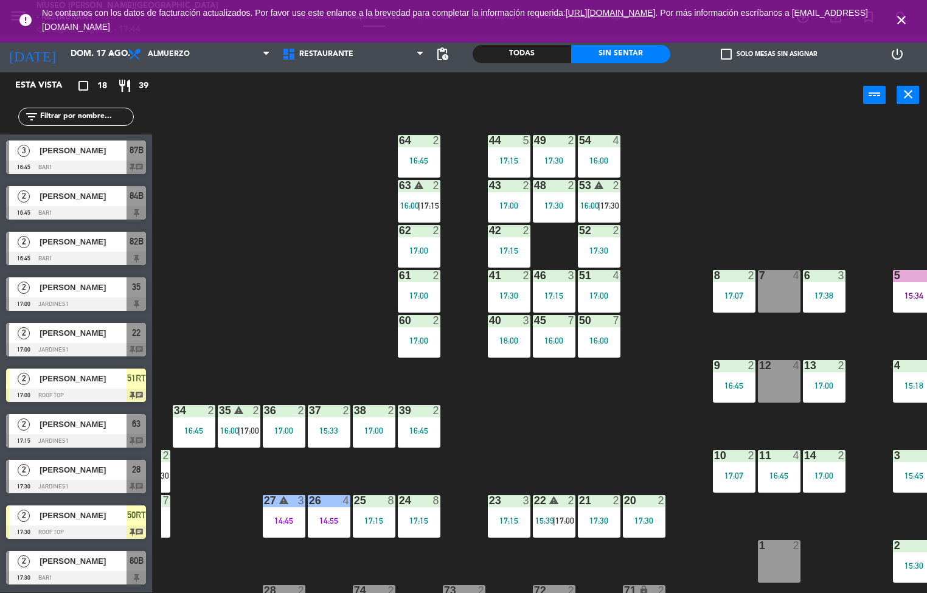
click at [407, 153] on div "64 2 16:45" at bounding box center [419, 156] width 43 height 43
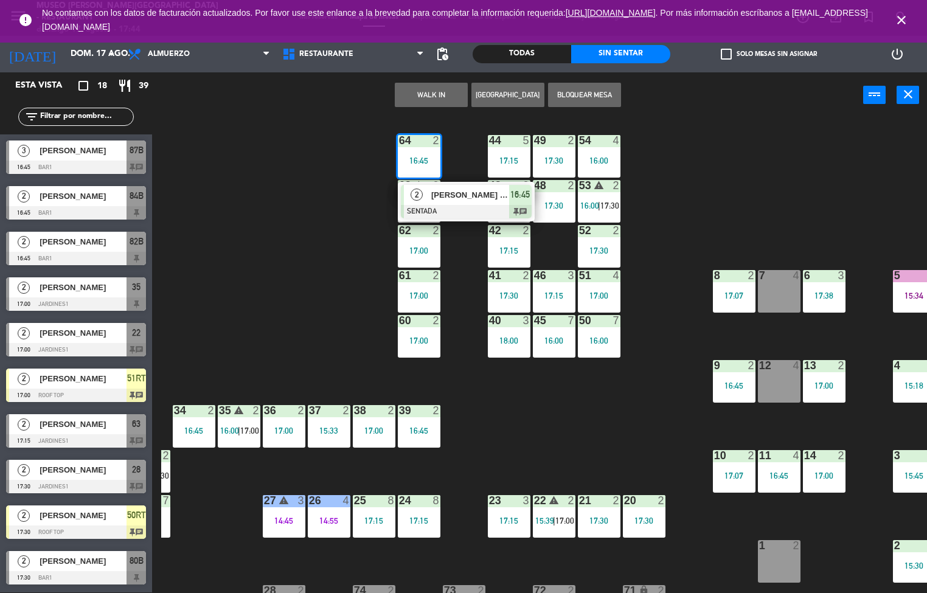
click at [469, 197] on span "[PERSON_NAME] Lima [PERSON_NAME]" at bounding box center [470, 195] width 78 height 13
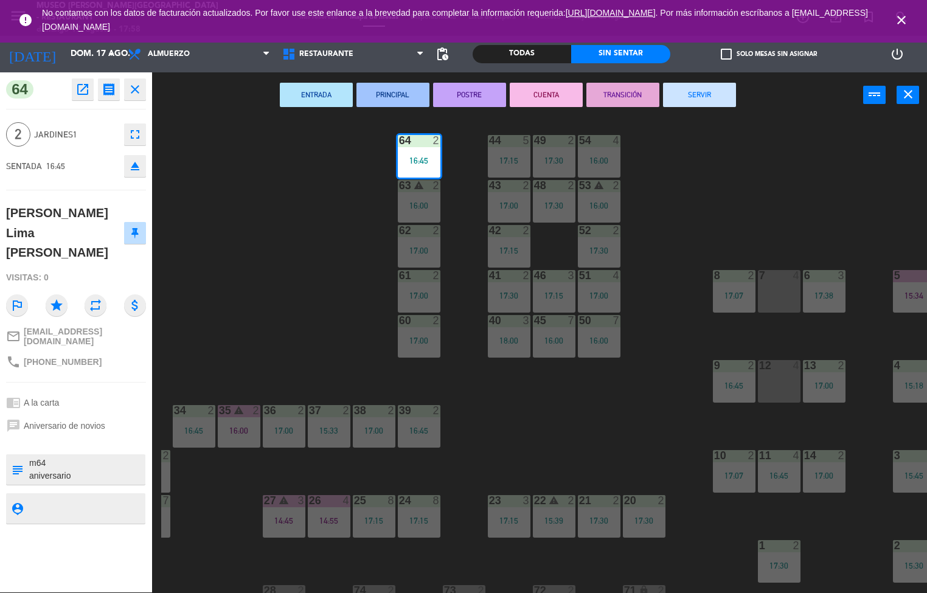
click at [559, 422] on div "44 5 17:15 49 2 17:30 54 4 16:00 64 2 16:45 48 2 17:30 53 warning 2 16:00 63 wa…" at bounding box center [544, 356] width 766 height 475
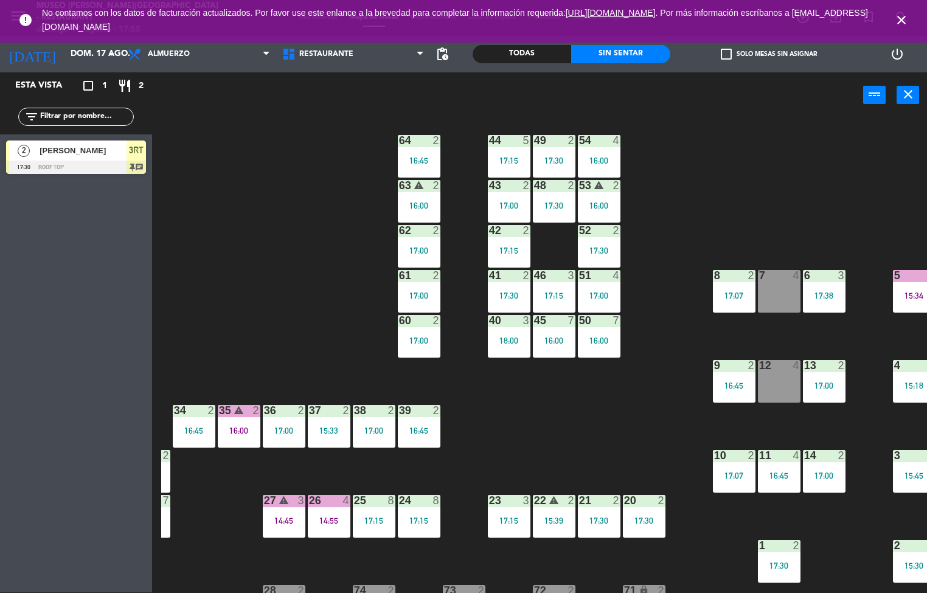
click at [498, 340] on div "18:00" at bounding box center [509, 340] width 43 height 9
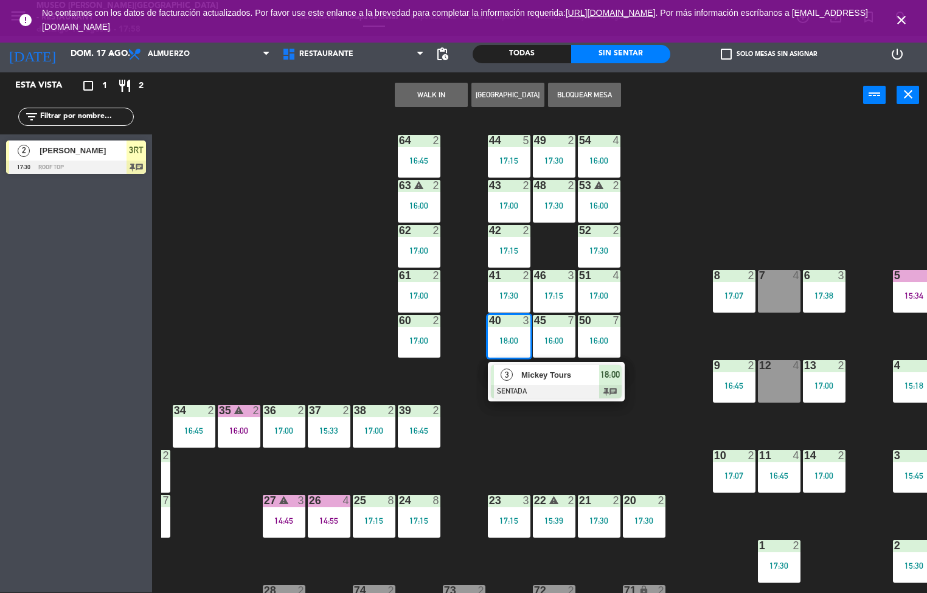
click at [554, 387] on div at bounding box center [556, 391] width 131 height 13
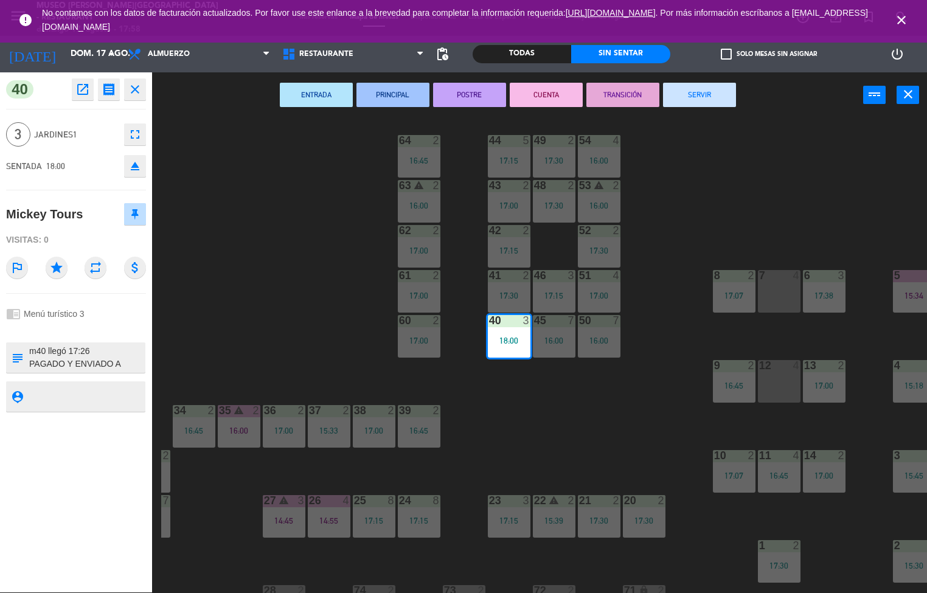
click at [88, 89] on icon "open_in_new" at bounding box center [82, 89] width 15 height 15
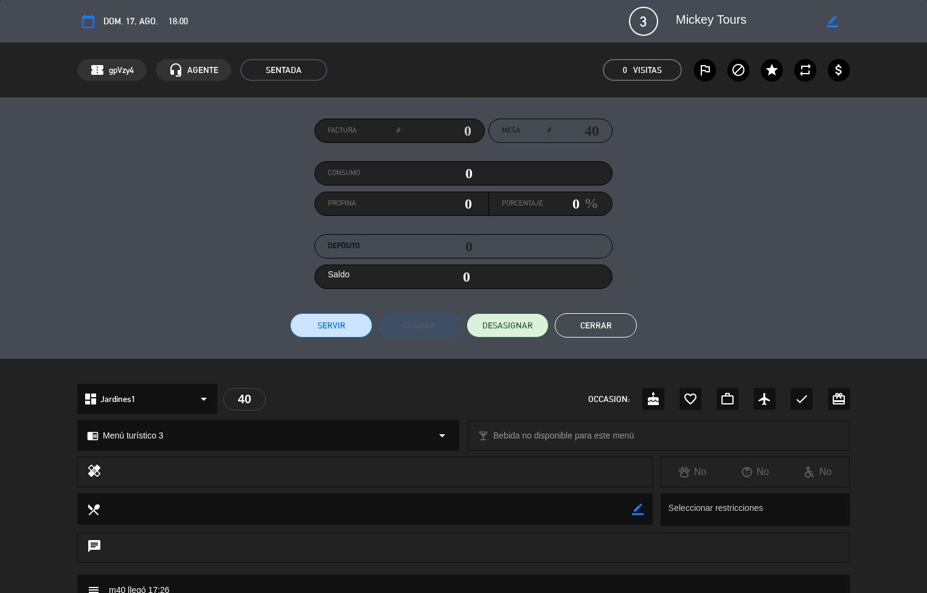
click at [374, 430] on div "chrome_reader_mode Menú turístico 3 arrow_drop_down" at bounding box center [268, 435] width 381 height 29
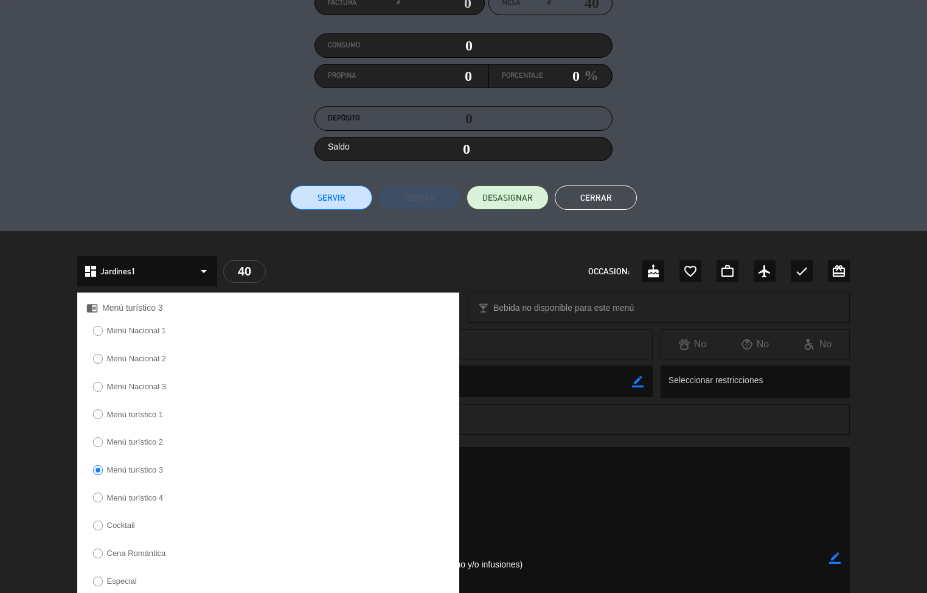
scroll to position [141, 0]
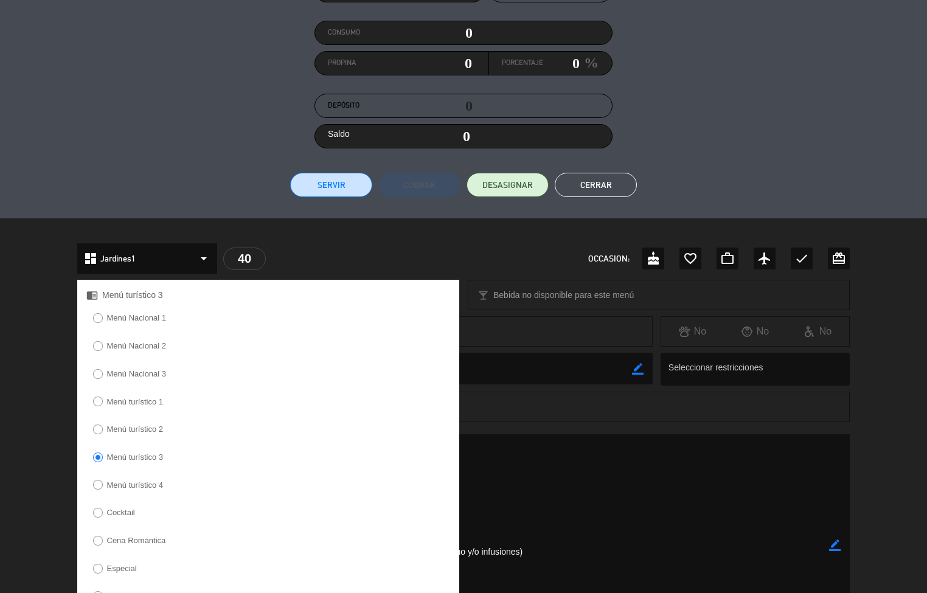
click at [500, 240] on div at bounding box center [463, 230] width 927 height 25
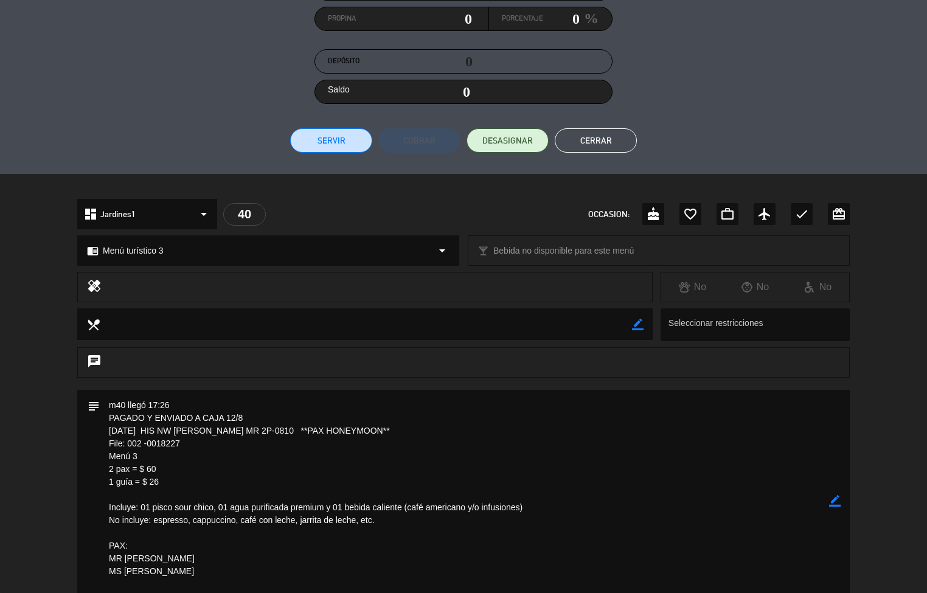
scroll to position [188, 0]
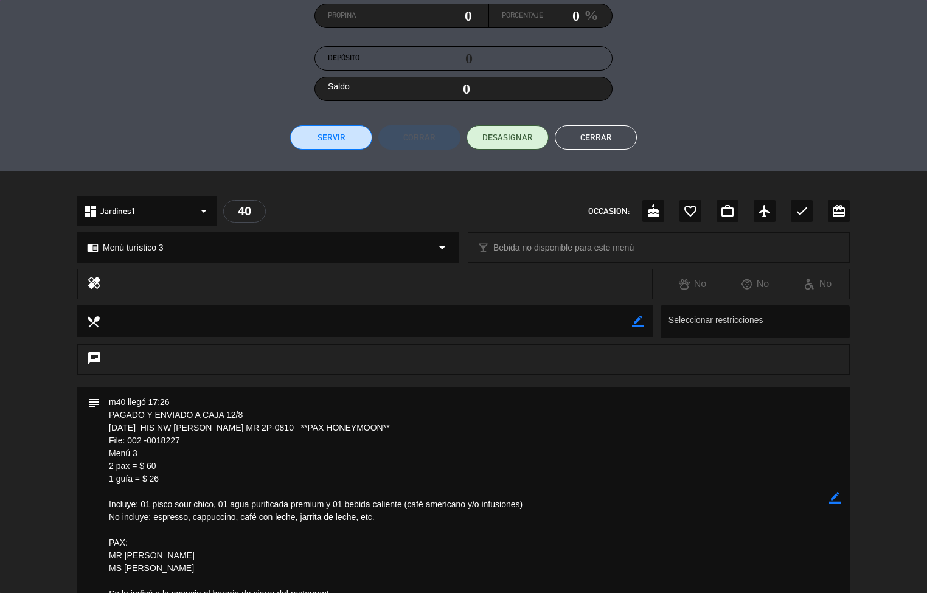
click at [329, 453] on textarea at bounding box center [464, 498] width 729 height 223
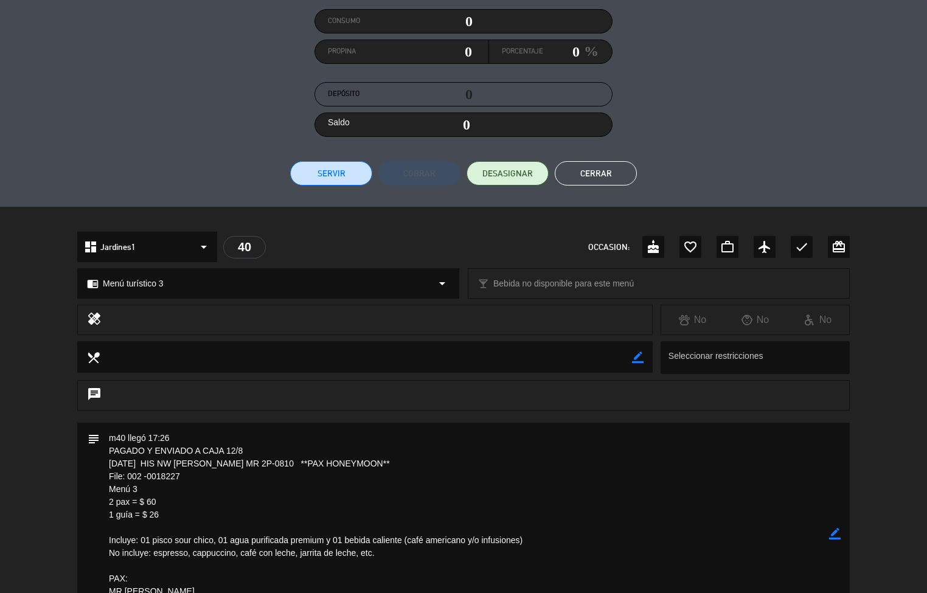
scroll to position [0, 0]
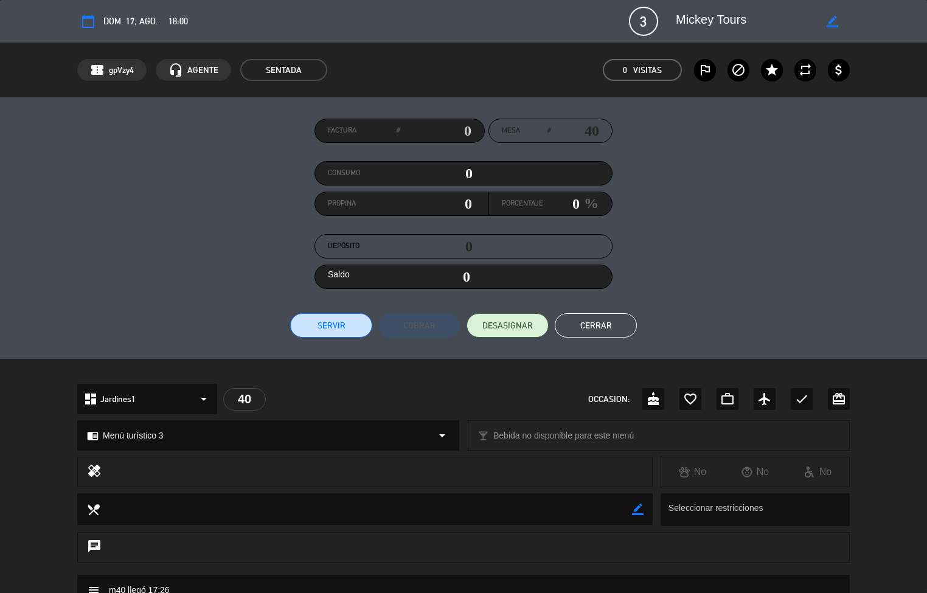
click at [594, 325] on button "Cerrar" at bounding box center [596, 325] width 82 height 24
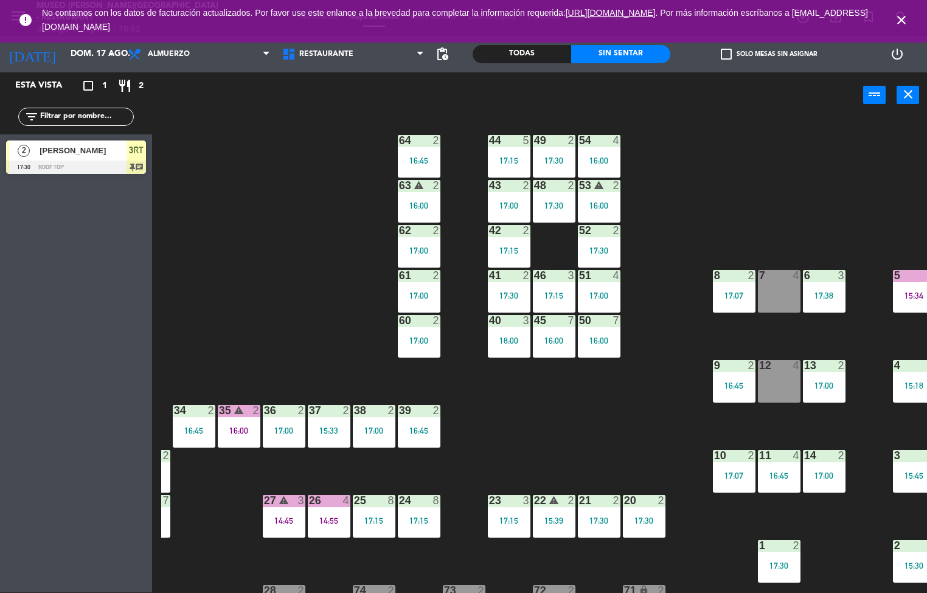
click at [526, 419] on div "44 5 17:15 49 2 17:30 54 4 16:00 64 2 16:45 48 2 17:30 53 warning 2 16:00 63 wa…" at bounding box center [544, 356] width 766 height 475
click at [504, 296] on div "17:30" at bounding box center [509, 295] width 43 height 9
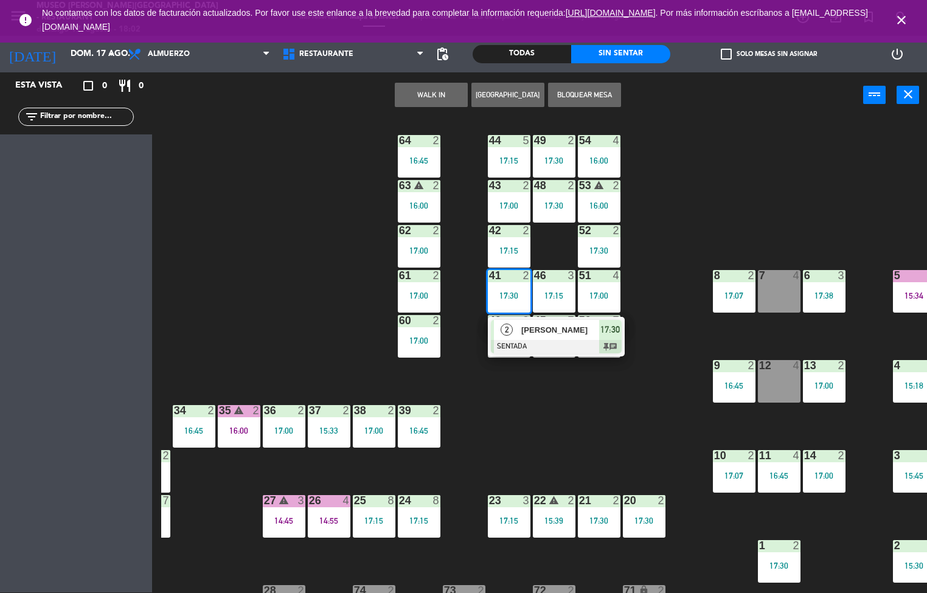
click at [559, 347] on div at bounding box center [556, 346] width 131 height 13
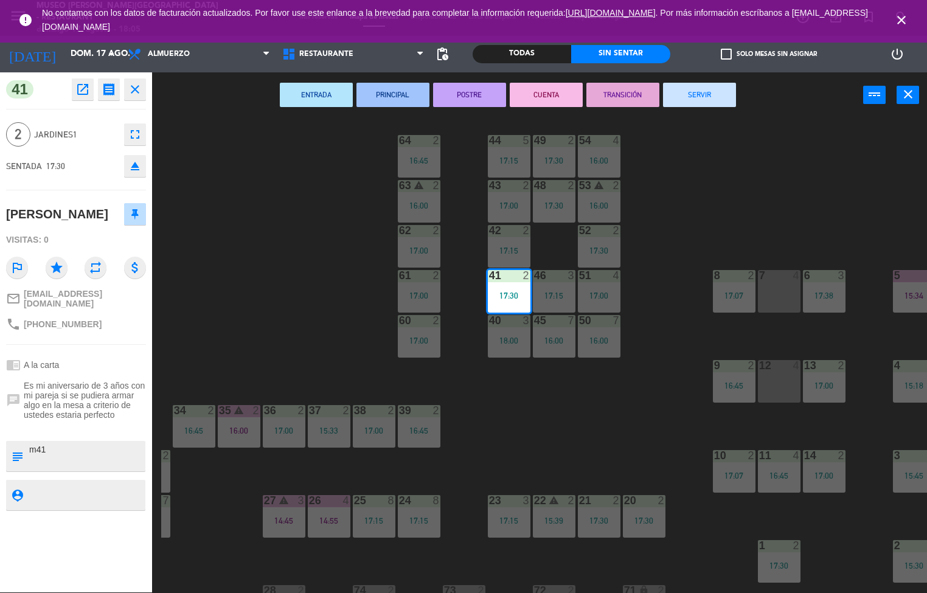
click at [294, 325] on div "44 5 17:15 49 2 17:30 54 4 16:00 64 2 16:45 48 2 17:30 53 warning 2 16:00 63 wa…" at bounding box center [544, 356] width 766 height 475
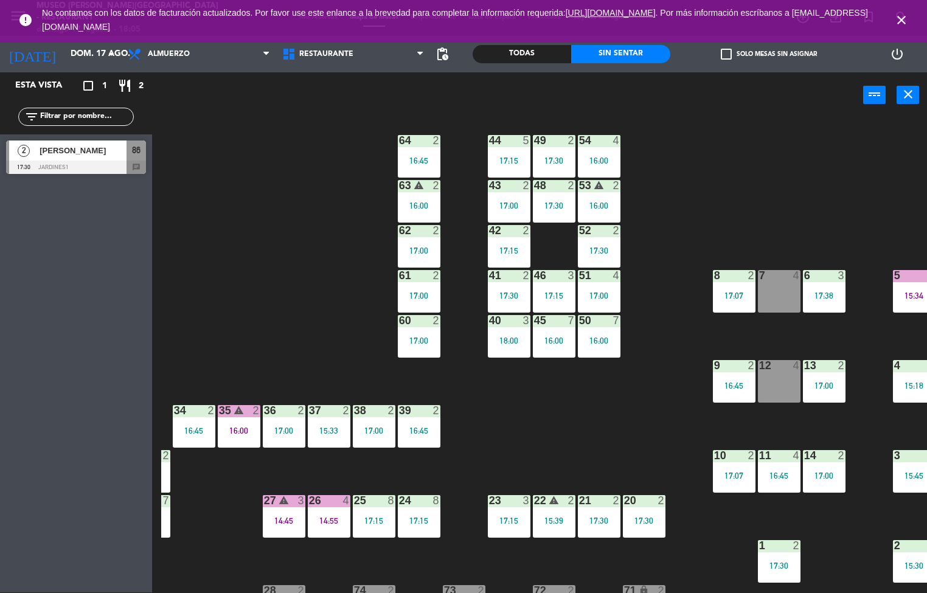
click at [580, 139] on div "54" at bounding box center [579, 140] width 1 height 11
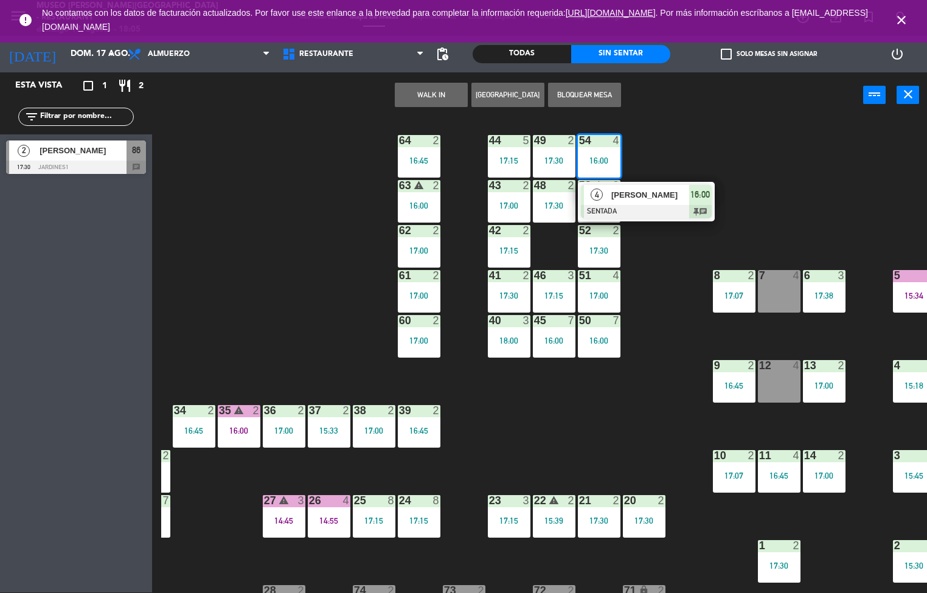
click at [634, 196] on span "[PERSON_NAME]" at bounding box center [650, 195] width 78 height 13
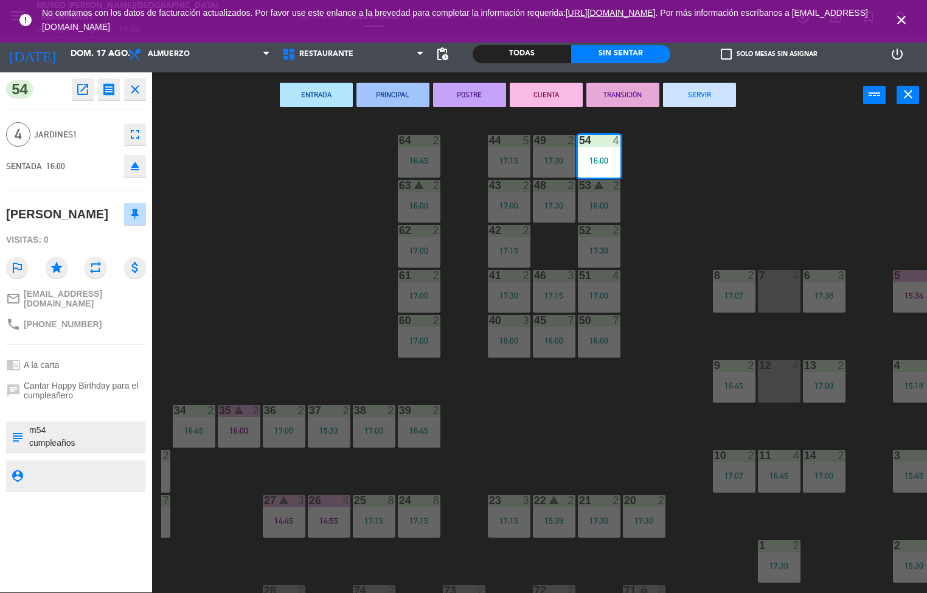
click at [327, 246] on div "44 5 17:15 49 2 17:30 54 4 16:00 64 2 16:45 48 2 17:30 53 warning 2 16:00 63 wa…" at bounding box center [544, 356] width 766 height 475
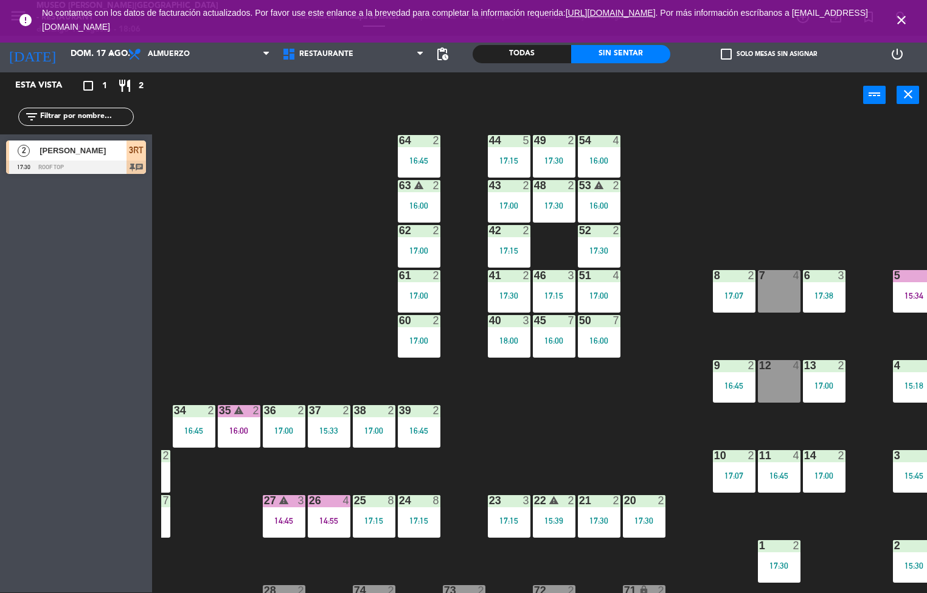
click at [551, 340] on div "16:00" at bounding box center [554, 340] width 43 height 9
click at [661, 262] on div "44 5 17:15 49 2 17:30 54 4 16:00 64 2 16:45 48 2 17:30 53 warning 2 16:00 63 wa…" at bounding box center [544, 356] width 766 height 475
click at [555, 274] on div at bounding box center [554, 275] width 20 height 11
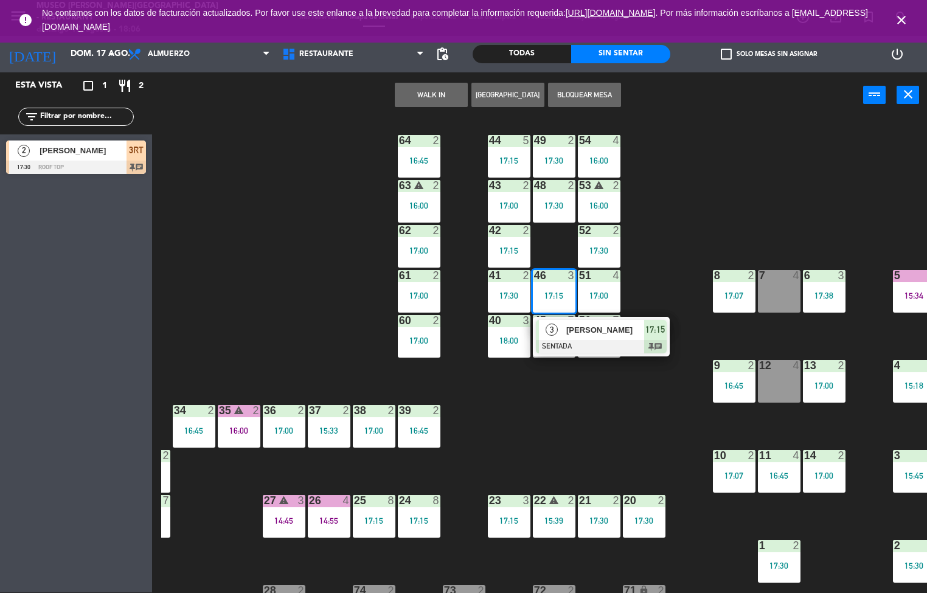
click at [603, 329] on span "[PERSON_NAME]" at bounding box center [605, 330] width 78 height 13
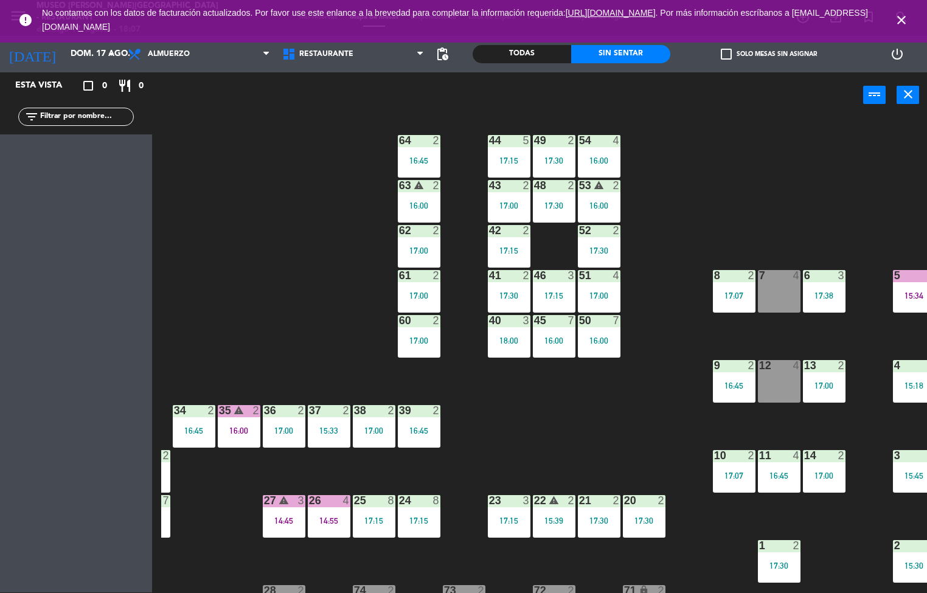
scroll to position [5, 0]
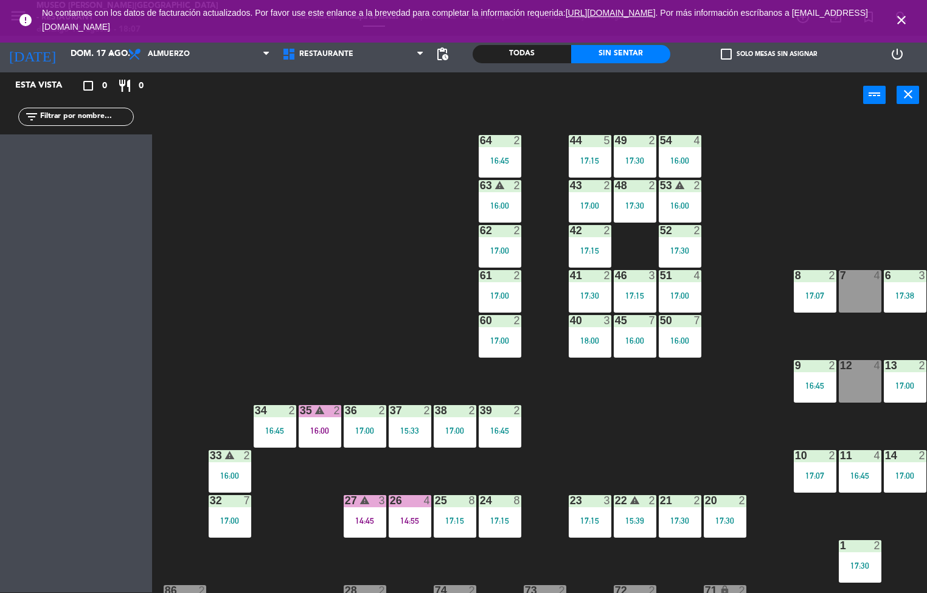
click at [397, 335] on div "44 5 17:15 49 2 17:30 54 4 16:00 64 2 16:45 48 2 17:30 53 warning 2 16:00 63 wa…" at bounding box center [544, 356] width 766 height 475
click at [502, 247] on div "17:00" at bounding box center [500, 250] width 43 height 9
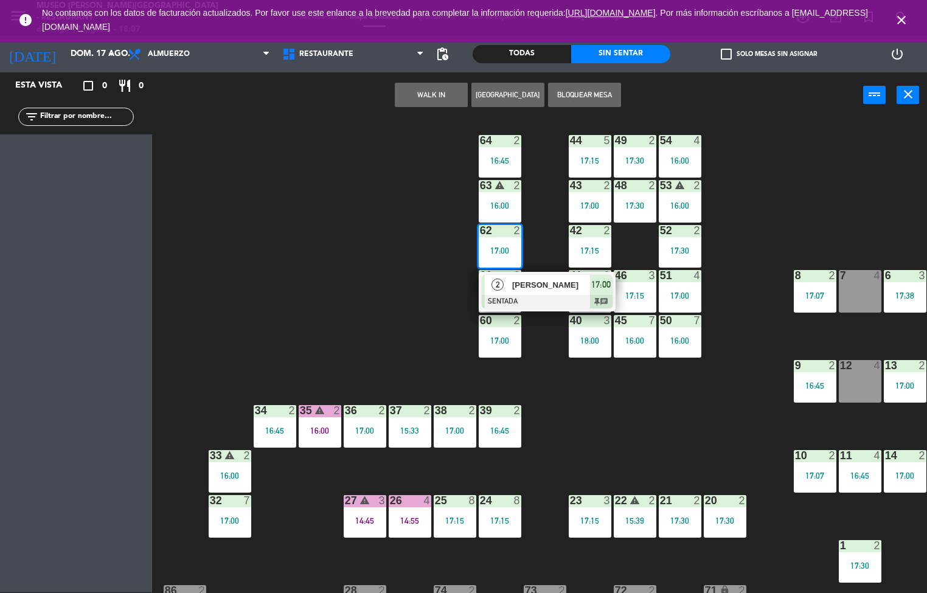
click at [534, 296] on div at bounding box center [547, 301] width 131 height 13
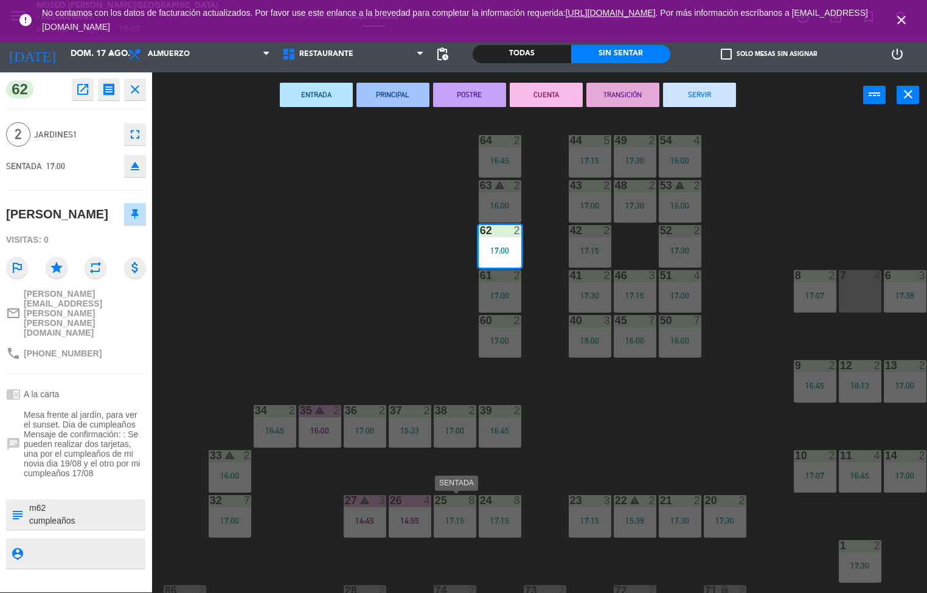
click at [423, 280] on div "44 5 17:15 49 2 17:30 54 4 16:00 64 2 16:45 48 2 17:30 53 warning 2 16:00 63 wa…" at bounding box center [544, 356] width 766 height 475
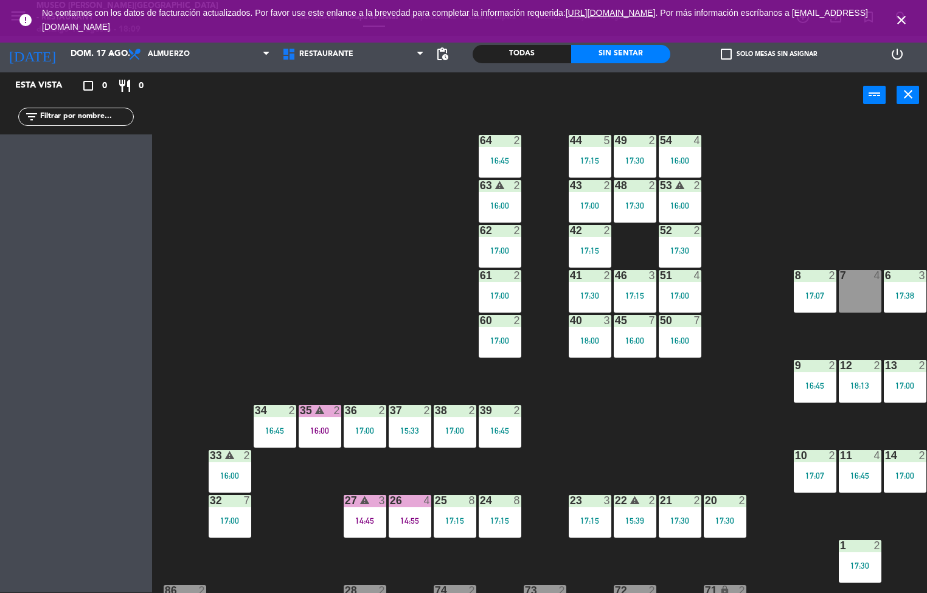
click at [588, 245] on div "42 2 17:15" at bounding box center [590, 246] width 43 height 43
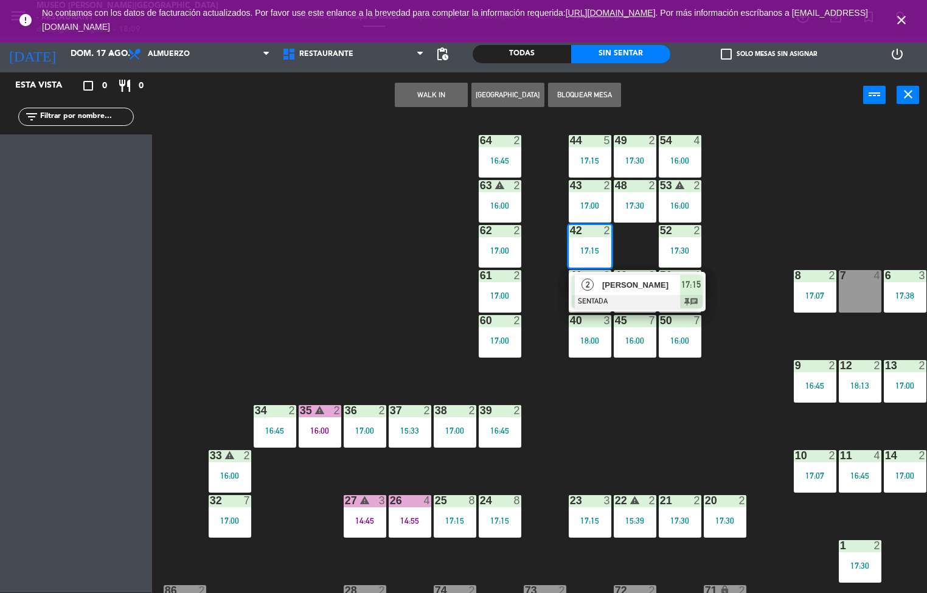
click at [633, 295] on div at bounding box center [637, 301] width 131 height 13
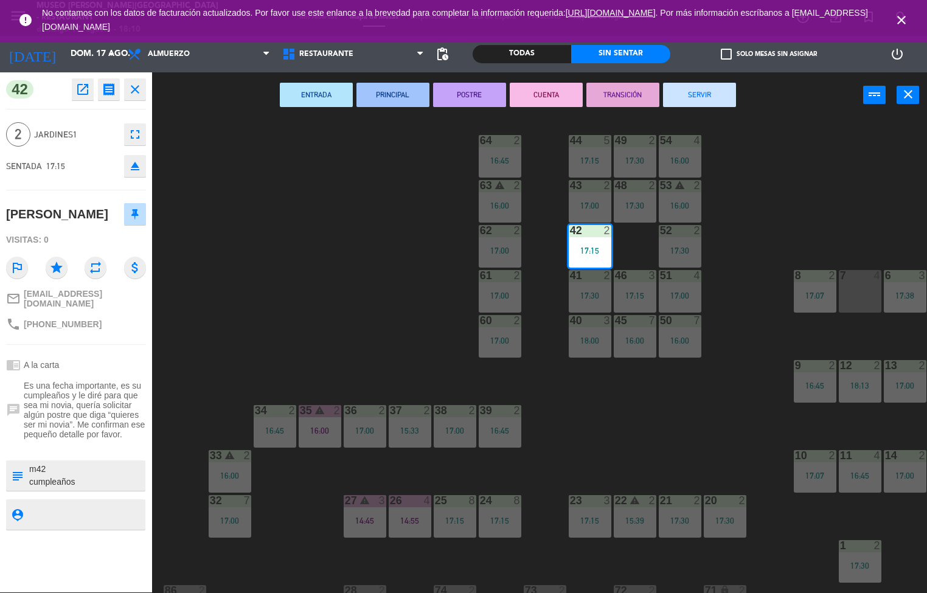
click at [608, 400] on div "44 5 17:15 49 2 17:30 54 4 16:00 64 2 16:45 48 2 17:30 53 warning 2 16:00 63 wa…" at bounding box center [544, 356] width 766 height 475
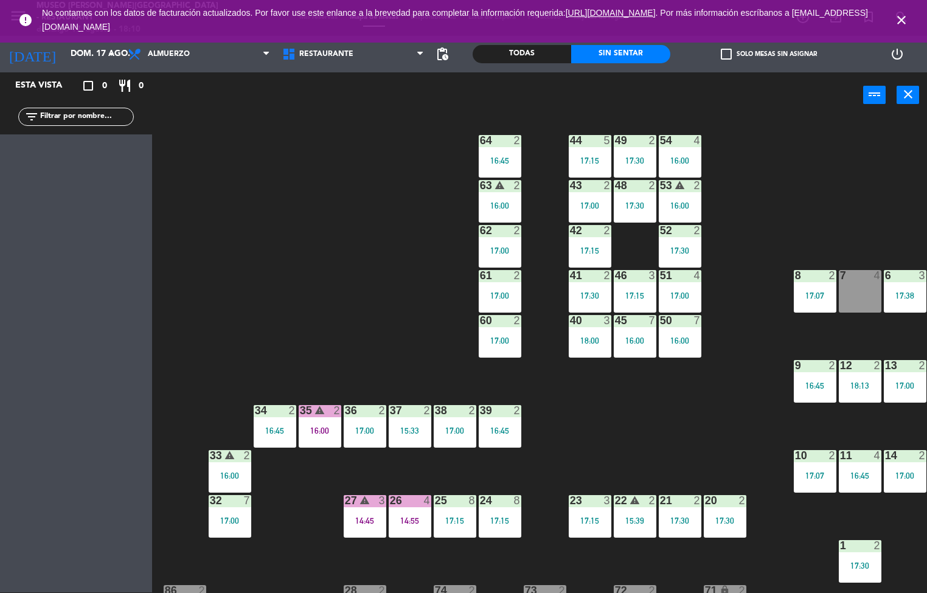
click at [499, 206] on div "16:00" at bounding box center [500, 205] width 43 height 9
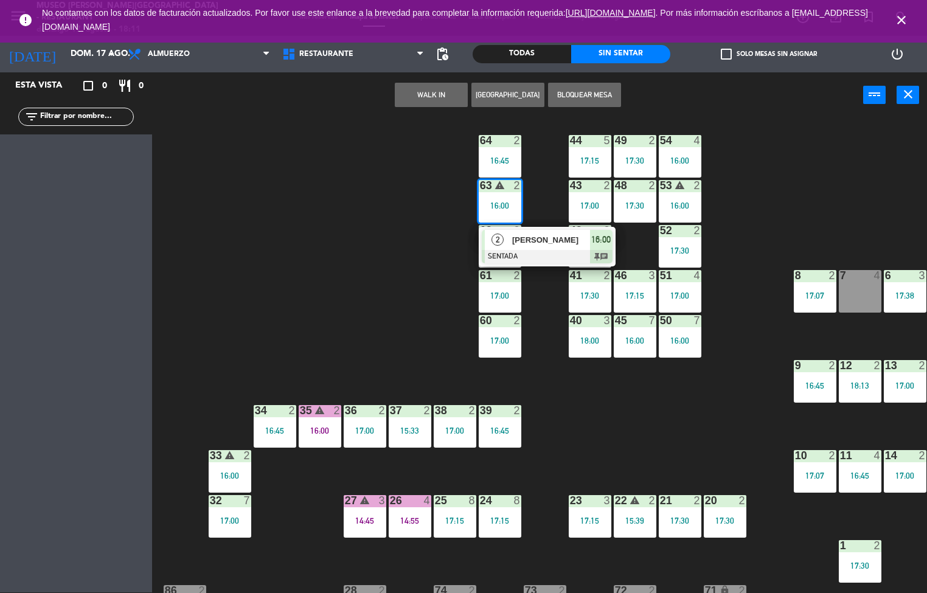
click at [546, 247] on div "[PERSON_NAME]" at bounding box center [550, 240] width 79 height 20
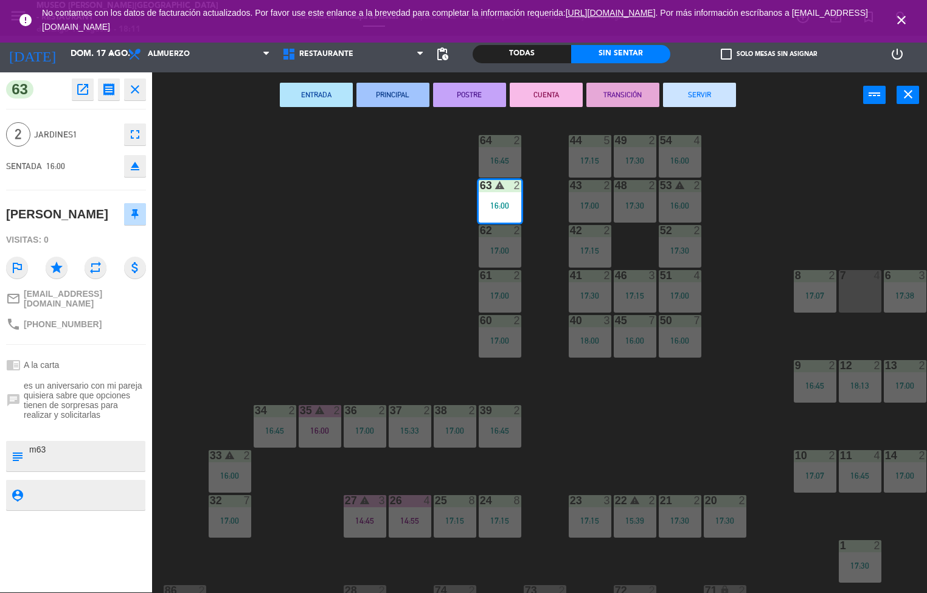
click at [413, 343] on div "44 5 17:15 49 2 17:30 54 4 16:00 64 2 16:45 48 2 17:30 53 warning 2 16:00 63 wa…" at bounding box center [544, 356] width 766 height 475
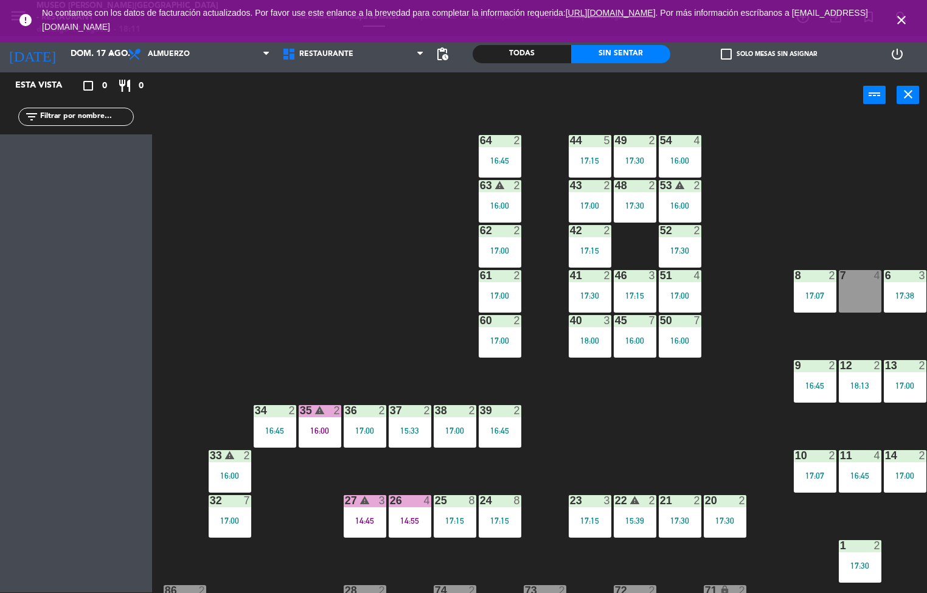
click at [402, 352] on div "44 5 17:15 49 2 17:30 54 4 16:00 64 2 16:45 48 2 17:30 53 warning 2 16:00 63 wa…" at bounding box center [544, 356] width 766 height 475
click at [900, 19] on icon "close" at bounding box center [901, 20] width 15 height 15
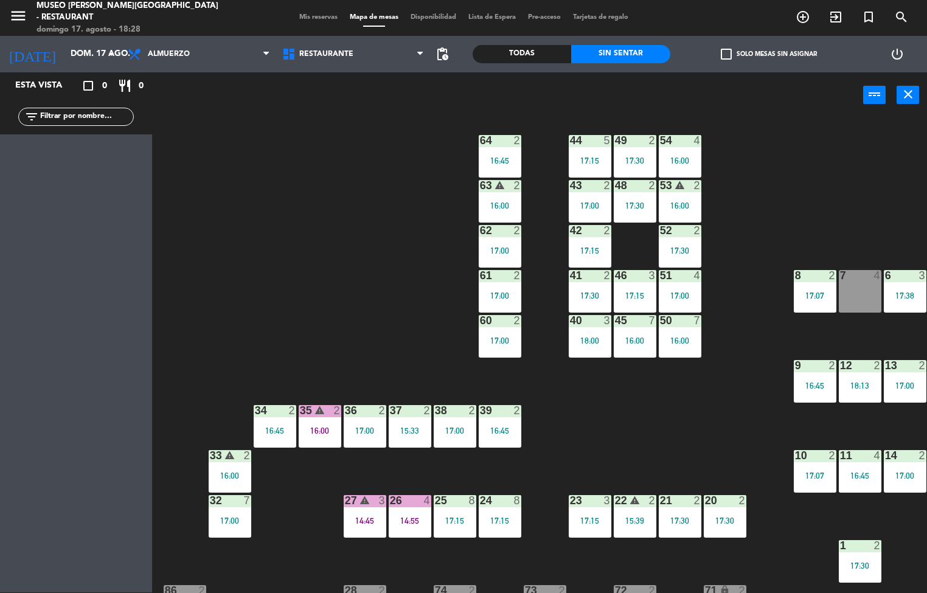
click at [583, 156] on div "17:15" at bounding box center [590, 160] width 43 height 9
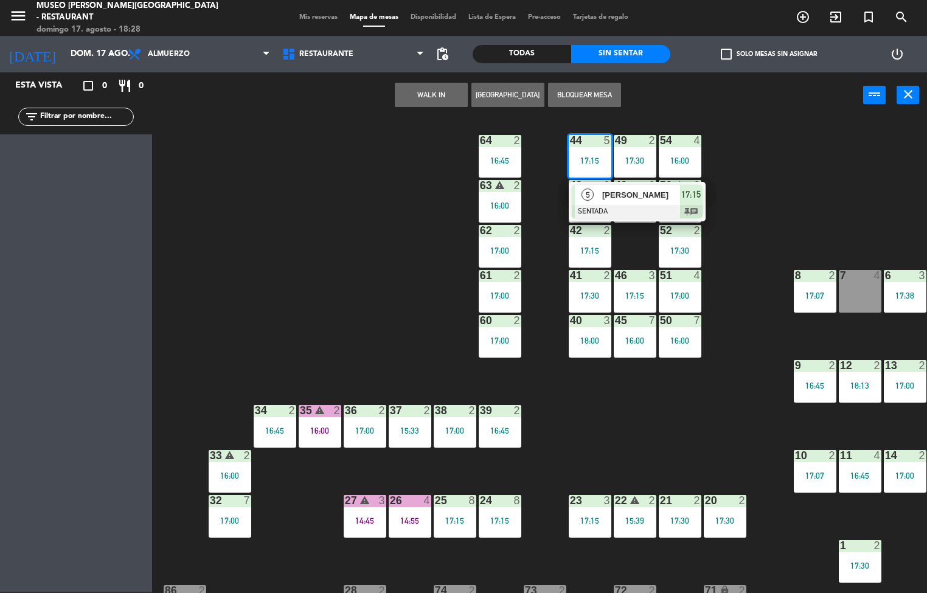
click at [616, 196] on span "[PERSON_NAME]" at bounding box center [641, 195] width 78 height 13
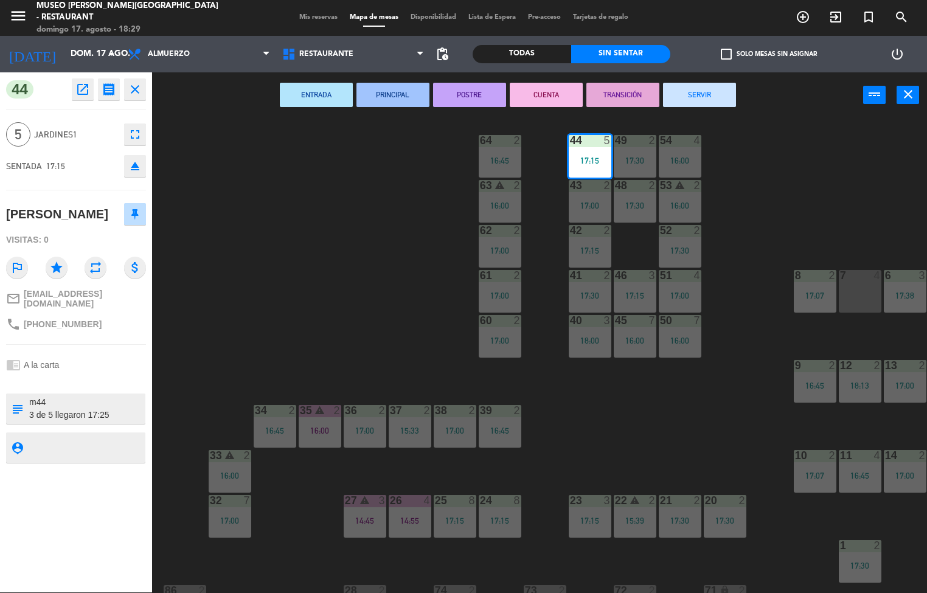
click at [266, 273] on div "44 5 17:15 49 2 17:30 54 4 16:00 64 2 16:45 48 2 17:30 53 warning 2 16:00 63 wa…" at bounding box center [544, 356] width 766 height 475
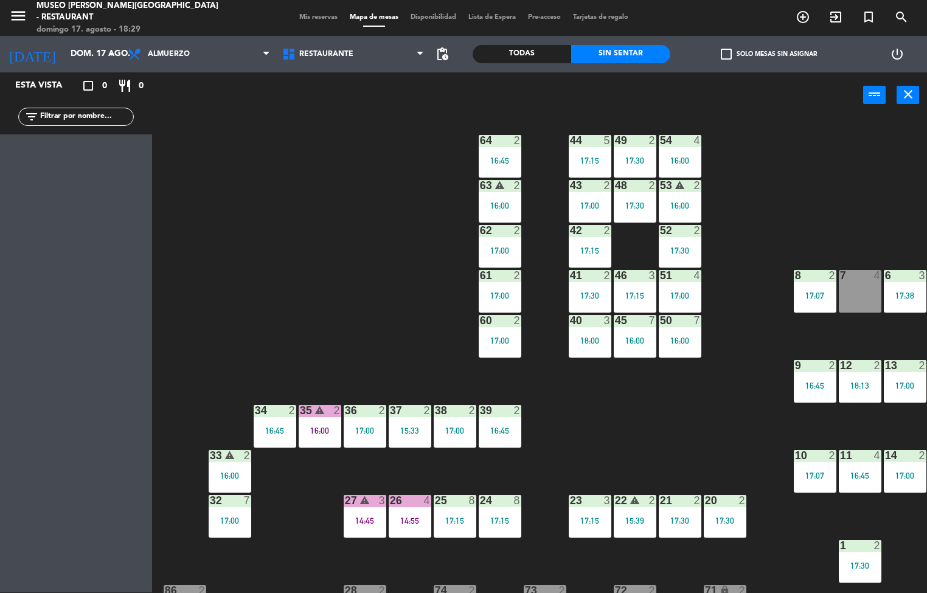
click at [586, 141] on div at bounding box center [590, 140] width 20 height 11
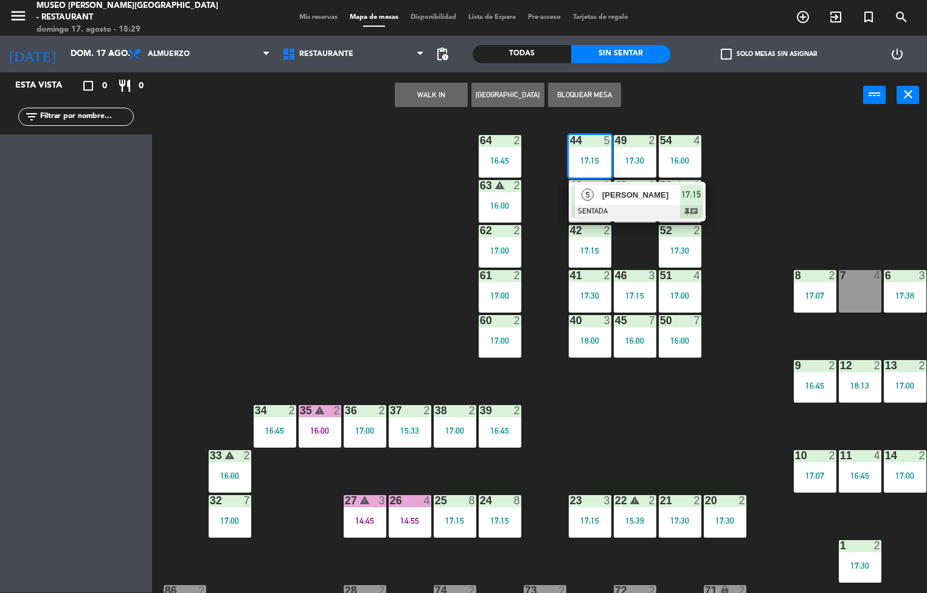
click at [584, 193] on span "5" at bounding box center [588, 195] width 12 height 12
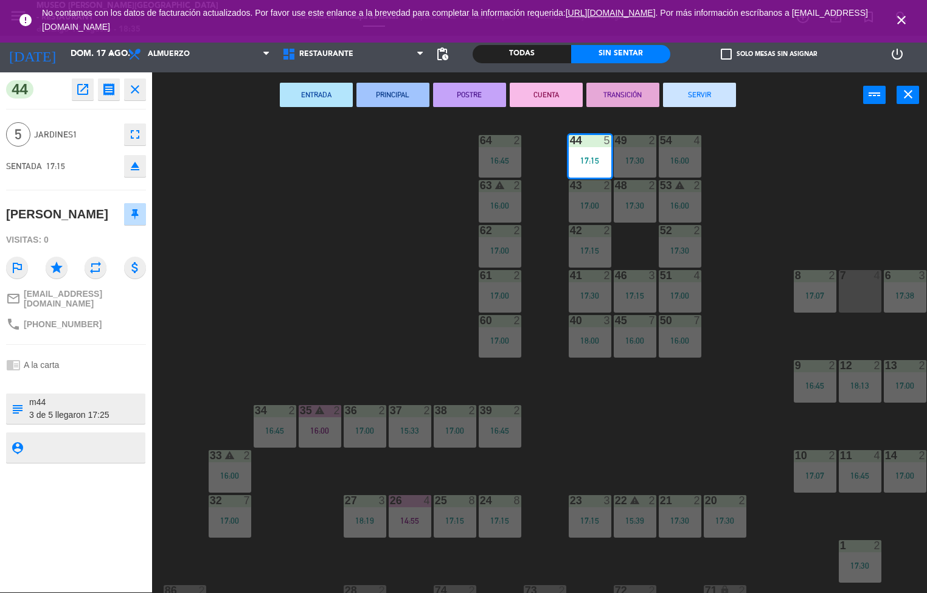
click at [374, 316] on div "44 5 17:15 49 2 17:30 54 4 16:00 64 2 16:45 48 2 17:30 53 warning 2 16:00 63 wa…" at bounding box center [544, 356] width 766 height 475
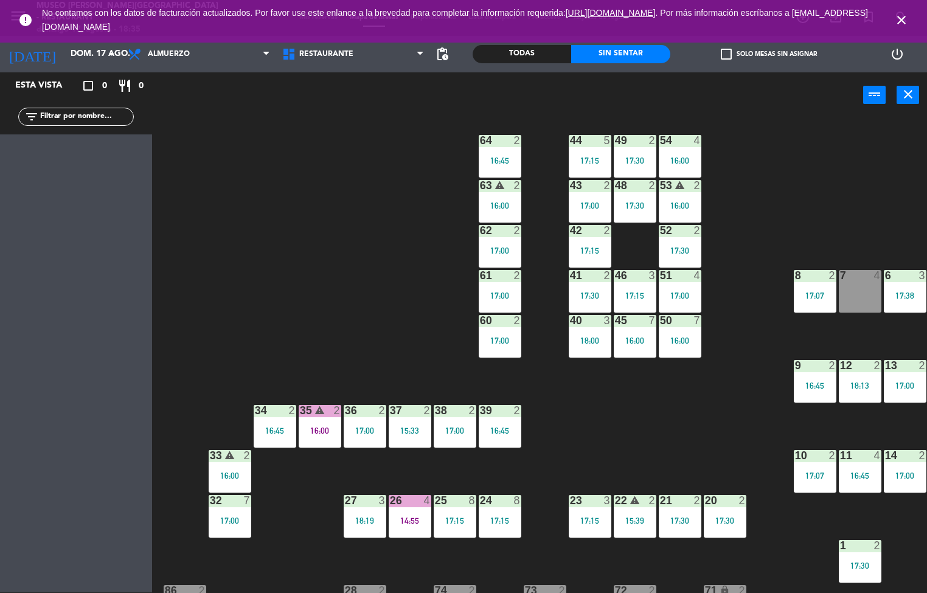
click at [633, 148] on div "49 2 17:30" at bounding box center [635, 156] width 43 height 43
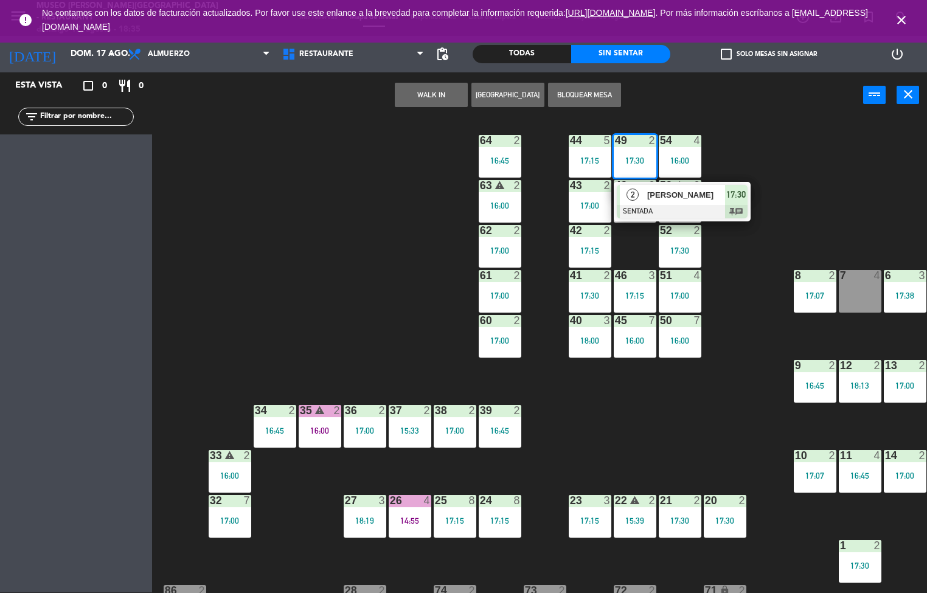
click at [679, 199] on span "[PERSON_NAME]" at bounding box center [686, 195] width 78 height 13
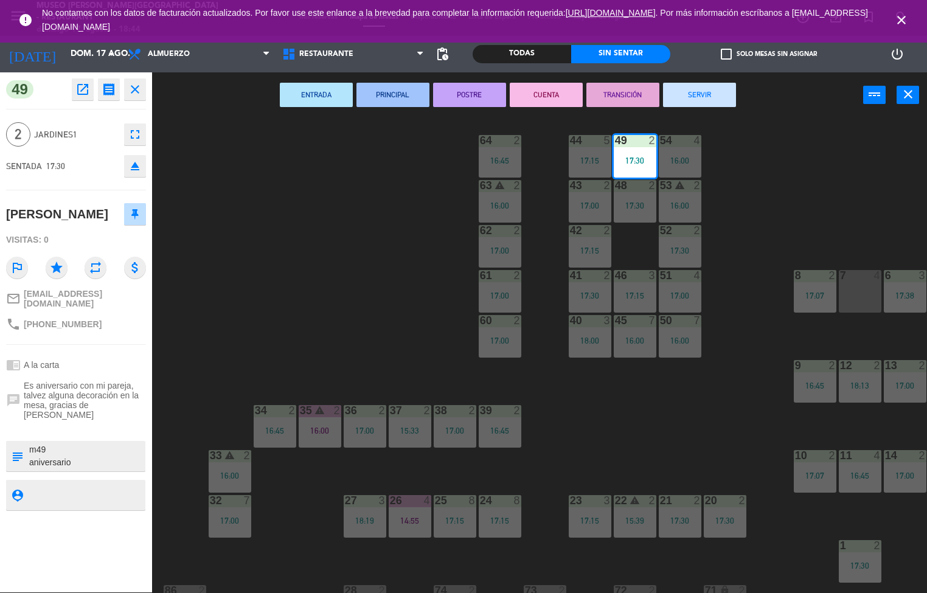
click at [364, 271] on div "44 5 17:15 49 2 17:30 54 4 16:00 64 2 16:45 48 2 17:30 53 warning 2 16:00 63 wa…" at bounding box center [544, 356] width 766 height 475
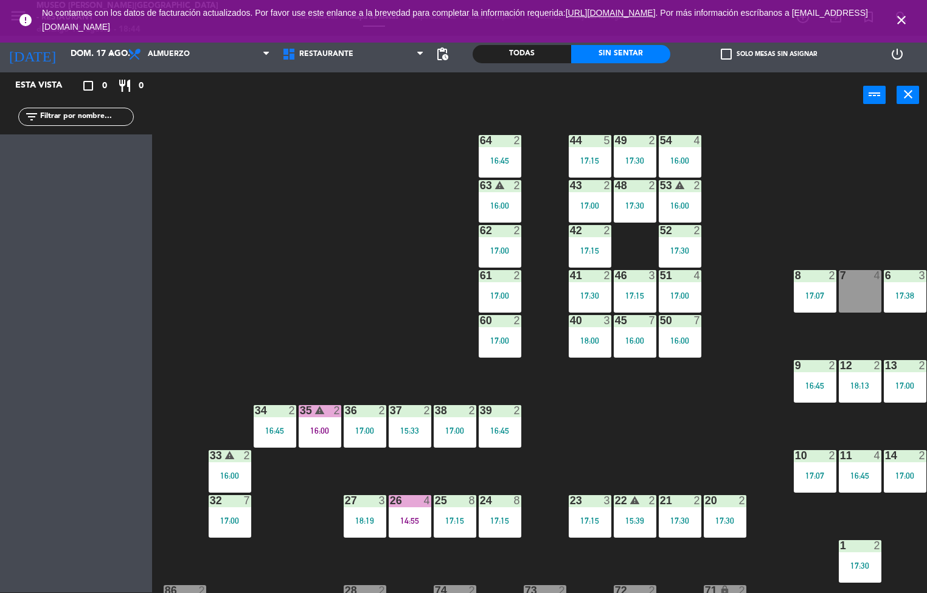
click at [504, 287] on div "61 2 17:00" at bounding box center [500, 291] width 43 height 43
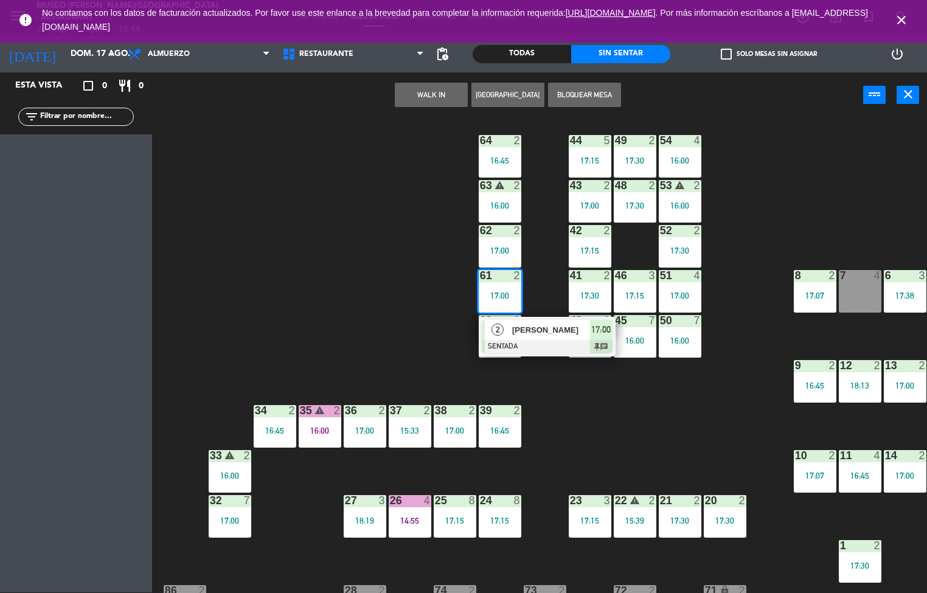
click at [555, 377] on div "44 5 17:15 49 2 17:30 54 4 16:00 64 2 16:45 48 2 17:30 53 warning 2 16:00 63 wa…" at bounding box center [544, 356] width 766 height 475
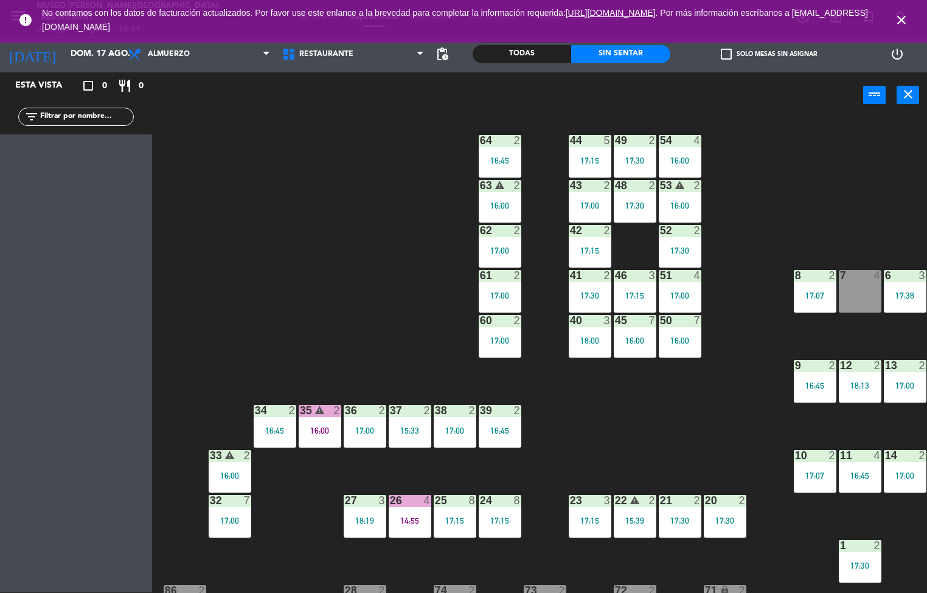
click at [579, 246] on div "17:15" at bounding box center [590, 250] width 43 height 9
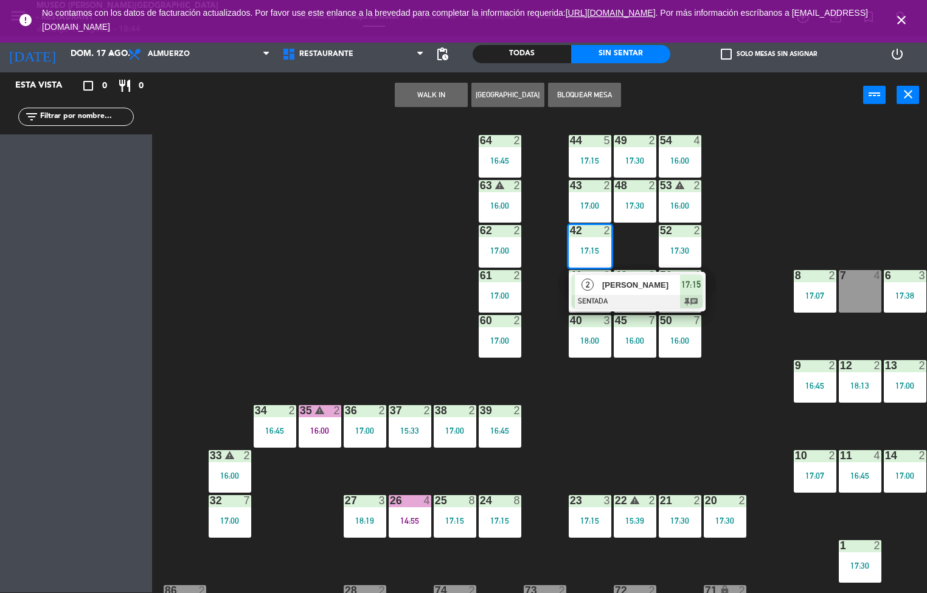
click at [617, 285] on span "[PERSON_NAME]" at bounding box center [641, 285] width 78 height 13
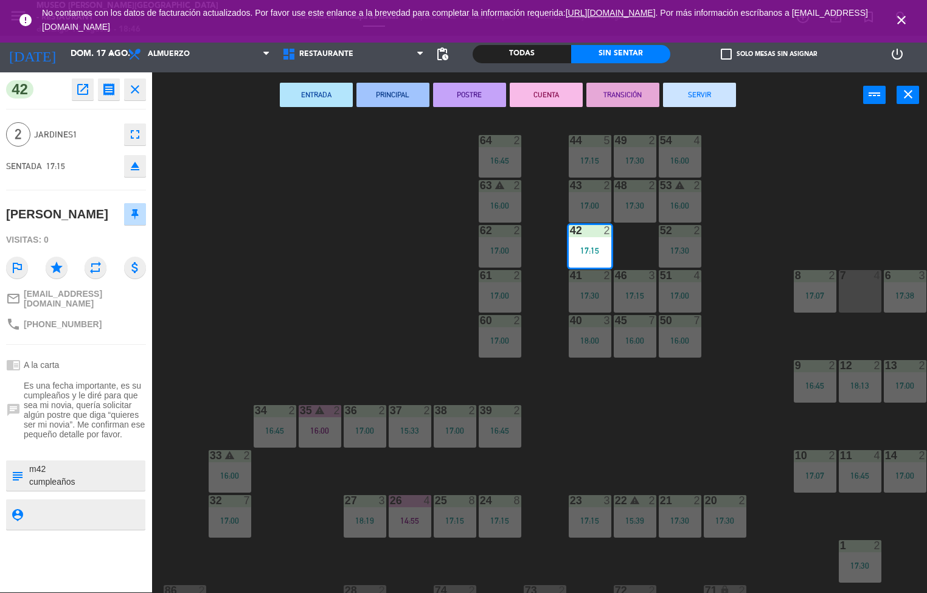
click at [440, 301] on div "44 5 17:15 49 2 17:30 54 4 16:00 64 2 16:45 48 2 17:30 53 warning 2 16:00 63 wa…" at bounding box center [544, 356] width 766 height 475
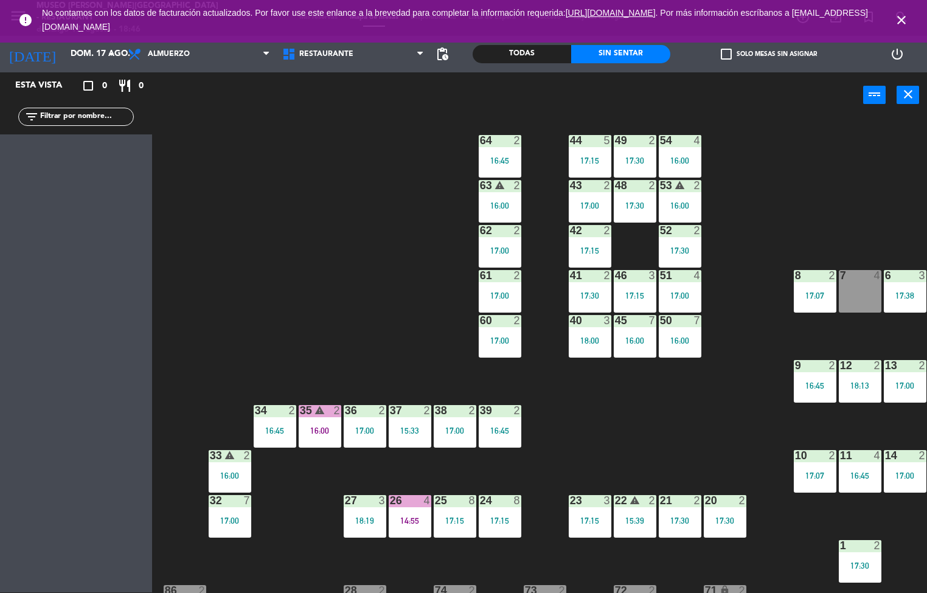
click at [611, 144] on div "49" at bounding box center [615, 140] width 20 height 11
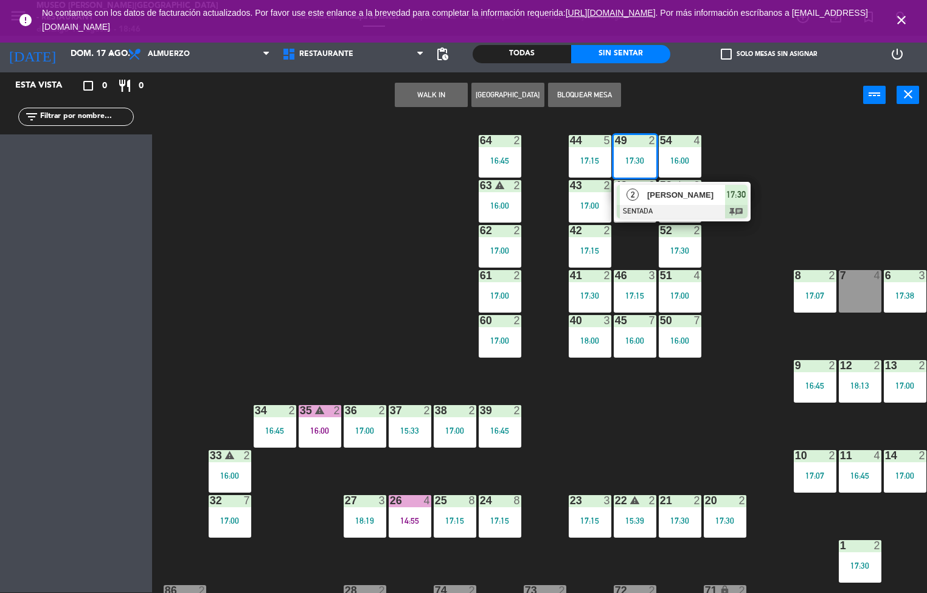
click at [641, 200] on div "2" at bounding box center [633, 195] width 26 height 20
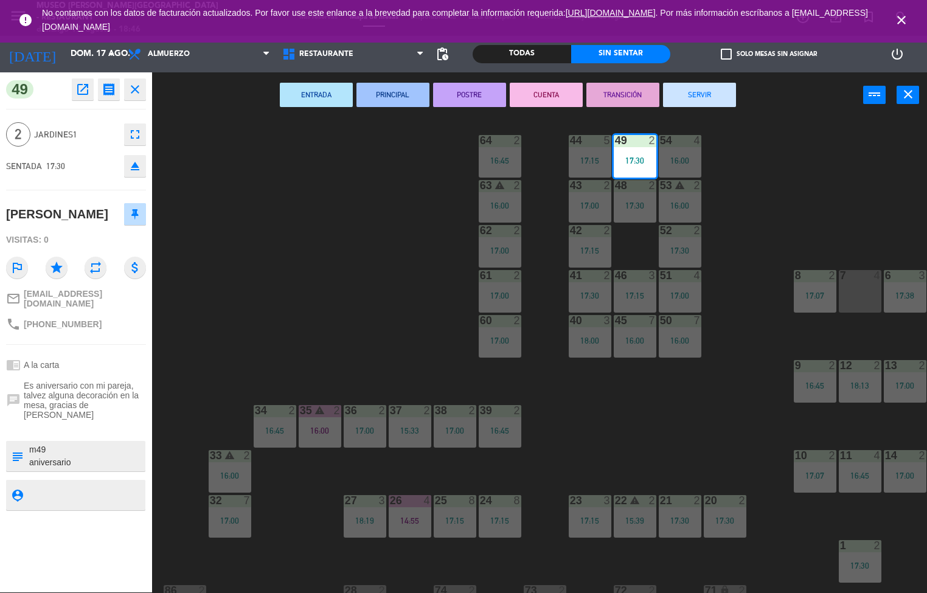
click at [340, 327] on div "44 5 17:15 49 2 17:30 54 4 16:00 64 2 16:45 48 2 17:30 53 warning 2 16:00 63 wa…" at bounding box center [544, 356] width 766 height 475
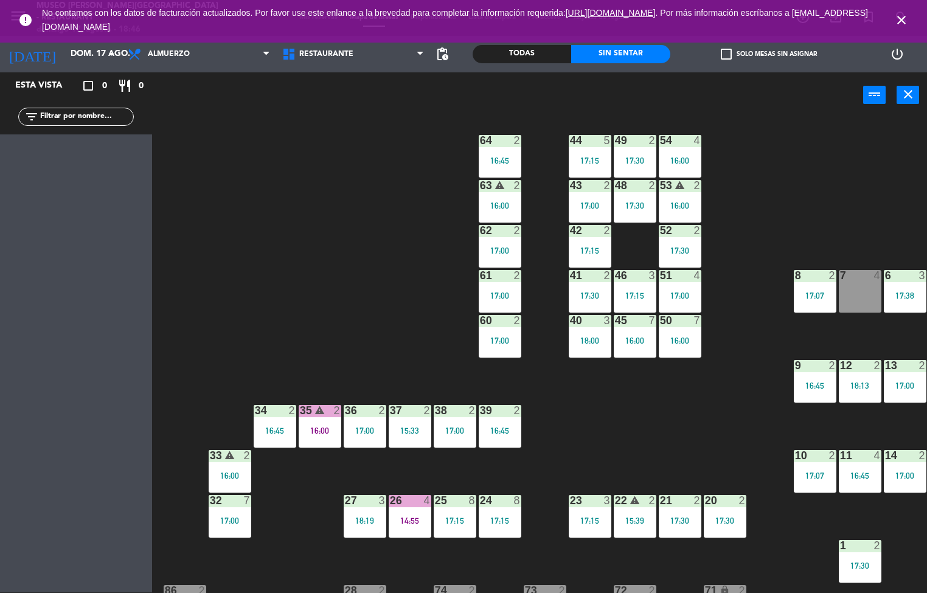
click at [584, 246] on div "17:15" at bounding box center [590, 250] width 43 height 9
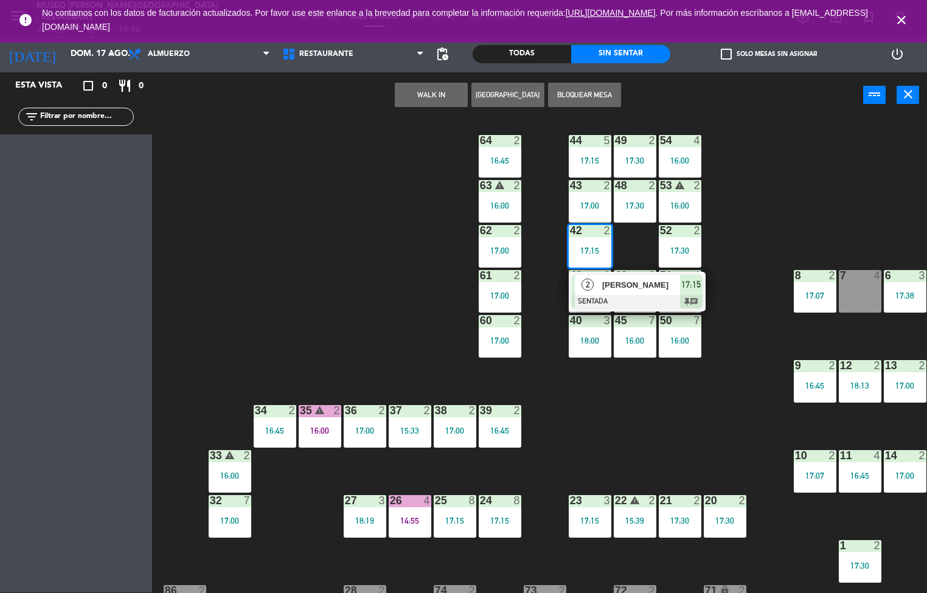
click at [625, 298] on div at bounding box center [637, 301] width 131 height 13
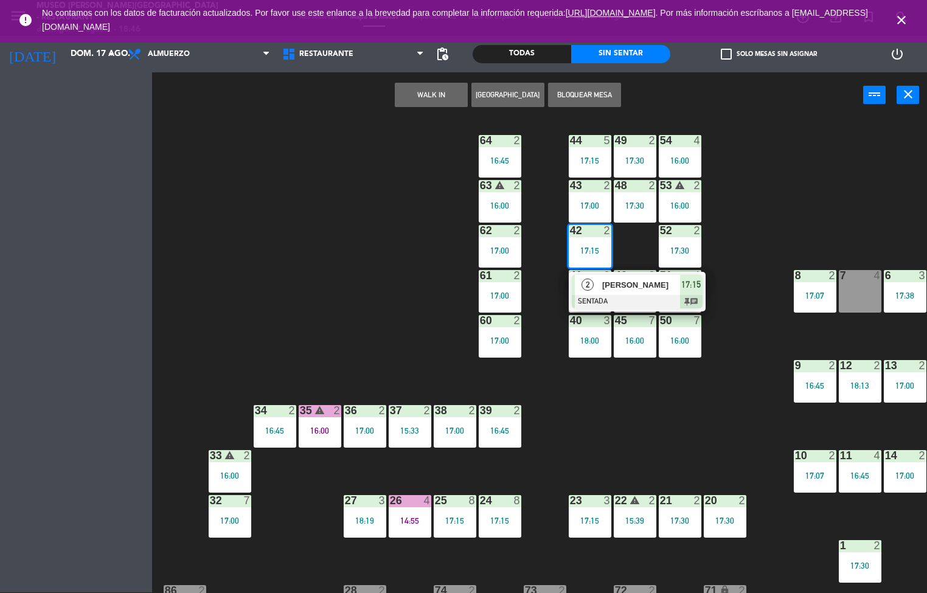
click at [626, 298] on div "17:15" at bounding box center [635, 295] width 43 height 9
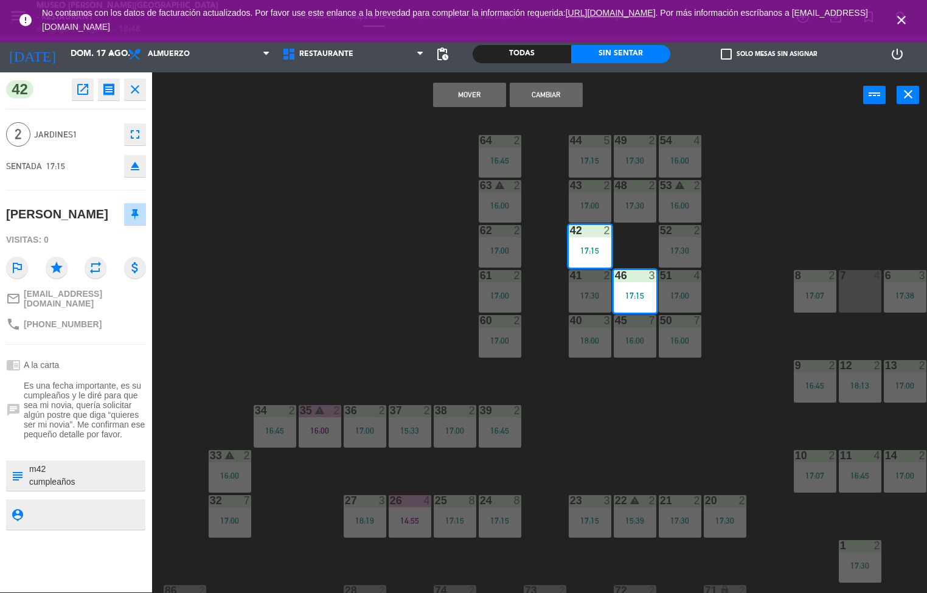
click at [423, 341] on div "44 5 17:15 49 2 17:30 54 4 16:00 64 2 16:45 48 2 17:30 53 warning 2 16:00 63 wa…" at bounding box center [544, 356] width 766 height 475
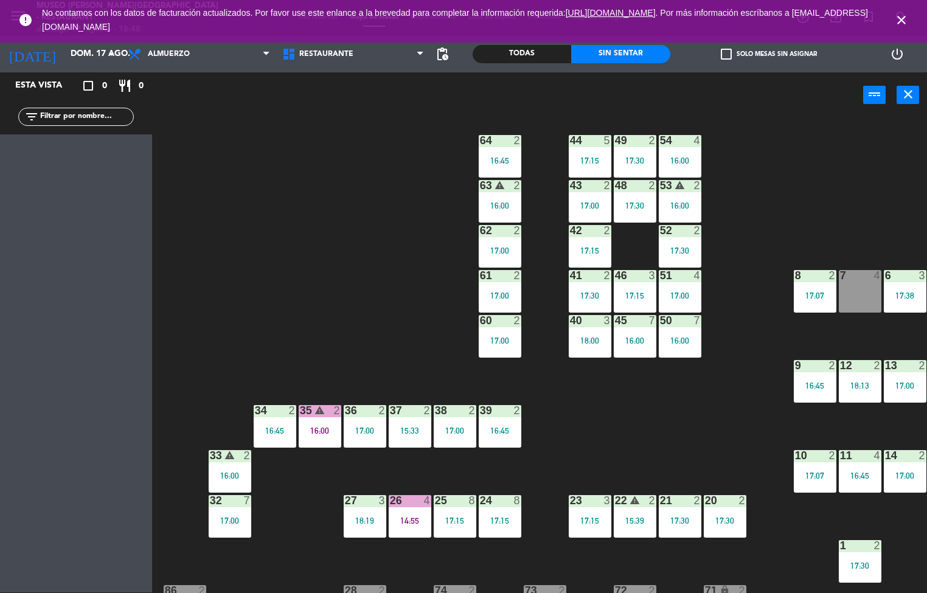
click at [672, 250] on div "17:30" at bounding box center [680, 250] width 43 height 9
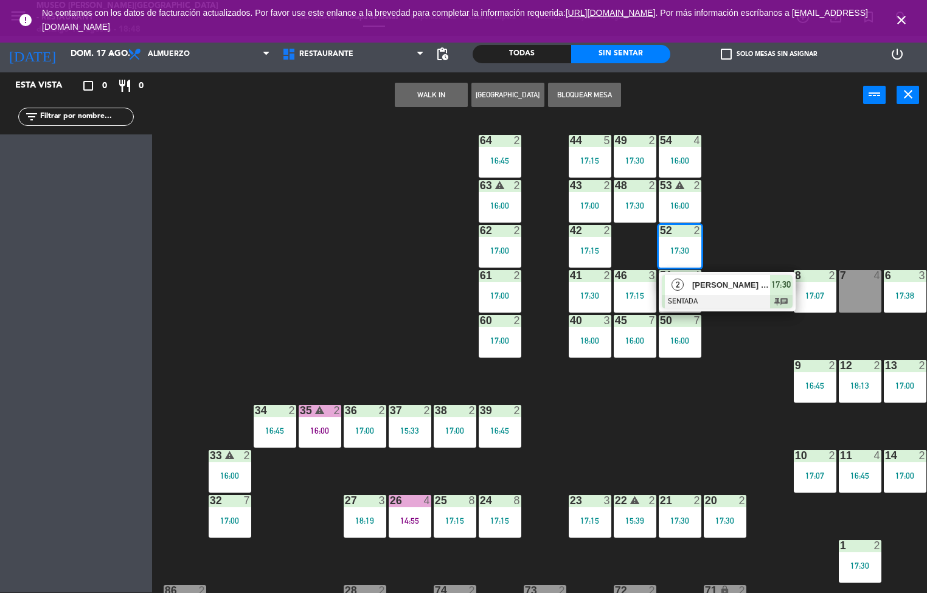
click at [697, 296] on div at bounding box center [727, 301] width 131 height 13
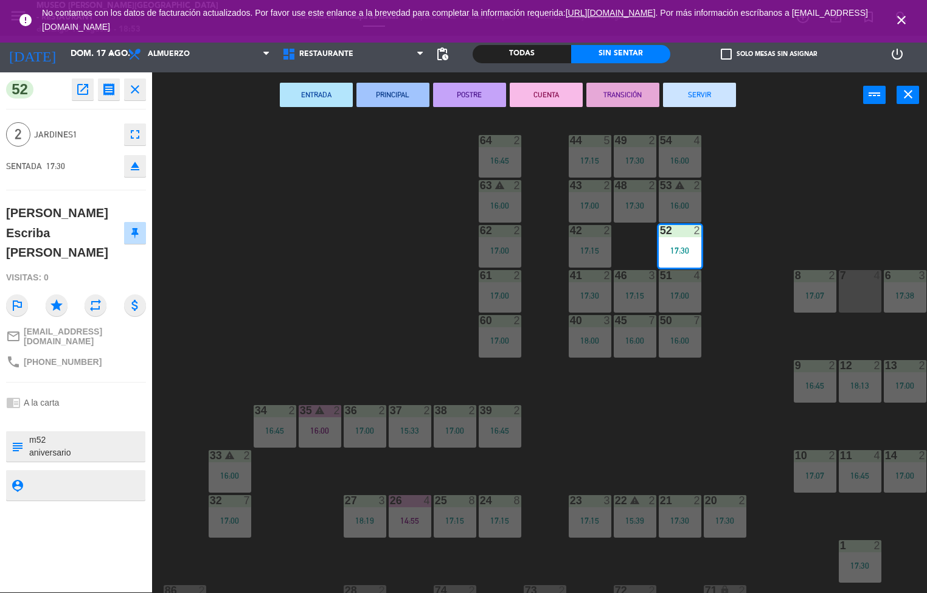
click at [342, 225] on div "44 5 17:15 49 2 17:30 54 4 16:00 64 2 16:45 48 2 17:30 53 warning 2 16:00 63 wa…" at bounding box center [544, 356] width 766 height 475
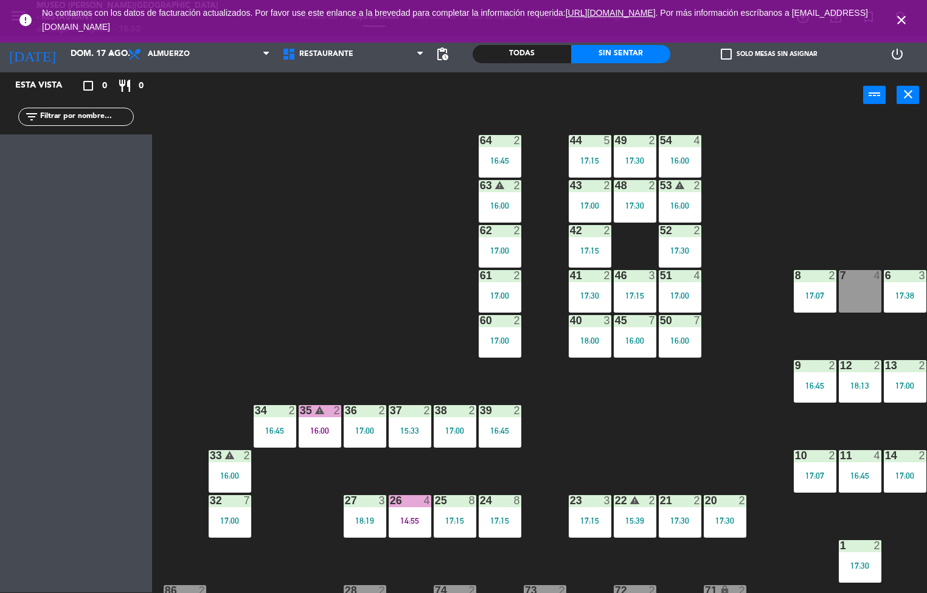
click at [501, 144] on div at bounding box center [500, 140] width 20 height 11
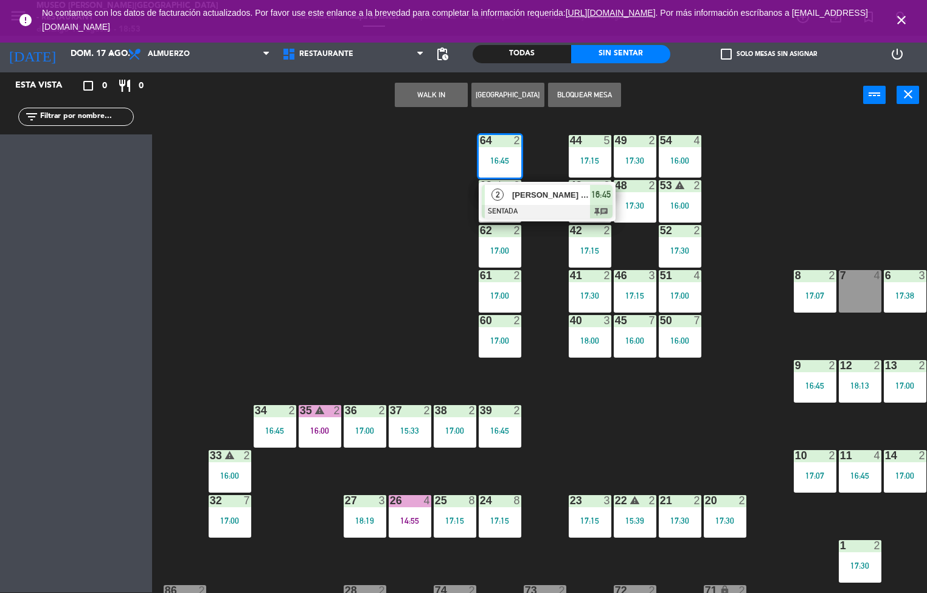
click at [314, 175] on div "44 5 17:15 49 2 17:30 54 4 16:00 64 2 16:45 2 [PERSON_NAME] Lima [PERSON_NAME] …" at bounding box center [544, 356] width 766 height 475
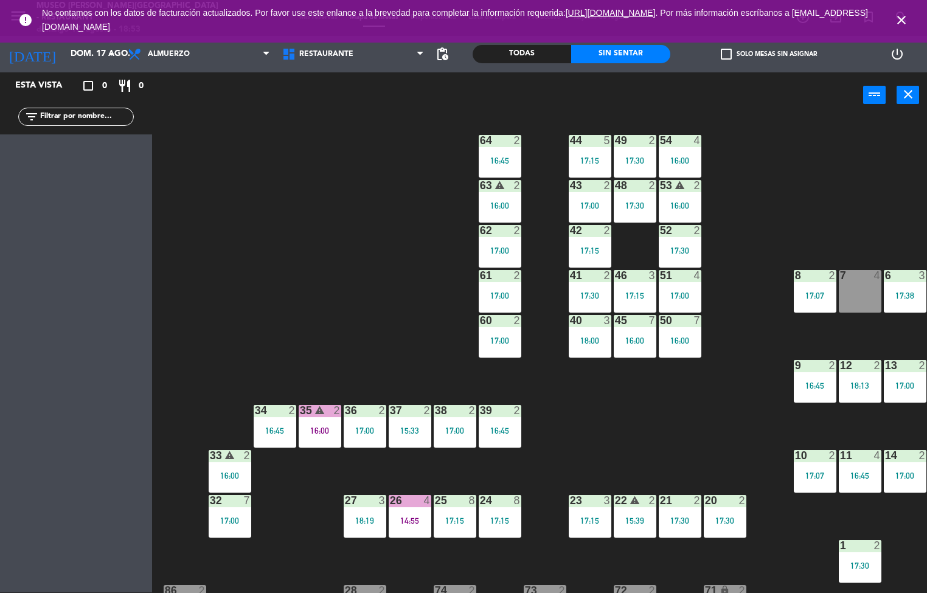
click at [583, 156] on div "17:15" at bounding box center [590, 160] width 43 height 9
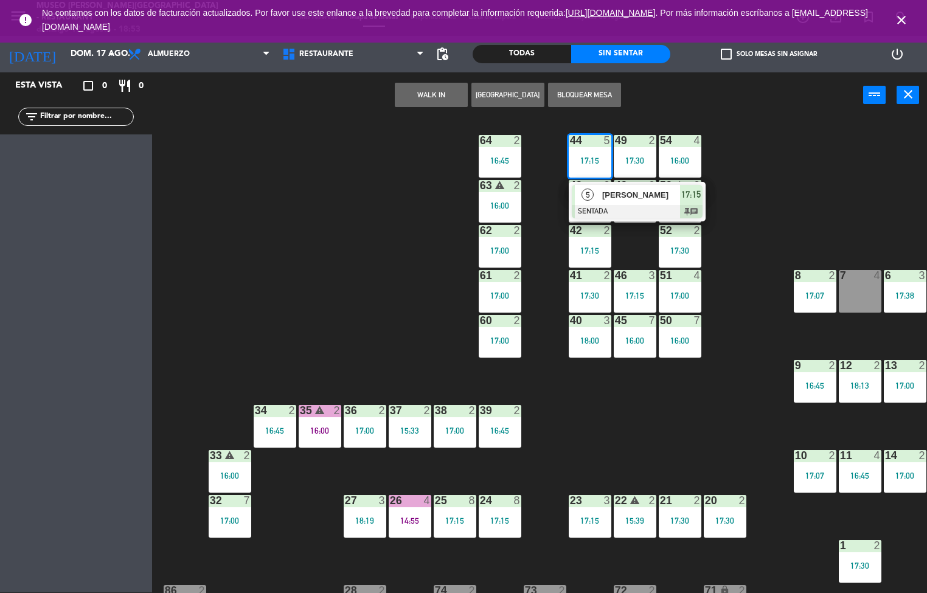
click at [602, 197] on span "[PERSON_NAME]" at bounding box center [641, 195] width 78 height 13
